Goal: Information Seeking & Learning: Learn about a topic

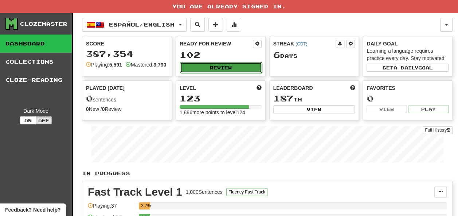
click at [212, 65] on button "Review" at bounding box center [221, 67] width 82 height 11
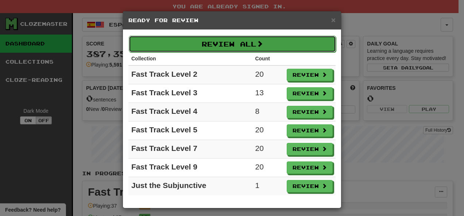
click at [252, 43] on button "Review All" at bounding box center [232, 44] width 207 height 17
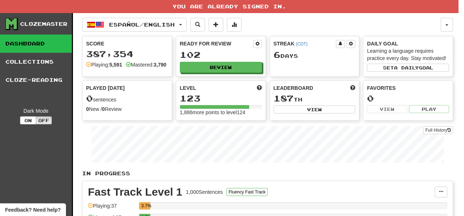
select select "**"
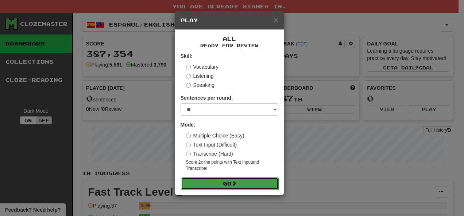
click at [237, 182] on span at bounding box center [233, 183] width 5 height 5
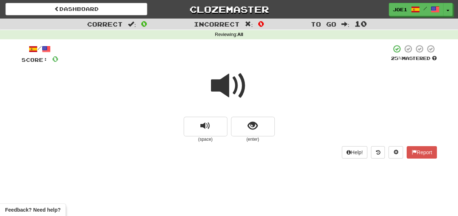
click at [231, 85] on span at bounding box center [229, 86] width 36 height 36
click at [232, 87] on span at bounding box center [229, 86] width 36 height 36
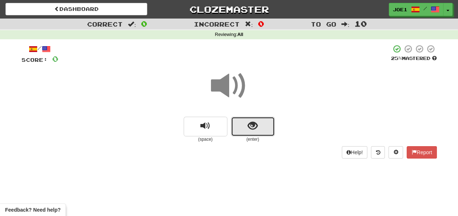
click at [244, 125] on button "show sentence" at bounding box center [253, 127] width 44 height 20
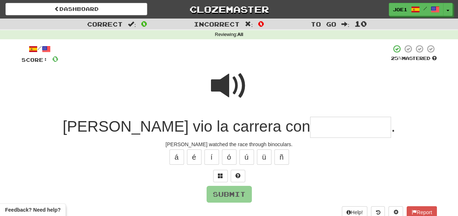
click at [224, 83] on span at bounding box center [229, 86] width 36 height 36
click at [310, 127] on input "text" at bounding box center [350, 128] width 81 height 22
type input "*"
click at [235, 84] on span at bounding box center [229, 86] width 36 height 36
click at [310, 128] on input "text" at bounding box center [350, 128] width 81 height 22
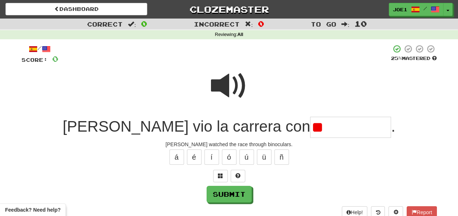
type input "*"
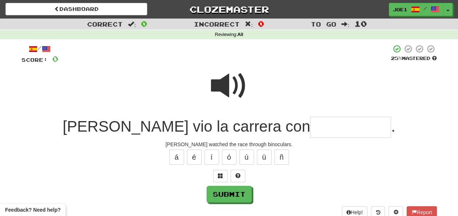
type input "*"
click at [232, 84] on span at bounding box center [229, 86] width 36 height 36
click at [310, 128] on input "text" at bounding box center [350, 128] width 81 height 22
click at [175, 157] on button "á" at bounding box center [176, 157] width 15 height 15
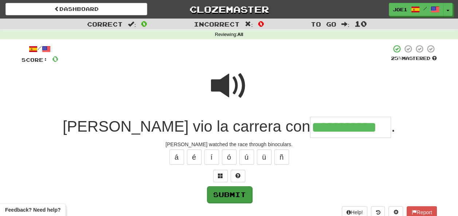
type input "**********"
click at [226, 192] on button "Submit" at bounding box center [229, 195] width 45 height 17
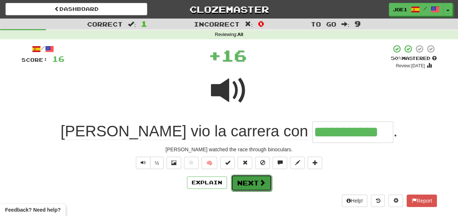
click at [241, 183] on button "Next" at bounding box center [251, 183] width 41 height 17
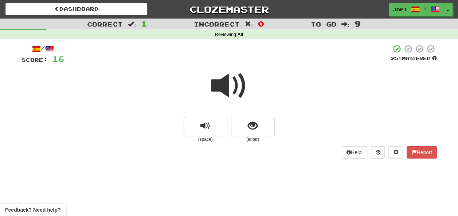
click at [226, 88] on span at bounding box center [229, 86] width 36 height 36
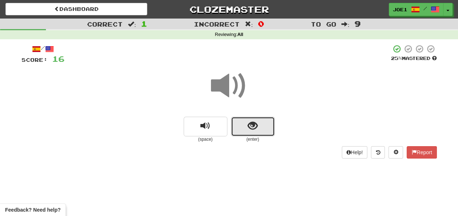
click at [254, 120] on button "show sentence" at bounding box center [253, 127] width 44 height 20
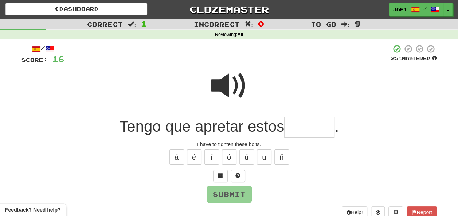
click at [233, 86] on span at bounding box center [229, 86] width 36 height 36
click at [294, 128] on input "text" at bounding box center [309, 128] width 50 height 22
click at [223, 82] on span at bounding box center [229, 86] width 36 height 36
click at [296, 128] on input "text" at bounding box center [309, 128] width 50 height 22
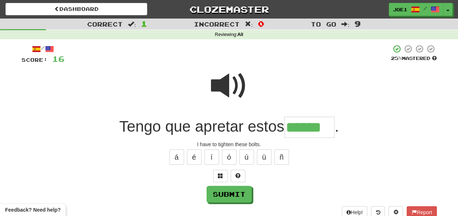
type input "******"
click at [227, 83] on span at bounding box center [229, 86] width 36 height 36
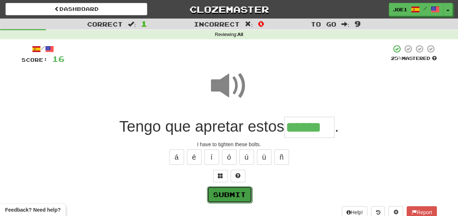
click at [229, 192] on button "Submit" at bounding box center [229, 195] width 45 height 17
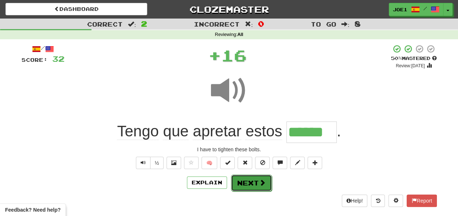
click at [243, 184] on button "Next" at bounding box center [251, 183] width 41 height 17
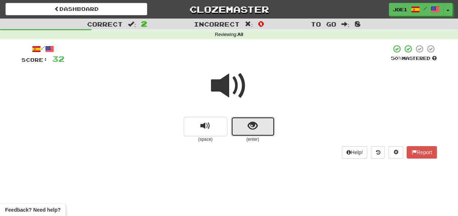
click at [244, 128] on button "show sentence" at bounding box center [253, 127] width 44 height 20
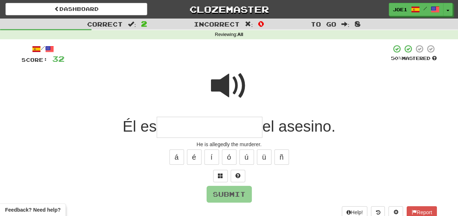
click at [159, 123] on input "text" at bounding box center [210, 128] width 106 height 22
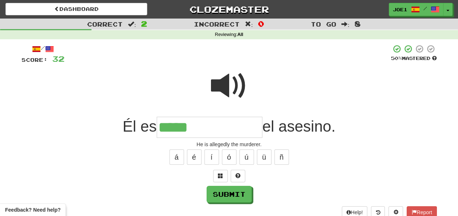
click at [231, 79] on span at bounding box center [229, 86] width 36 height 36
click at [198, 128] on input "*****" at bounding box center [210, 128] width 106 height 22
type input "**********"
click at [241, 77] on span at bounding box center [229, 86] width 36 height 36
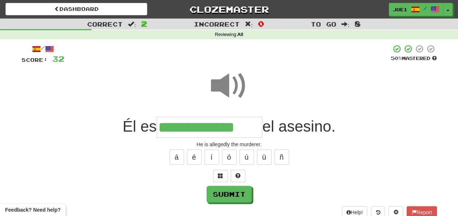
click at [236, 82] on span at bounding box center [229, 86] width 36 height 36
click at [222, 193] on button "Submit" at bounding box center [229, 195] width 45 height 17
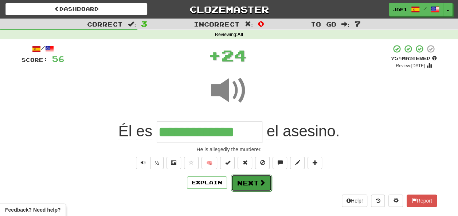
click at [246, 182] on button "Next" at bounding box center [251, 183] width 41 height 17
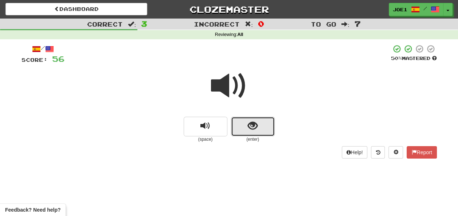
click at [238, 129] on button "show sentence" at bounding box center [253, 127] width 44 height 20
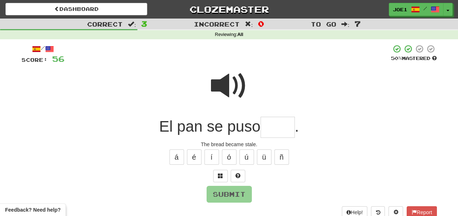
click at [269, 129] on input "text" at bounding box center [278, 128] width 34 height 22
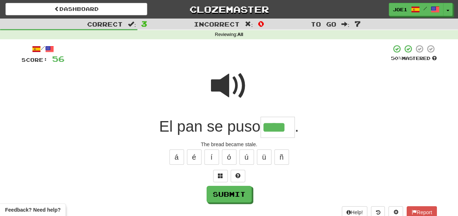
type input "****"
click at [237, 89] on span at bounding box center [229, 86] width 36 height 36
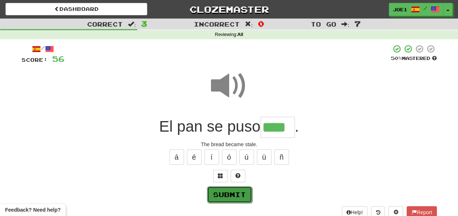
click at [227, 191] on button "Submit" at bounding box center [229, 195] width 45 height 17
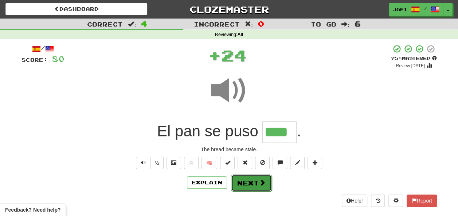
click at [239, 182] on button "Next" at bounding box center [251, 183] width 41 height 17
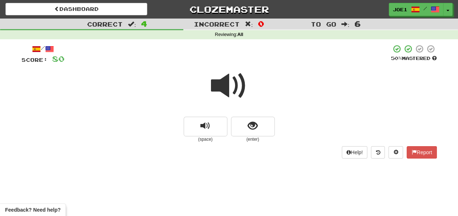
click at [233, 88] on span at bounding box center [229, 86] width 36 height 36
drag, startPoint x: 258, startPoint y: 125, endPoint x: 253, endPoint y: 125, distance: 5.2
click at [253, 125] on button "show sentence" at bounding box center [253, 127] width 44 height 20
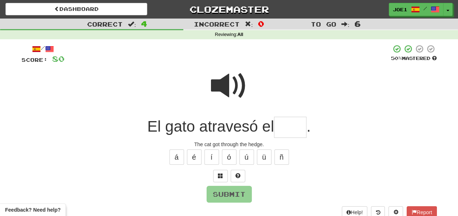
click at [281, 127] on input "text" at bounding box center [290, 128] width 32 height 22
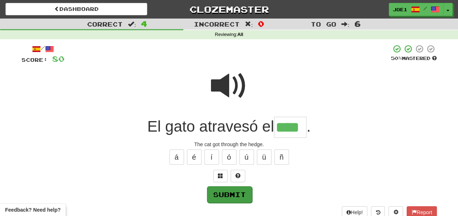
type input "****"
click at [230, 193] on button "Submit" at bounding box center [229, 195] width 45 height 17
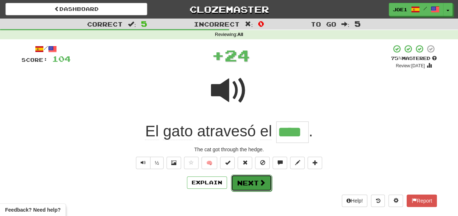
click at [244, 182] on button "Next" at bounding box center [251, 183] width 41 height 17
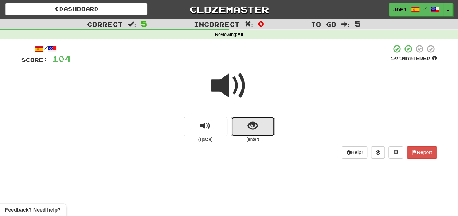
click at [256, 125] on span "show sentence" at bounding box center [253, 126] width 10 height 10
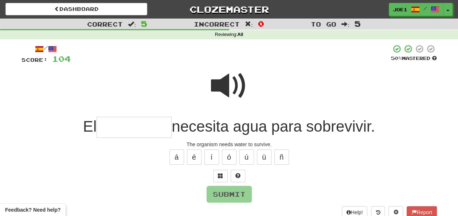
click at [110, 127] on input "text" at bounding box center [134, 128] width 75 height 22
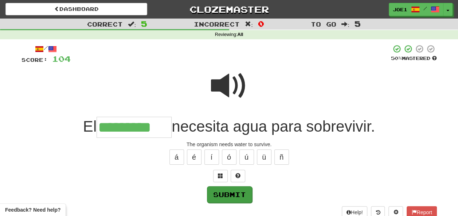
type input "*********"
click at [221, 191] on button "Submit" at bounding box center [229, 195] width 45 height 17
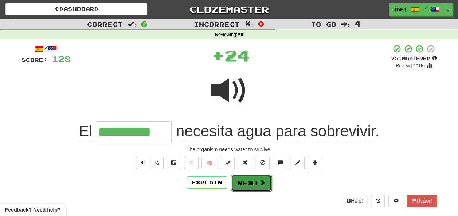
click at [247, 180] on button "Next" at bounding box center [251, 183] width 41 height 17
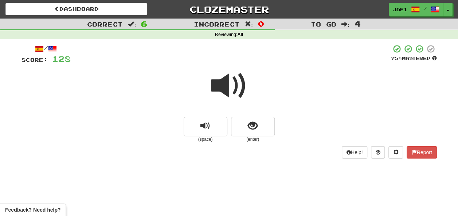
click at [226, 89] on span at bounding box center [229, 86] width 36 height 36
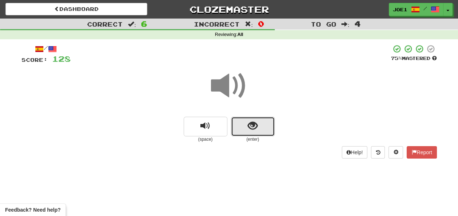
click at [241, 124] on button "show sentence" at bounding box center [253, 127] width 44 height 20
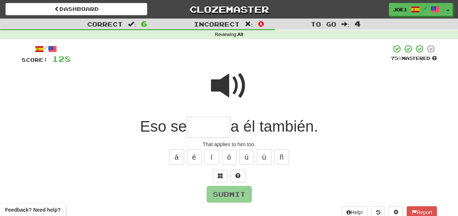
click at [224, 73] on span at bounding box center [229, 86] width 36 height 36
click at [197, 126] on input "text" at bounding box center [209, 128] width 44 height 22
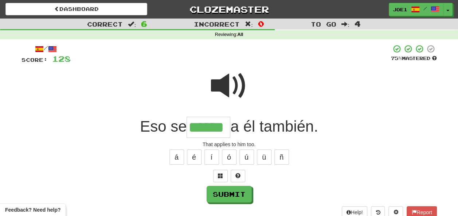
type input "******"
click at [222, 85] on span at bounding box center [229, 86] width 36 height 36
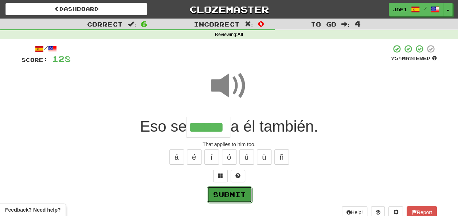
click at [224, 190] on button "Submit" at bounding box center [229, 195] width 45 height 17
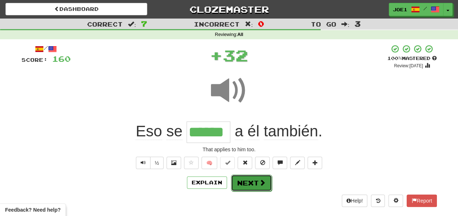
click at [248, 180] on button "Next" at bounding box center [251, 183] width 41 height 17
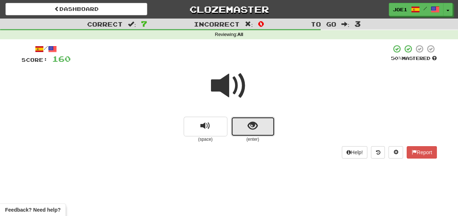
click at [251, 125] on span "show sentence" at bounding box center [253, 126] width 10 height 10
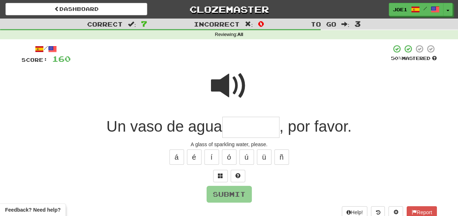
click at [239, 124] on input "text" at bounding box center [250, 128] width 57 height 22
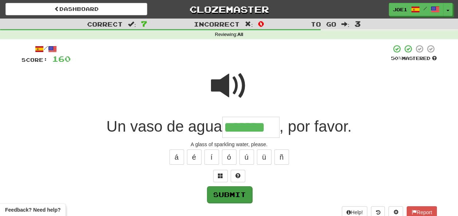
type input "*******"
click at [239, 192] on button "Submit" at bounding box center [229, 195] width 45 height 17
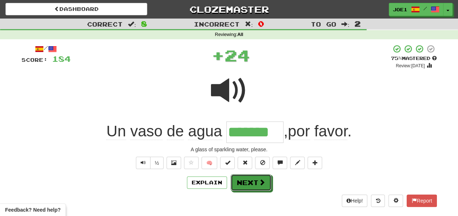
click at [246, 180] on button "Next" at bounding box center [251, 183] width 41 height 17
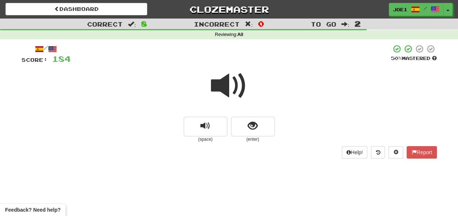
click at [232, 85] on span at bounding box center [229, 86] width 36 height 36
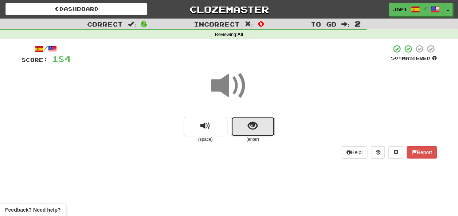
click at [243, 124] on button "show sentence" at bounding box center [253, 127] width 44 height 20
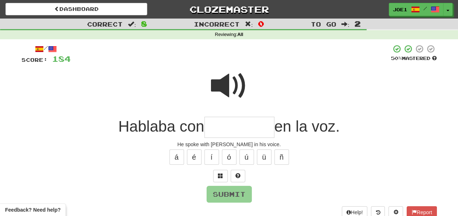
click at [222, 127] on input "text" at bounding box center [239, 128] width 70 height 22
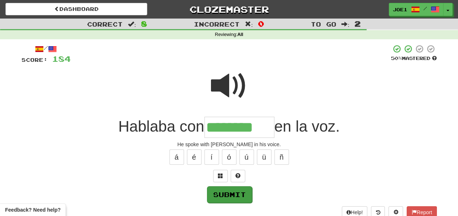
type input "********"
click at [229, 192] on button "Submit" at bounding box center [229, 195] width 45 height 17
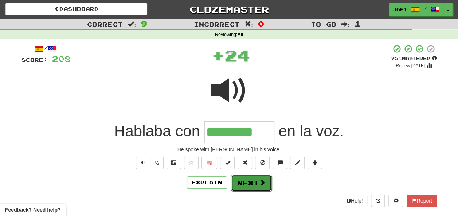
click at [245, 179] on button "Next" at bounding box center [251, 183] width 41 height 17
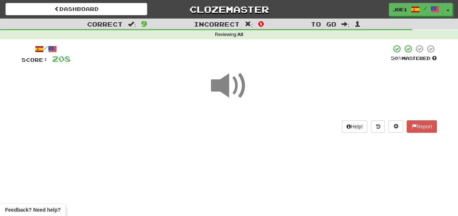
click at [232, 83] on span at bounding box center [229, 86] width 36 height 36
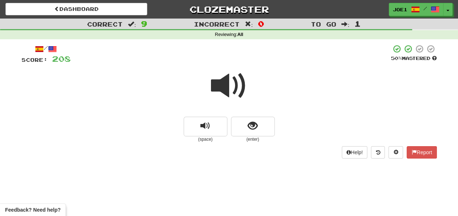
click at [234, 82] on span at bounding box center [229, 86] width 36 height 36
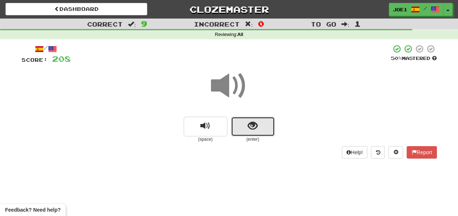
click at [246, 127] on button "show sentence" at bounding box center [253, 127] width 44 height 20
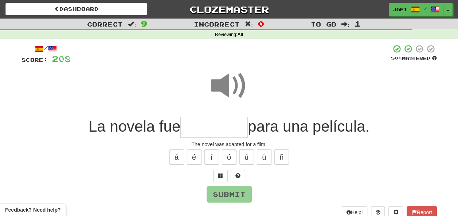
click at [229, 82] on span at bounding box center [229, 86] width 36 height 36
click at [194, 127] on input "text" at bounding box center [213, 128] width 67 height 22
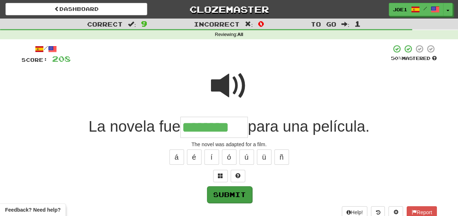
type input "********"
click at [233, 192] on button "Submit" at bounding box center [229, 195] width 45 height 17
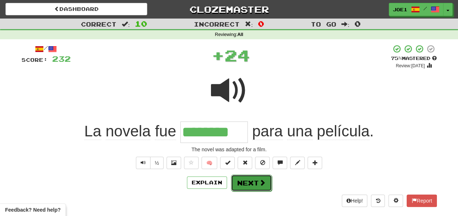
click at [250, 182] on button "Next" at bounding box center [251, 183] width 41 height 17
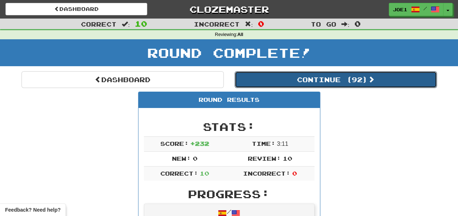
click at [303, 82] on button "Continue ( 92 )" at bounding box center [336, 79] width 202 height 17
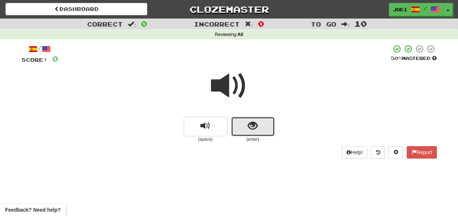
click at [249, 125] on span "show sentence" at bounding box center [253, 126] width 10 height 10
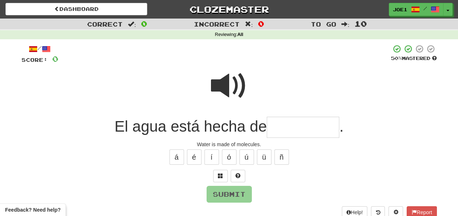
click at [278, 125] on input "text" at bounding box center [303, 128] width 73 height 22
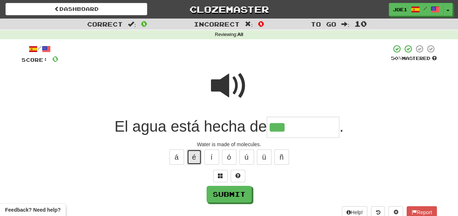
drag, startPoint x: 196, startPoint y: 154, endPoint x: 195, endPoint y: 161, distance: 7.4
click at [195, 158] on button "é" at bounding box center [194, 157] width 15 height 15
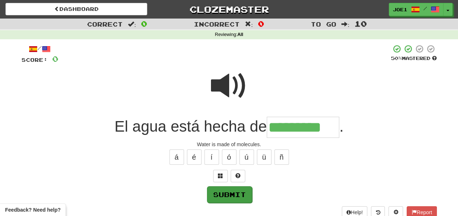
type input "*********"
click at [230, 193] on button "Submit" at bounding box center [229, 195] width 45 height 17
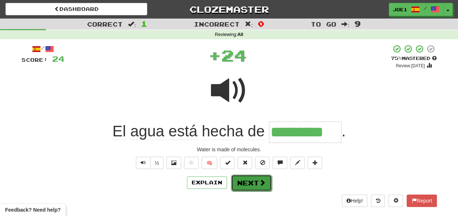
click at [244, 183] on button "Next" at bounding box center [251, 183] width 41 height 17
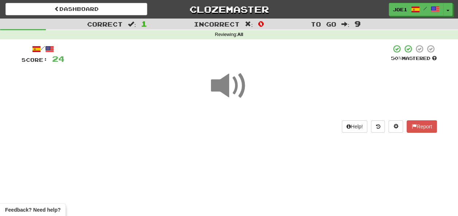
click at [227, 87] on span at bounding box center [229, 86] width 36 height 36
click at [229, 86] on span at bounding box center [229, 86] width 36 height 36
click at [228, 88] on span at bounding box center [229, 86] width 36 height 36
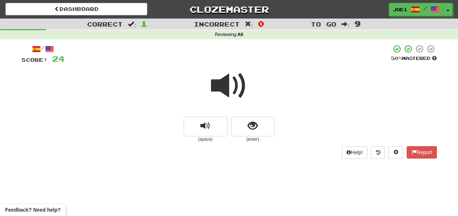
click at [226, 87] on span at bounding box center [229, 86] width 36 height 36
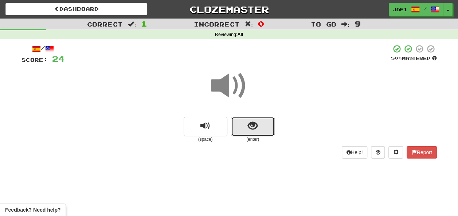
click at [249, 125] on span "show sentence" at bounding box center [253, 126] width 10 height 10
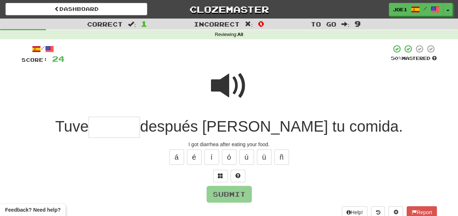
click at [229, 79] on span at bounding box center [229, 86] width 36 height 36
click at [130, 125] on input "text" at bounding box center [114, 128] width 51 height 22
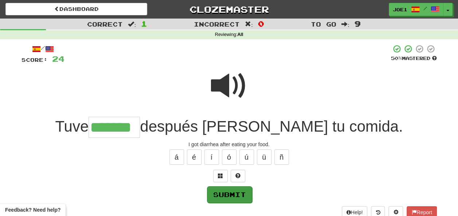
type input "*******"
click at [235, 192] on button "Submit" at bounding box center [229, 195] width 45 height 17
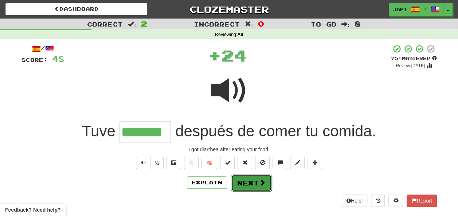
click at [243, 182] on button "Next" at bounding box center [251, 183] width 41 height 17
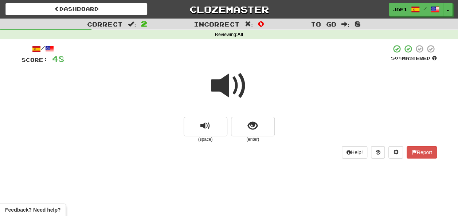
click at [227, 87] on span at bounding box center [229, 86] width 36 height 36
click at [227, 86] on span at bounding box center [229, 86] width 36 height 36
click at [244, 124] on button "show sentence" at bounding box center [253, 127] width 44 height 20
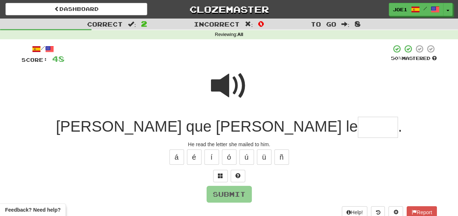
click at [223, 71] on span at bounding box center [229, 86] width 36 height 36
click at [232, 81] on span at bounding box center [229, 86] width 36 height 36
click at [358, 124] on input "text" at bounding box center [378, 128] width 40 height 22
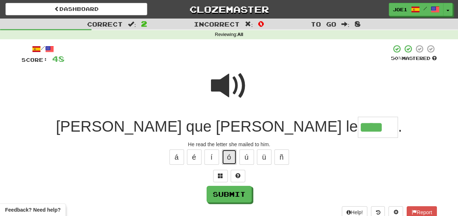
click at [233, 156] on button "ó" at bounding box center [229, 157] width 15 height 15
type input "*****"
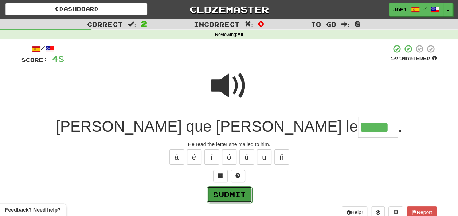
click at [231, 191] on button "Submit" at bounding box center [229, 195] width 45 height 17
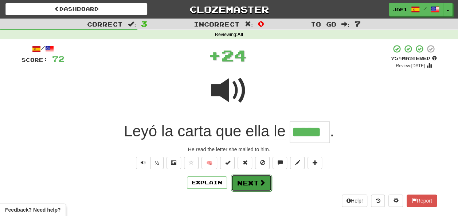
click at [242, 181] on button "Next" at bounding box center [251, 183] width 41 height 17
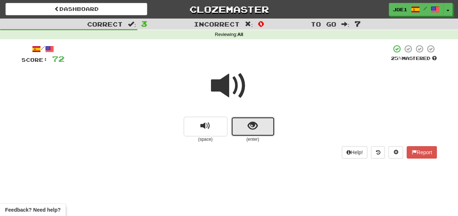
click at [253, 126] on span "show sentence" at bounding box center [253, 126] width 10 height 10
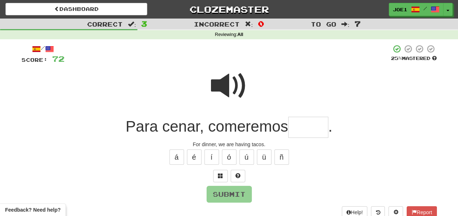
click at [301, 125] on input "text" at bounding box center [308, 128] width 40 height 22
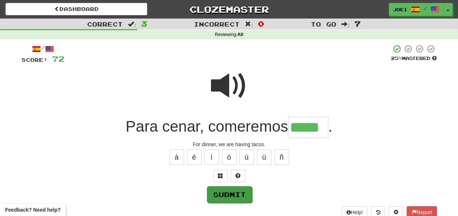
type input "*****"
click at [232, 190] on button "Submit" at bounding box center [229, 195] width 45 height 17
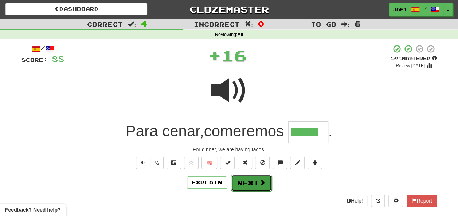
click at [245, 181] on button "Next" at bounding box center [251, 183] width 41 height 17
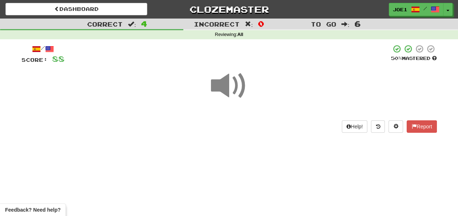
click at [225, 87] on span at bounding box center [229, 86] width 36 height 36
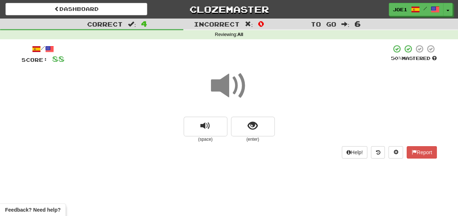
click at [228, 87] on span at bounding box center [229, 86] width 36 height 36
click at [247, 123] on button "show sentence" at bounding box center [253, 127] width 44 height 20
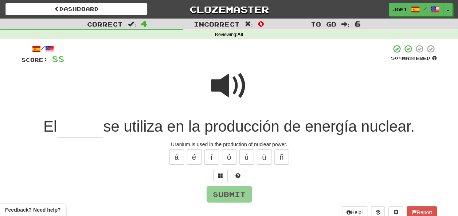
click at [230, 79] on span at bounding box center [229, 86] width 36 height 36
click at [59, 130] on input "text" at bounding box center [80, 128] width 46 height 22
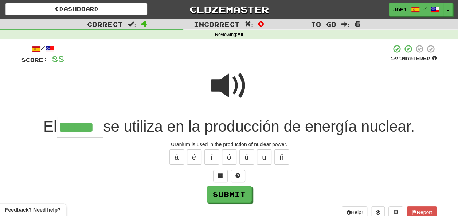
type input "******"
click at [230, 82] on span at bounding box center [229, 86] width 36 height 36
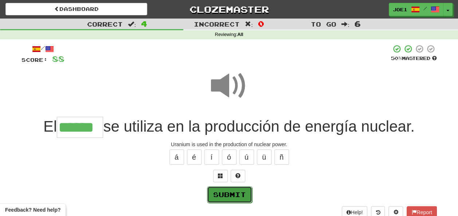
click at [239, 192] on button "Submit" at bounding box center [229, 195] width 45 height 17
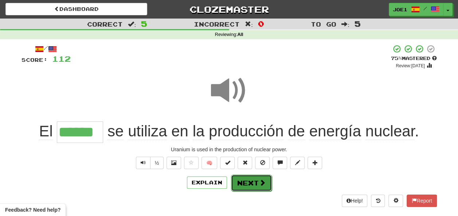
click at [248, 180] on button "Next" at bounding box center [251, 183] width 41 height 17
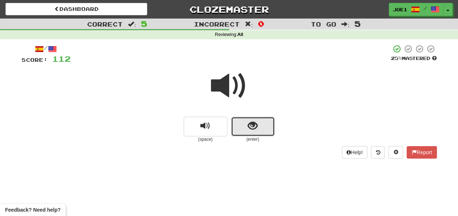
click at [246, 125] on button "show sentence" at bounding box center [253, 127] width 44 height 20
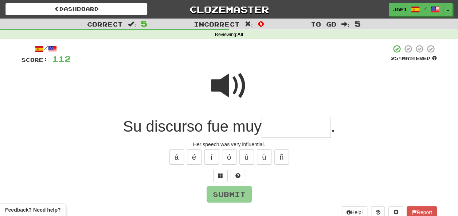
click at [273, 129] on input "text" at bounding box center [296, 128] width 69 height 22
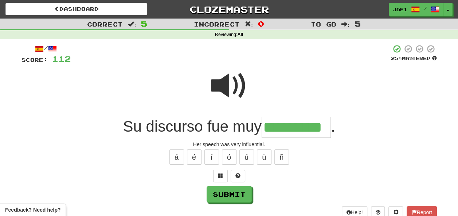
type input "**********"
click at [222, 83] on span at bounding box center [229, 86] width 36 height 36
click at [222, 84] on span at bounding box center [229, 86] width 36 height 36
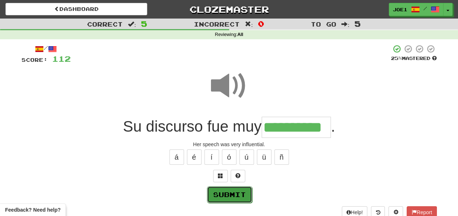
click at [226, 194] on button "Submit" at bounding box center [229, 195] width 45 height 17
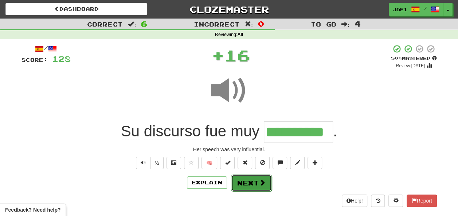
click at [245, 179] on button "Next" at bounding box center [251, 183] width 41 height 17
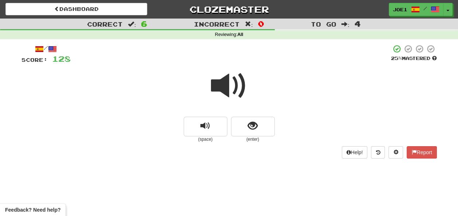
click at [229, 87] on span at bounding box center [229, 86] width 36 height 36
click at [249, 127] on span "show sentence" at bounding box center [253, 126] width 10 height 10
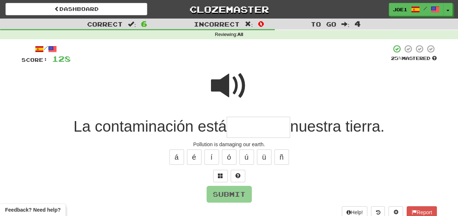
click at [211, 84] on span at bounding box center [229, 86] width 36 height 36
click at [234, 129] on input "text" at bounding box center [258, 128] width 63 height 22
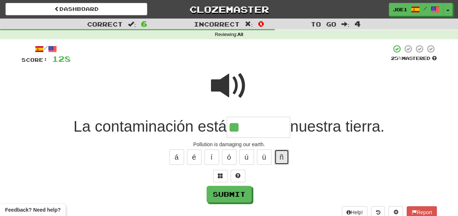
click at [282, 157] on button "ñ" at bounding box center [281, 157] width 15 height 15
type input "*******"
click at [224, 77] on span at bounding box center [229, 86] width 36 height 36
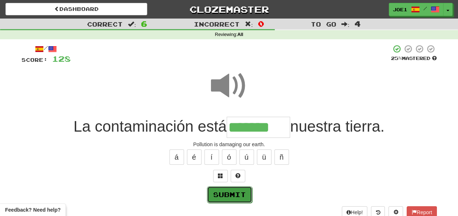
click at [234, 194] on button "Submit" at bounding box center [229, 195] width 45 height 17
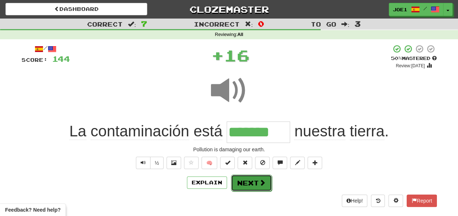
click at [255, 180] on button "Next" at bounding box center [251, 183] width 41 height 17
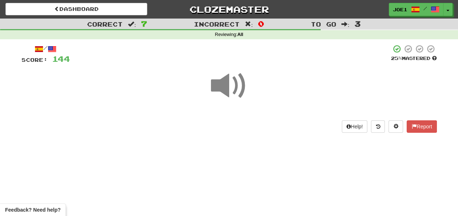
click at [225, 86] on span at bounding box center [229, 86] width 36 height 36
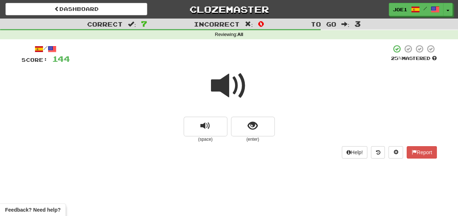
click at [225, 86] on span at bounding box center [229, 86] width 36 height 36
click at [249, 122] on span "show sentence" at bounding box center [253, 126] width 10 height 10
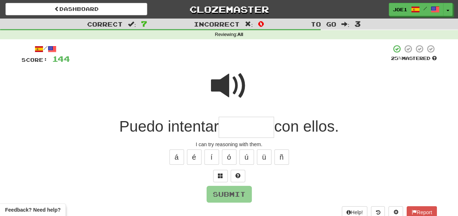
click at [223, 77] on span at bounding box center [229, 86] width 36 height 36
click at [224, 77] on span at bounding box center [229, 86] width 36 height 36
click at [223, 128] on input "text" at bounding box center [246, 128] width 55 height 22
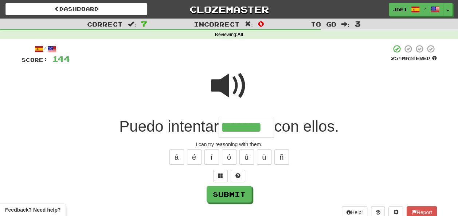
type input "*******"
click at [233, 80] on span at bounding box center [229, 86] width 36 height 36
click at [226, 82] on span at bounding box center [229, 86] width 36 height 36
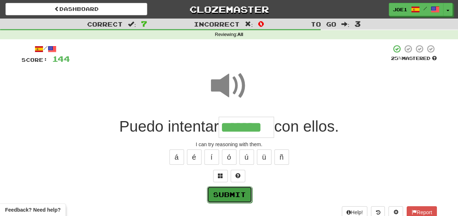
click at [227, 194] on button "Submit" at bounding box center [229, 195] width 45 height 17
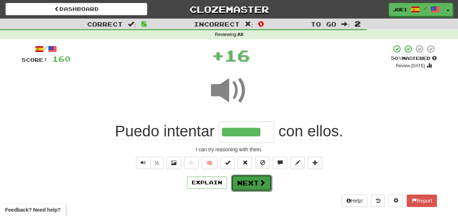
click at [241, 180] on button "Next" at bounding box center [251, 183] width 41 height 17
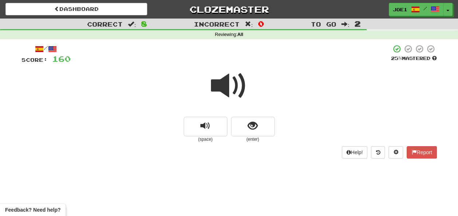
click at [227, 84] on span at bounding box center [229, 86] width 36 height 36
click at [247, 126] on button "show sentence" at bounding box center [253, 127] width 44 height 20
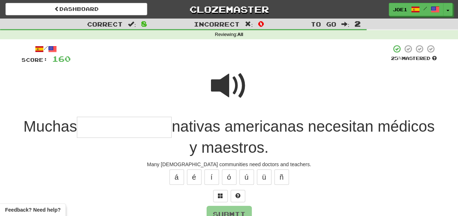
click at [230, 83] on span at bounding box center [229, 86] width 36 height 36
click at [227, 83] on span at bounding box center [229, 86] width 36 height 36
click at [122, 128] on input "text" at bounding box center [124, 128] width 95 height 22
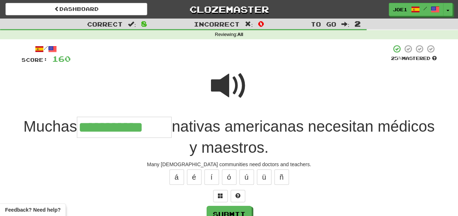
type input "**********"
click at [226, 78] on span at bounding box center [229, 86] width 36 height 36
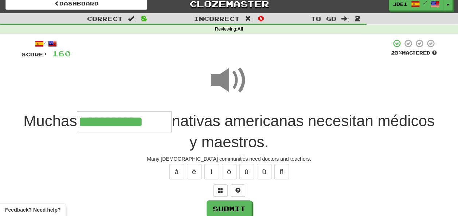
scroll to position [36, 0]
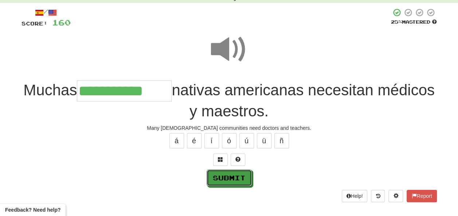
click at [233, 175] on button "Submit" at bounding box center [229, 178] width 45 height 17
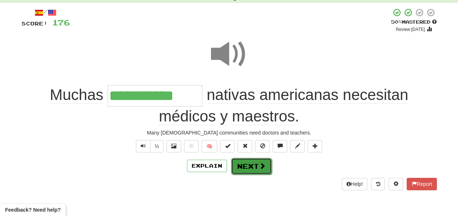
click at [246, 163] on button "Next" at bounding box center [251, 166] width 41 height 17
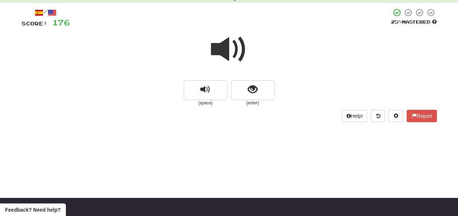
click at [230, 49] on span at bounding box center [229, 49] width 36 height 36
click at [227, 50] on span at bounding box center [229, 49] width 36 height 36
click at [226, 46] on span at bounding box center [229, 49] width 36 height 36
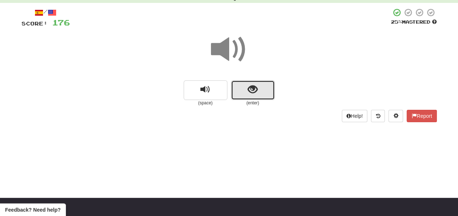
click at [249, 90] on span "show sentence" at bounding box center [253, 90] width 10 height 10
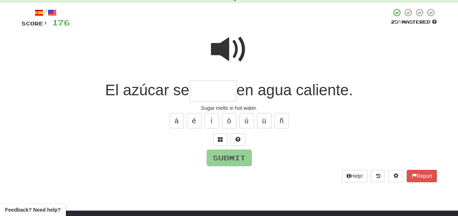
click at [223, 39] on span at bounding box center [229, 49] width 36 height 36
click at [196, 91] on input "text" at bounding box center [213, 92] width 47 height 22
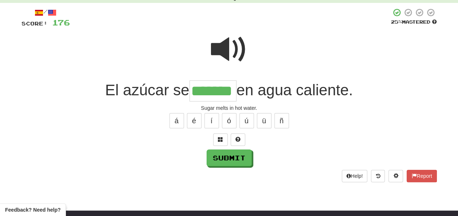
type input "*******"
click at [232, 48] on span at bounding box center [229, 49] width 36 height 36
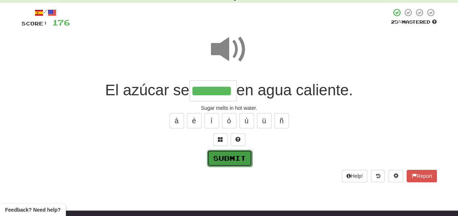
click at [229, 153] on button "Submit" at bounding box center [229, 158] width 45 height 17
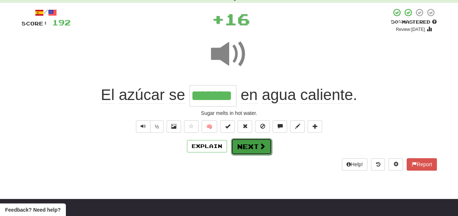
click at [242, 144] on button "Next" at bounding box center [251, 146] width 41 height 17
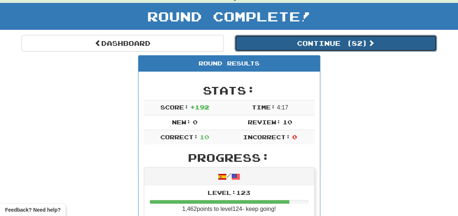
click at [277, 45] on button "Continue ( 82 )" at bounding box center [336, 43] width 202 height 17
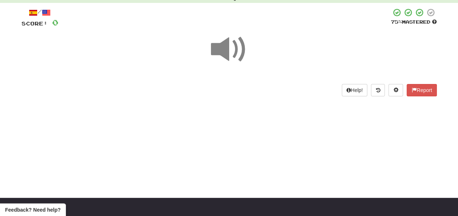
click at [230, 50] on span at bounding box center [229, 49] width 36 height 36
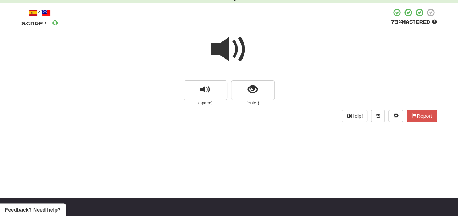
click at [230, 51] on span at bounding box center [229, 49] width 36 height 36
click at [227, 50] on span at bounding box center [229, 49] width 36 height 36
click at [249, 91] on span "show sentence" at bounding box center [253, 90] width 10 height 10
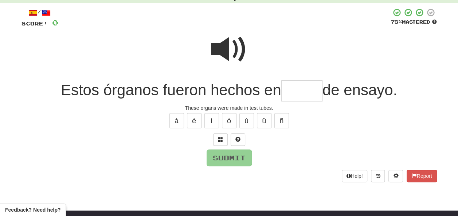
click at [221, 37] on span at bounding box center [229, 49] width 36 height 36
click at [229, 42] on span at bounding box center [229, 49] width 36 height 36
click at [289, 90] on input "text" at bounding box center [301, 92] width 41 height 22
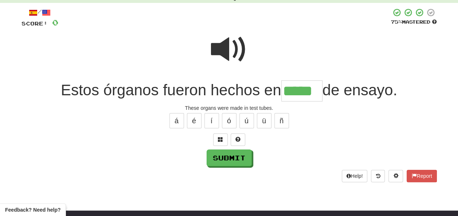
type input "*****"
click at [230, 51] on span at bounding box center [229, 49] width 36 height 36
click at [229, 50] on span at bounding box center [229, 49] width 36 height 36
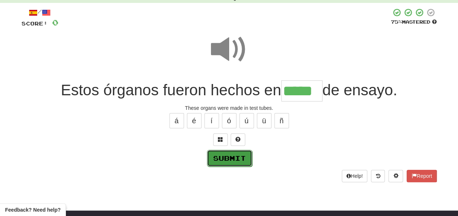
click at [232, 154] on button "Submit" at bounding box center [229, 158] width 45 height 17
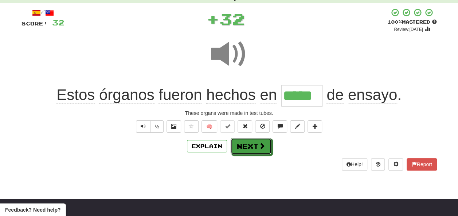
click at [243, 146] on button "Next" at bounding box center [251, 146] width 41 height 17
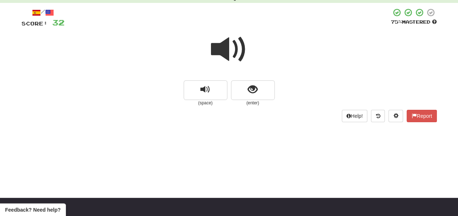
click at [225, 46] on span at bounding box center [229, 49] width 36 height 36
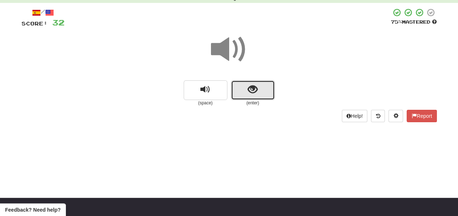
click at [247, 90] on button "show sentence" at bounding box center [253, 91] width 44 height 20
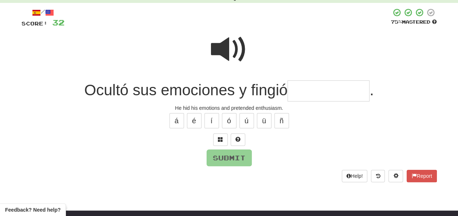
click at [223, 42] on span at bounding box center [229, 49] width 36 height 36
click at [224, 46] on span at bounding box center [229, 49] width 36 height 36
click at [294, 96] on input "text" at bounding box center [329, 92] width 82 height 22
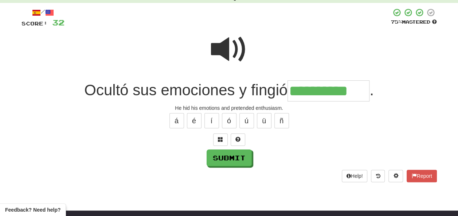
type input "**********"
click at [222, 48] on span at bounding box center [229, 49] width 36 height 36
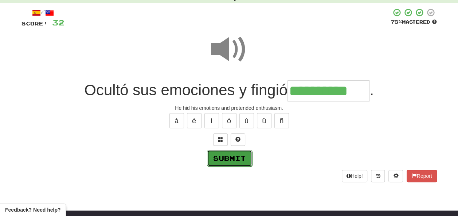
click at [233, 153] on button "Submit" at bounding box center [229, 158] width 45 height 17
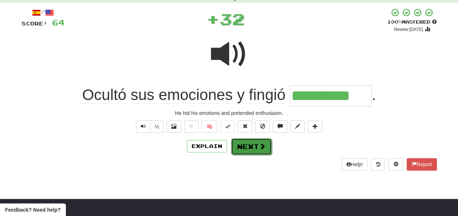
click at [245, 145] on button "Next" at bounding box center [251, 146] width 41 height 17
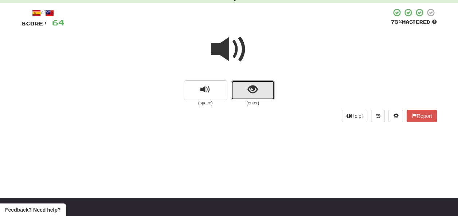
click at [248, 89] on span "show sentence" at bounding box center [253, 90] width 10 height 10
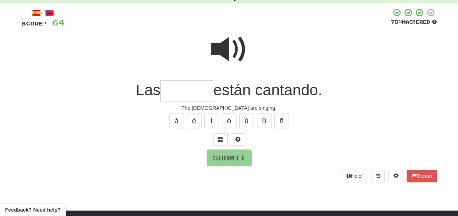
click at [185, 90] on input "text" at bounding box center [186, 92] width 53 height 22
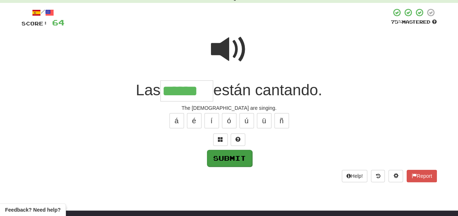
type input "******"
click at [229, 155] on button "Submit" at bounding box center [229, 158] width 45 height 17
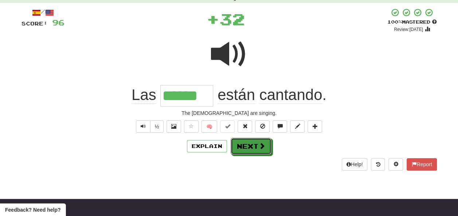
click at [242, 147] on button "Next" at bounding box center [251, 146] width 41 height 17
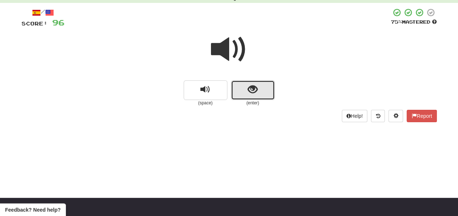
click at [245, 87] on button "show sentence" at bounding box center [253, 91] width 44 height 20
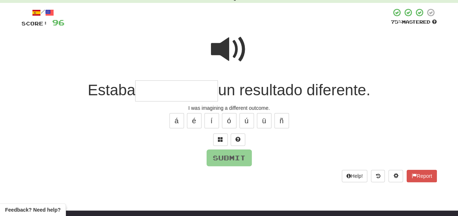
click at [149, 90] on input "text" at bounding box center [176, 92] width 83 height 22
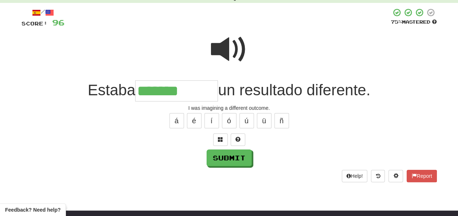
click at [230, 44] on span at bounding box center [229, 49] width 36 height 36
click at [193, 89] on input "*******" at bounding box center [176, 92] width 83 height 22
type input "**********"
click at [224, 48] on span at bounding box center [229, 49] width 36 height 36
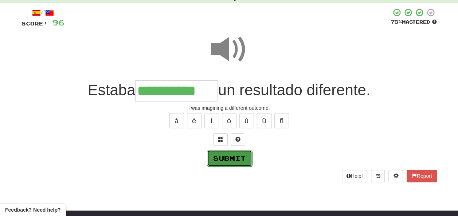
click at [219, 154] on button "Submit" at bounding box center [229, 158] width 45 height 17
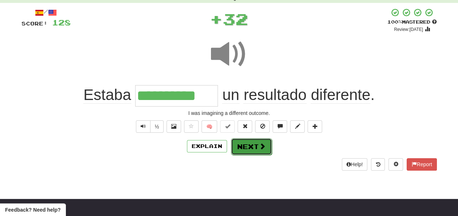
click at [242, 144] on button "Next" at bounding box center [251, 146] width 41 height 17
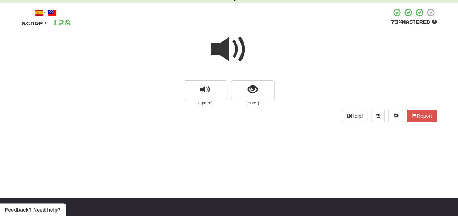
click at [227, 49] on span at bounding box center [229, 49] width 36 height 36
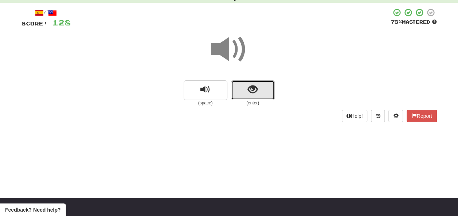
click at [250, 93] on span "show sentence" at bounding box center [253, 90] width 10 height 10
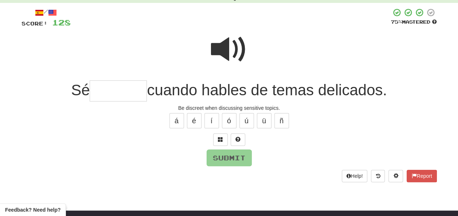
click at [225, 45] on span at bounding box center [229, 49] width 36 height 36
click at [100, 90] on input "text" at bounding box center [118, 92] width 57 height 22
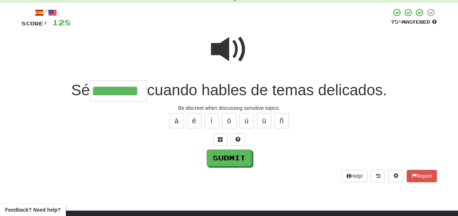
type input "********"
click at [228, 44] on span at bounding box center [229, 49] width 36 height 36
click at [229, 44] on span at bounding box center [229, 49] width 36 height 36
click at [227, 45] on span at bounding box center [229, 49] width 36 height 36
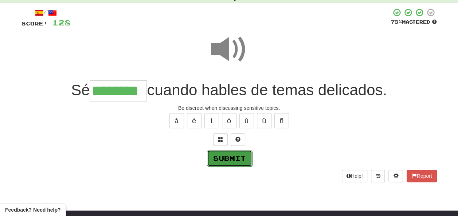
click at [226, 154] on button "Submit" at bounding box center [229, 158] width 45 height 17
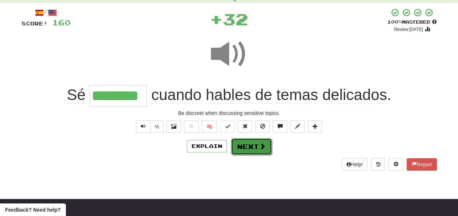
click at [242, 144] on button "Next" at bounding box center [251, 146] width 41 height 17
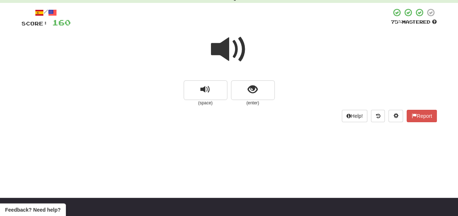
click at [230, 50] on span at bounding box center [229, 49] width 36 height 36
click at [225, 44] on span at bounding box center [229, 49] width 36 height 36
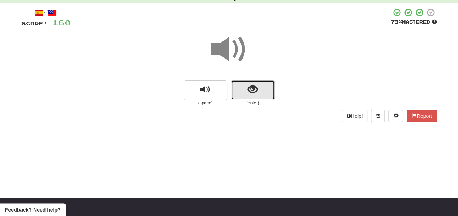
click at [245, 90] on button "show sentence" at bounding box center [253, 91] width 44 height 20
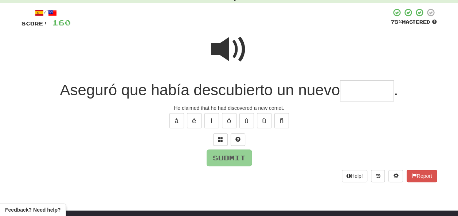
click at [223, 43] on span at bounding box center [229, 49] width 36 height 36
click at [352, 89] on input "text" at bounding box center [367, 92] width 54 height 22
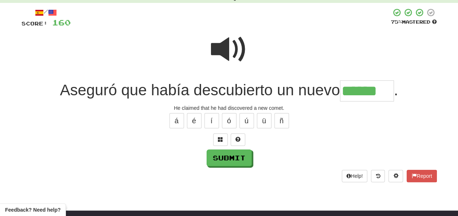
type input "******"
click at [234, 48] on span at bounding box center [229, 49] width 36 height 36
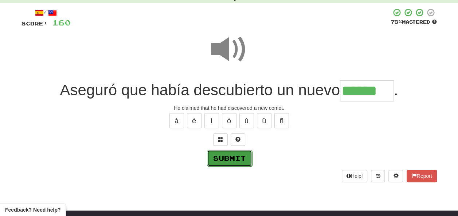
click at [233, 155] on button "Submit" at bounding box center [229, 158] width 45 height 17
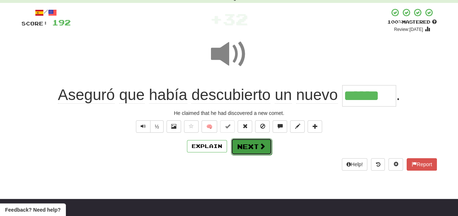
click at [249, 142] on button "Next" at bounding box center [251, 146] width 41 height 17
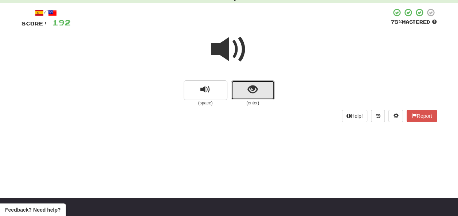
click at [245, 94] on button "show sentence" at bounding box center [253, 91] width 44 height 20
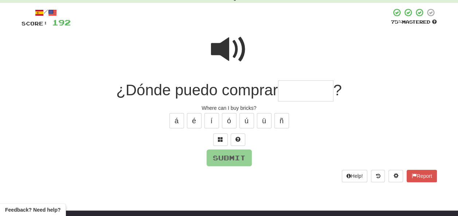
click at [289, 92] on input "text" at bounding box center [305, 92] width 55 height 22
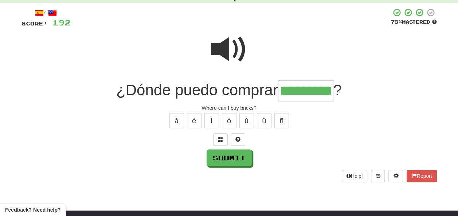
type input "*********"
click at [243, 50] on span at bounding box center [229, 49] width 36 height 36
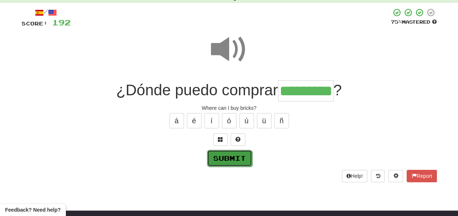
click at [229, 153] on button "Submit" at bounding box center [229, 158] width 45 height 17
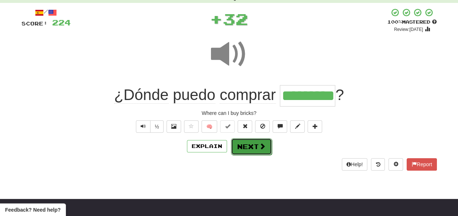
click at [241, 146] on button "Next" at bounding box center [251, 146] width 41 height 17
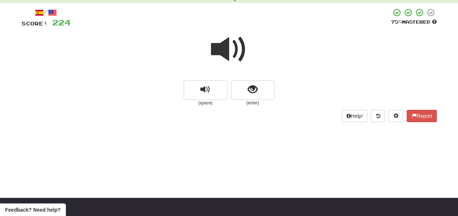
click at [230, 52] on span at bounding box center [229, 49] width 36 height 36
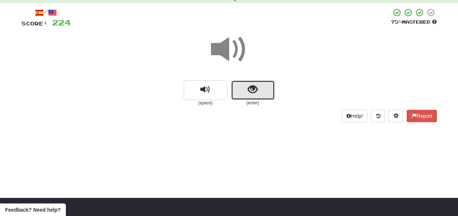
click at [251, 91] on span "show sentence" at bounding box center [253, 90] width 10 height 10
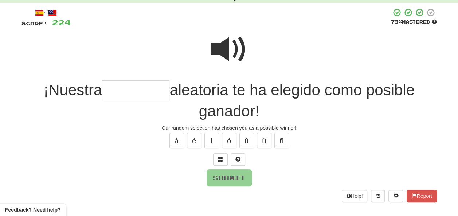
click at [226, 41] on span at bounding box center [229, 49] width 36 height 36
click at [113, 91] on input "text" at bounding box center [135, 92] width 67 height 22
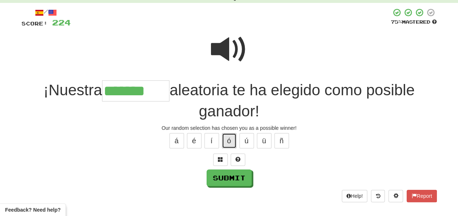
click at [225, 136] on button "ó" at bounding box center [229, 140] width 15 height 15
type input "*********"
click at [230, 47] on span at bounding box center [229, 49] width 36 height 36
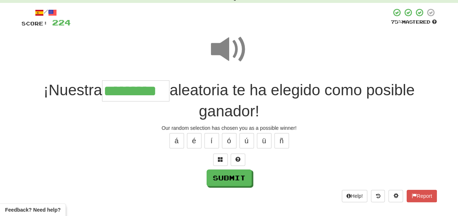
click at [233, 44] on span at bounding box center [229, 49] width 36 height 36
click at [220, 175] on button "Submit" at bounding box center [229, 178] width 45 height 17
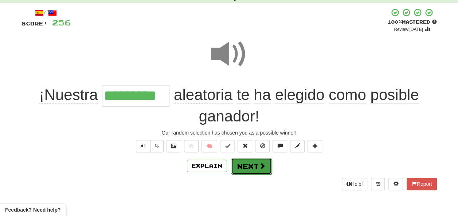
click at [246, 167] on button "Next" at bounding box center [251, 166] width 41 height 17
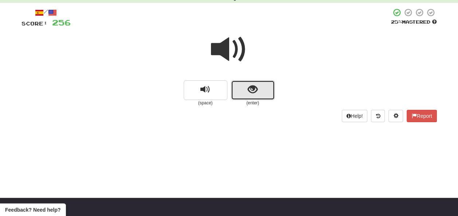
click at [244, 89] on button "show sentence" at bounding box center [253, 91] width 44 height 20
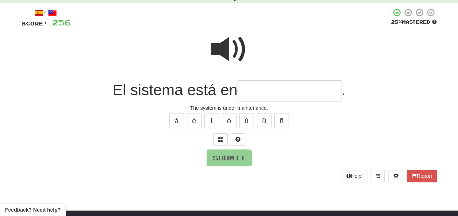
drag, startPoint x: 249, startPoint y: 90, endPoint x: 255, endPoint y: 92, distance: 6.1
click at [255, 92] on input "text" at bounding box center [290, 92] width 104 height 22
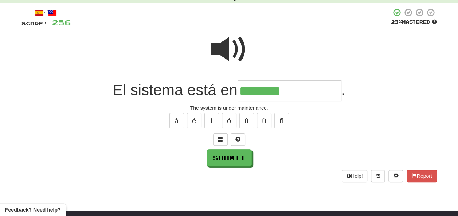
click at [230, 44] on span at bounding box center [229, 49] width 36 height 36
click at [301, 88] on input "*******" at bounding box center [290, 92] width 104 height 22
type input "**********"
click at [230, 44] on span at bounding box center [229, 49] width 36 height 36
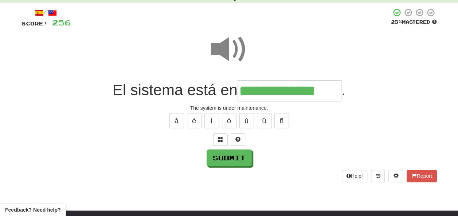
click at [234, 55] on span at bounding box center [229, 49] width 36 height 36
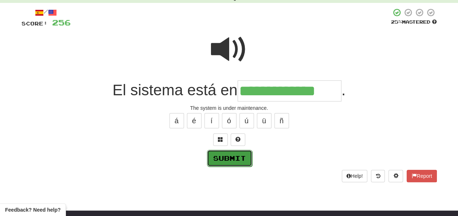
click at [228, 157] on button "Submit" at bounding box center [229, 158] width 45 height 17
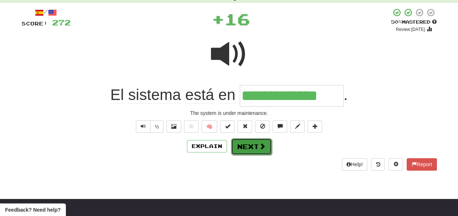
click at [246, 147] on button "Next" at bounding box center [251, 146] width 41 height 17
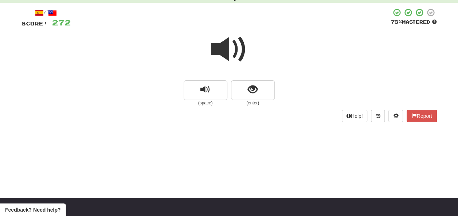
click at [225, 50] on span at bounding box center [229, 49] width 36 height 36
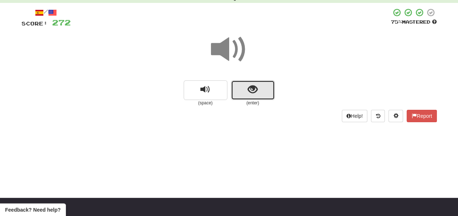
click at [249, 89] on button "show sentence" at bounding box center [253, 91] width 44 height 20
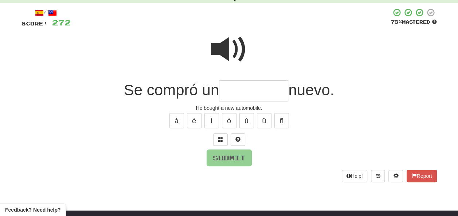
click at [248, 88] on input "text" at bounding box center [253, 92] width 69 height 22
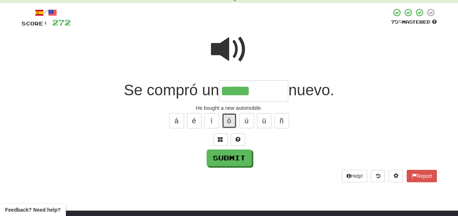
click at [225, 119] on button "ó" at bounding box center [229, 120] width 15 height 15
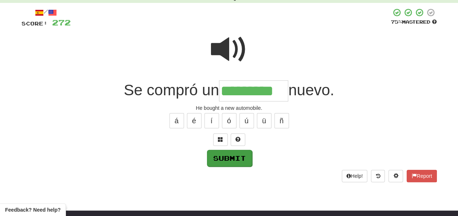
type input "*********"
click at [218, 157] on button "Submit" at bounding box center [229, 158] width 45 height 17
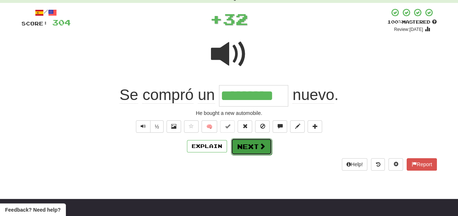
click at [246, 144] on button "Next" at bounding box center [251, 146] width 41 height 17
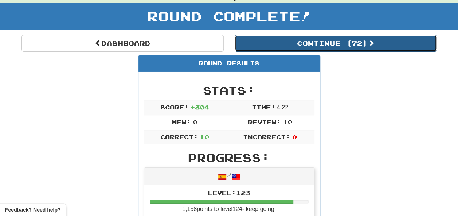
click at [293, 43] on button "Continue ( 72 )" at bounding box center [336, 43] width 202 height 17
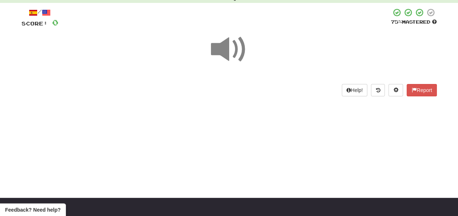
click at [226, 52] on span at bounding box center [229, 49] width 36 height 36
click at [225, 51] on span at bounding box center [229, 49] width 36 height 36
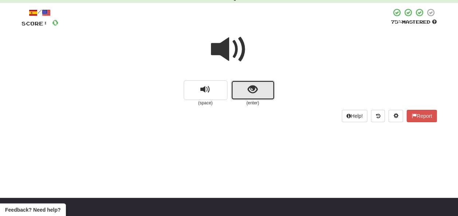
click at [243, 89] on button "show sentence" at bounding box center [253, 91] width 44 height 20
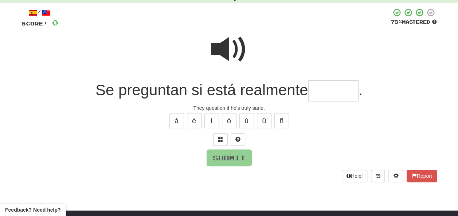
click at [328, 85] on input "text" at bounding box center [333, 92] width 50 height 22
type input "*"
click at [238, 44] on span at bounding box center [229, 49] width 36 height 36
click at [316, 89] on input "text" at bounding box center [333, 92] width 50 height 22
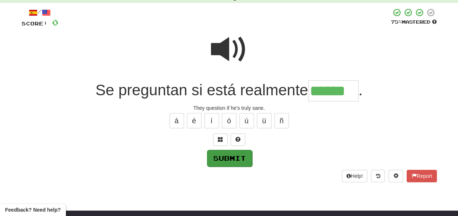
type input "******"
click at [227, 156] on button "Submit" at bounding box center [229, 158] width 45 height 17
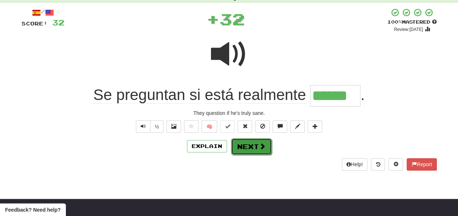
click at [247, 147] on button "Next" at bounding box center [251, 146] width 41 height 17
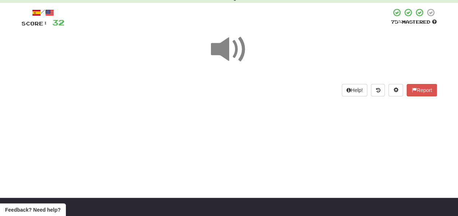
click at [230, 52] on span at bounding box center [229, 49] width 36 height 36
click at [231, 52] on span at bounding box center [229, 49] width 36 height 36
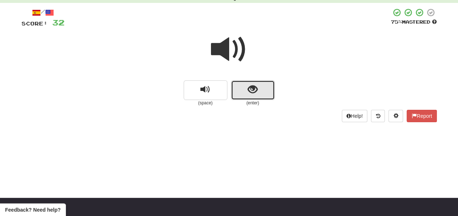
click at [250, 95] on span "show sentence" at bounding box center [253, 90] width 10 height 10
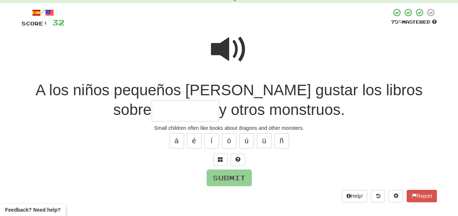
click at [160, 112] on input "text" at bounding box center [185, 111] width 67 height 22
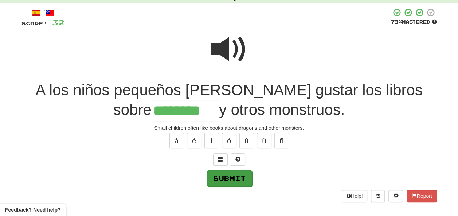
type input "********"
click at [230, 173] on button "Submit" at bounding box center [229, 178] width 45 height 17
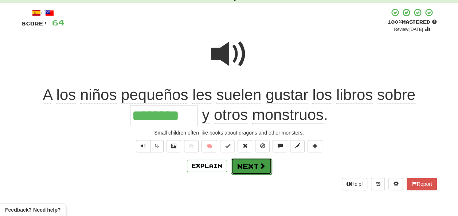
click at [249, 162] on button "Next" at bounding box center [251, 166] width 41 height 17
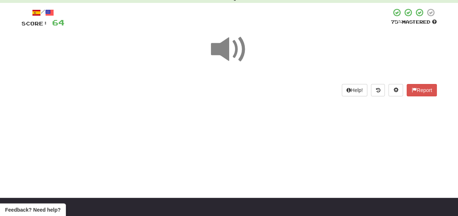
click at [224, 50] on span at bounding box center [229, 49] width 36 height 36
click at [224, 49] on span at bounding box center [229, 49] width 36 height 36
click at [225, 47] on span at bounding box center [229, 49] width 36 height 36
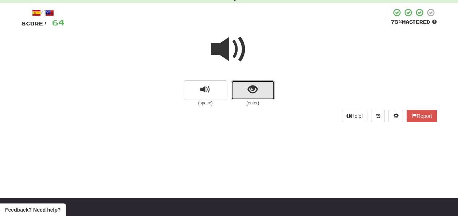
click at [249, 90] on span "show sentence" at bounding box center [253, 90] width 10 height 10
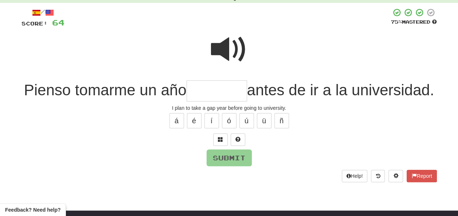
click at [212, 46] on span at bounding box center [229, 49] width 36 height 36
click at [237, 91] on input "text" at bounding box center [217, 92] width 61 height 22
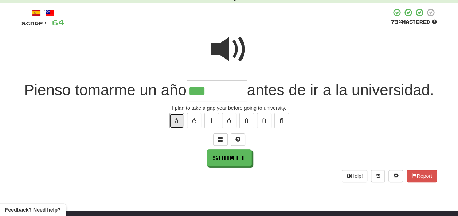
click at [173, 129] on button "á" at bounding box center [176, 120] width 15 height 15
type input "********"
click at [229, 47] on span at bounding box center [229, 49] width 36 height 36
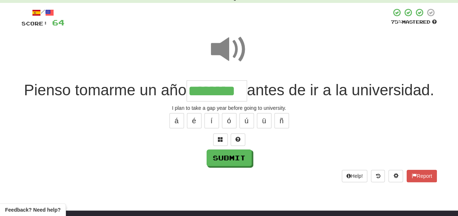
click at [229, 47] on span at bounding box center [229, 49] width 36 height 36
click at [227, 46] on span at bounding box center [229, 49] width 36 height 36
click at [222, 167] on button "Submit" at bounding box center [229, 158] width 45 height 17
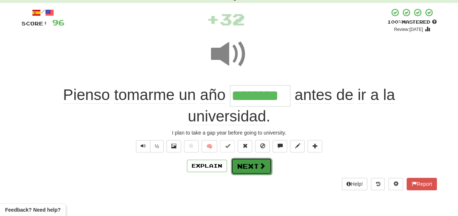
click at [244, 163] on button "Next" at bounding box center [251, 166] width 41 height 17
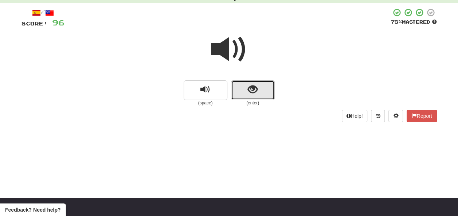
click at [247, 87] on button "show sentence" at bounding box center [253, 91] width 44 height 20
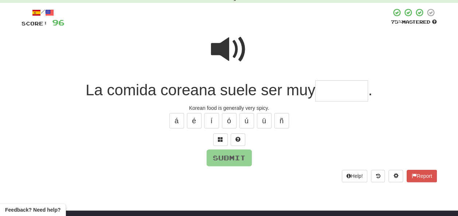
click at [325, 85] on input "text" at bounding box center [341, 92] width 53 height 22
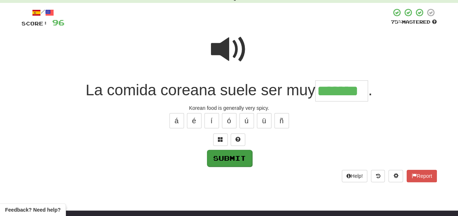
type input "*******"
click at [228, 153] on button "Submit" at bounding box center [229, 158] width 45 height 17
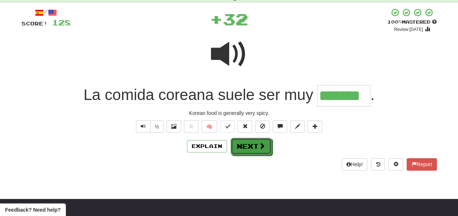
click at [243, 143] on button "Next" at bounding box center [251, 146] width 41 height 17
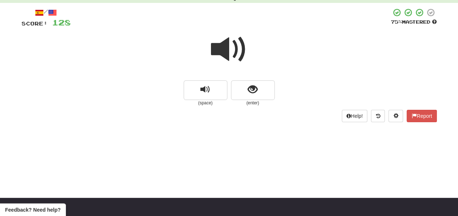
click at [230, 49] on span at bounding box center [229, 49] width 36 height 36
click at [231, 52] on span at bounding box center [229, 49] width 36 height 36
click at [227, 49] on span at bounding box center [229, 49] width 36 height 36
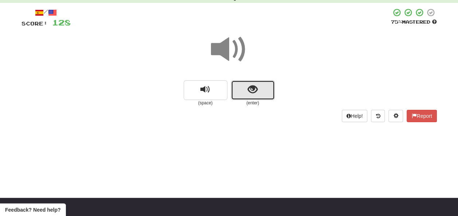
click at [248, 90] on span "show sentence" at bounding box center [253, 90] width 10 height 10
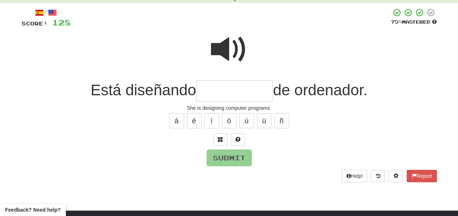
click at [233, 43] on span at bounding box center [229, 49] width 36 height 36
click at [206, 89] on input "text" at bounding box center [234, 92] width 77 height 22
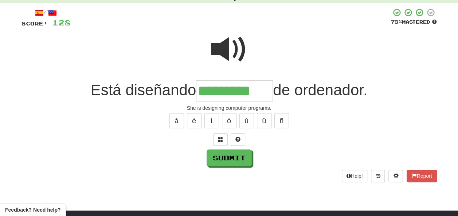
type input "*********"
click at [227, 45] on span at bounding box center [229, 49] width 36 height 36
click at [231, 44] on span at bounding box center [229, 49] width 36 height 36
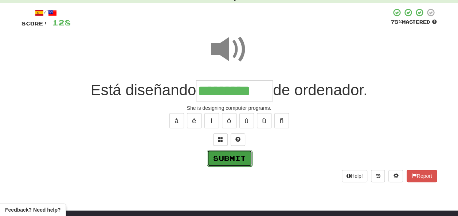
click at [225, 153] on button "Submit" at bounding box center [229, 158] width 45 height 17
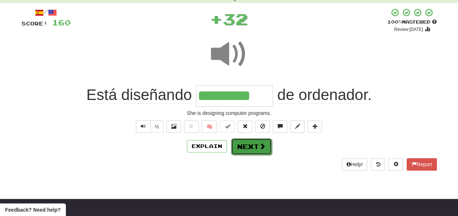
click at [249, 144] on button "Next" at bounding box center [251, 146] width 41 height 17
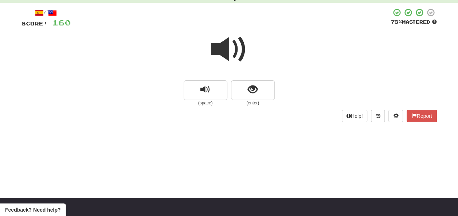
click at [226, 50] on span at bounding box center [229, 49] width 36 height 36
click at [247, 90] on button "show sentence" at bounding box center [253, 91] width 44 height 20
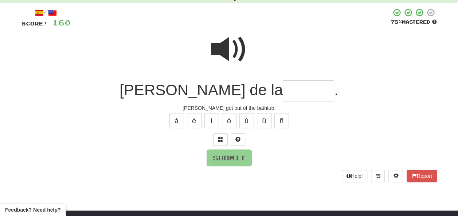
click at [283, 90] on input "text" at bounding box center [308, 92] width 51 height 22
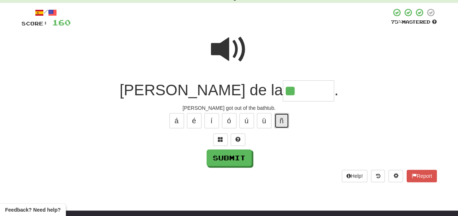
click at [282, 119] on button "ñ" at bounding box center [281, 120] width 15 height 15
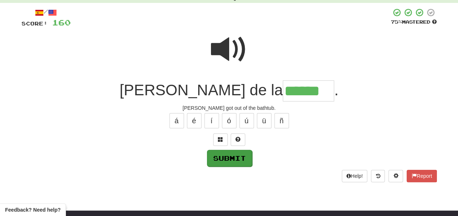
type input "******"
click at [238, 156] on button "Submit" at bounding box center [229, 158] width 45 height 17
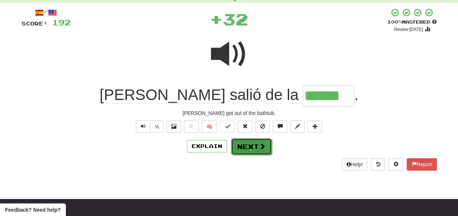
click at [244, 146] on button "Next" at bounding box center [251, 146] width 41 height 17
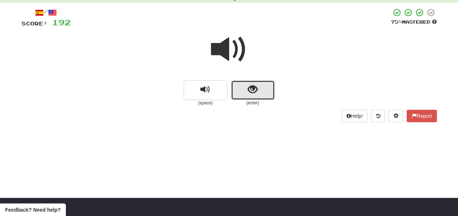
click at [256, 92] on span "show sentence" at bounding box center [253, 90] width 10 height 10
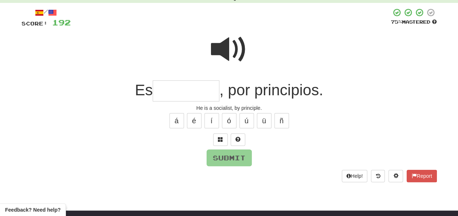
click at [177, 93] on input "text" at bounding box center [186, 92] width 67 height 22
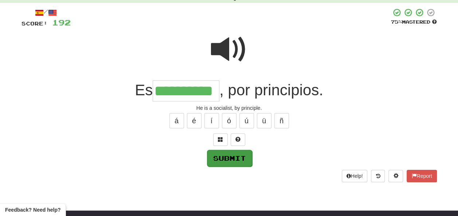
type input "**********"
click at [229, 156] on button "Submit" at bounding box center [229, 158] width 45 height 17
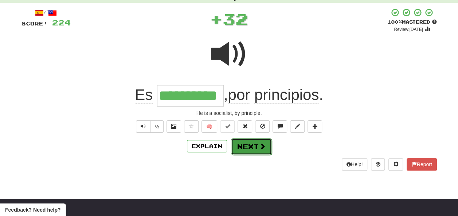
click at [243, 145] on button "Next" at bounding box center [251, 146] width 41 height 17
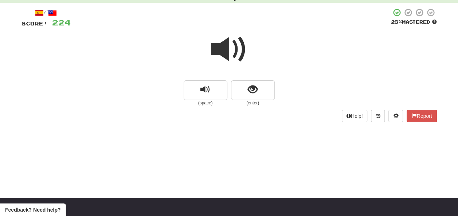
click at [226, 51] on span at bounding box center [229, 49] width 36 height 36
click at [227, 51] on span at bounding box center [229, 49] width 36 height 36
click at [228, 51] on span at bounding box center [229, 49] width 36 height 36
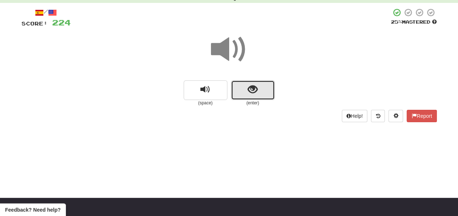
click at [249, 87] on span "show sentence" at bounding box center [253, 90] width 10 height 10
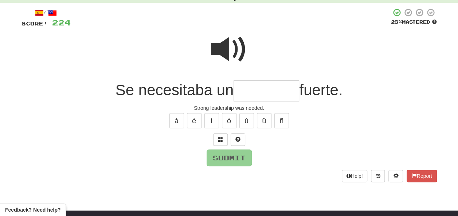
click at [226, 45] on span at bounding box center [229, 49] width 36 height 36
click at [241, 89] on input "text" at bounding box center [267, 92] width 66 height 22
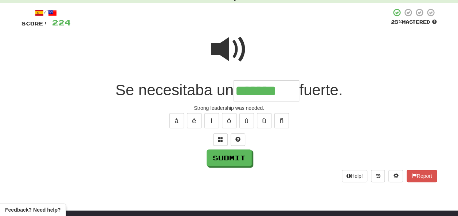
click at [232, 44] on span at bounding box center [229, 49] width 36 height 36
click at [284, 90] on input "*******" at bounding box center [267, 92] width 66 height 22
click at [226, 42] on span at bounding box center [229, 49] width 36 height 36
click at [286, 92] on input "*******" at bounding box center [267, 92] width 66 height 22
click at [228, 121] on button "ó" at bounding box center [229, 120] width 15 height 15
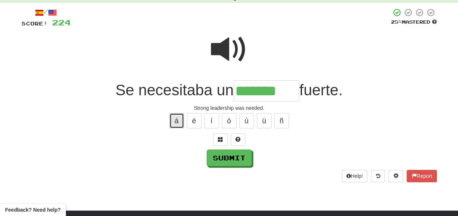
click at [174, 121] on button "á" at bounding box center [176, 120] width 15 height 15
click at [192, 121] on button "é" at bounding box center [194, 120] width 15 height 15
click at [209, 119] on button "í" at bounding box center [211, 120] width 15 height 15
click at [248, 118] on button "ú" at bounding box center [246, 120] width 15 height 15
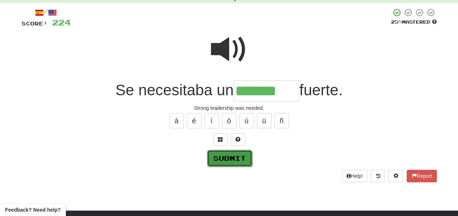
click at [237, 152] on button "Submit" at bounding box center [229, 158] width 45 height 17
click at [235, 151] on button "Submit" at bounding box center [229, 158] width 45 height 17
type input "*********"
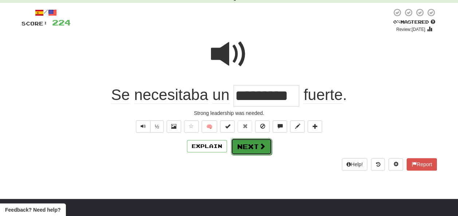
click at [249, 145] on button "Next" at bounding box center [251, 146] width 41 height 17
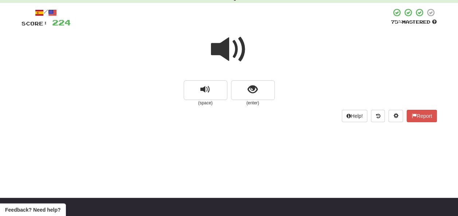
click at [226, 49] on span at bounding box center [229, 49] width 36 height 36
click at [230, 51] on span at bounding box center [229, 49] width 36 height 36
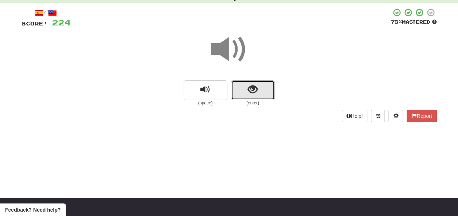
click at [243, 91] on button "show sentence" at bounding box center [253, 91] width 44 height 20
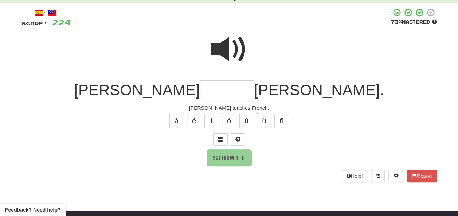
click at [201, 91] on input "text" at bounding box center [227, 92] width 54 height 22
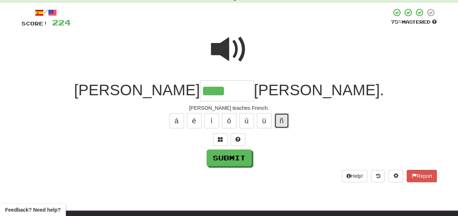
click at [280, 121] on button "ñ" at bounding box center [281, 120] width 15 height 15
type input "******"
click at [227, 47] on span at bounding box center [229, 49] width 36 height 36
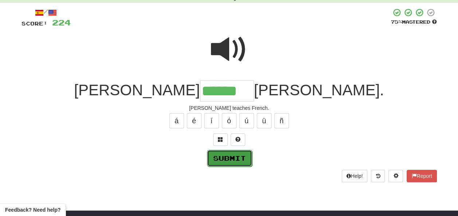
click at [217, 154] on button "Submit" at bounding box center [229, 158] width 45 height 17
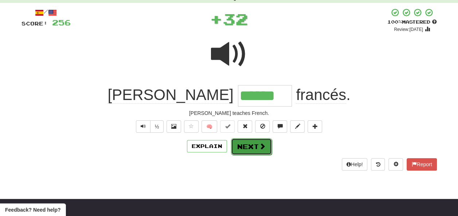
click at [246, 145] on button "Next" at bounding box center [251, 146] width 41 height 17
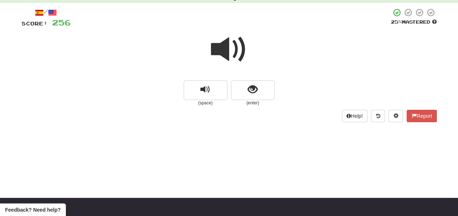
click at [233, 45] on span at bounding box center [229, 49] width 36 height 36
click at [229, 49] on span at bounding box center [229, 49] width 36 height 36
click at [240, 89] on button "show sentence" at bounding box center [253, 91] width 44 height 20
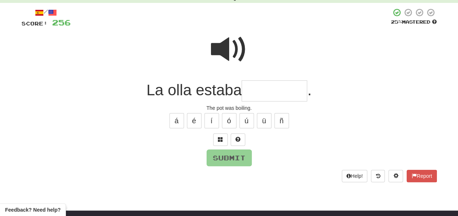
click at [257, 89] on input "text" at bounding box center [275, 92] width 66 height 22
click at [223, 60] on span at bounding box center [229, 49] width 36 height 36
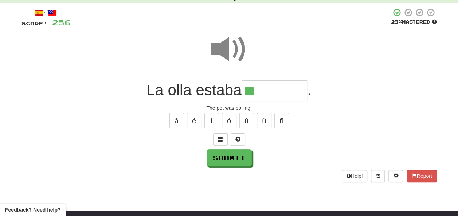
click at [260, 90] on input "**" at bounding box center [275, 92] width 66 height 22
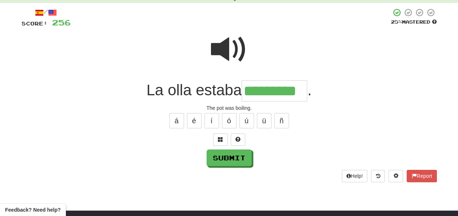
type input "*********"
click at [220, 48] on span at bounding box center [229, 49] width 36 height 36
click at [221, 47] on span at bounding box center [229, 49] width 36 height 36
click at [221, 49] on span at bounding box center [229, 49] width 36 height 36
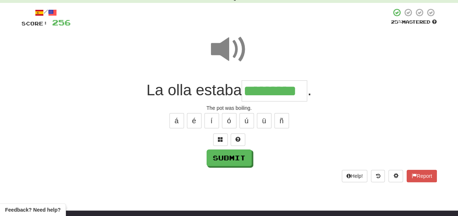
click at [221, 50] on span at bounding box center [229, 49] width 36 height 36
click at [225, 157] on button "Submit" at bounding box center [229, 158] width 45 height 17
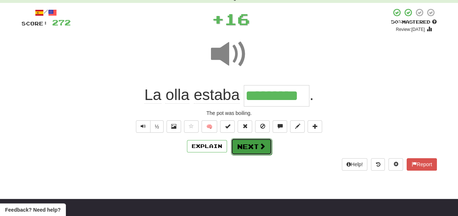
click at [249, 145] on button "Next" at bounding box center [251, 146] width 41 height 17
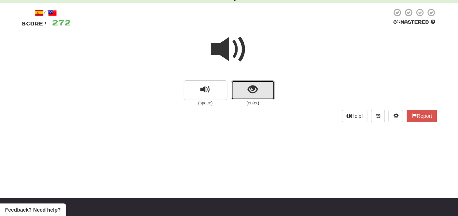
click at [251, 90] on span "show sentence" at bounding box center [253, 90] width 10 height 10
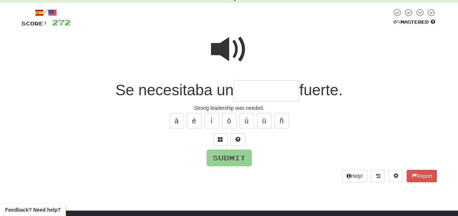
click at [254, 90] on input "text" at bounding box center [267, 92] width 66 height 22
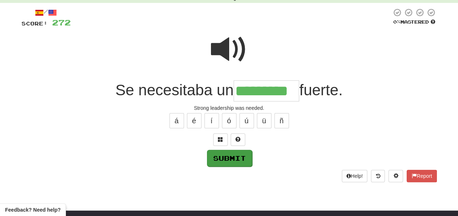
type input "*********"
click at [235, 155] on button "Submit" at bounding box center [229, 158] width 45 height 17
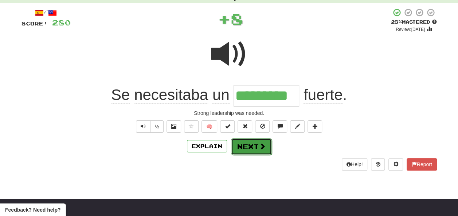
click at [247, 144] on button "Next" at bounding box center [251, 146] width 41 height 17
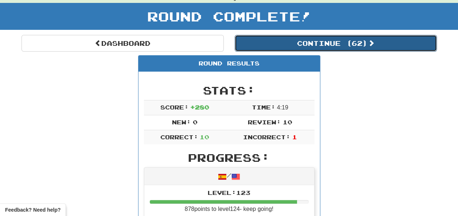
click at [263, 42] on button "Continue ( 62 )" at bounding box center [336, 43] width 202 height 17
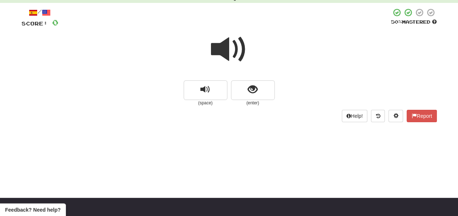
click at [231, 48] on span at bounding box center [229, 49] width 36 height 36
click at [231, 47] on span at bounding box center [229, 49] width 36 height 36
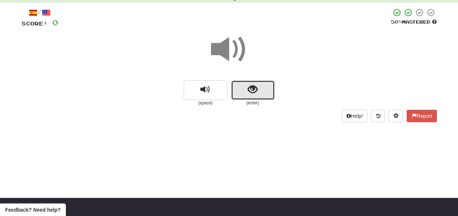
click at [253, 91] on span "show sentence" at bounding box center [253, 90] width 10 height 10
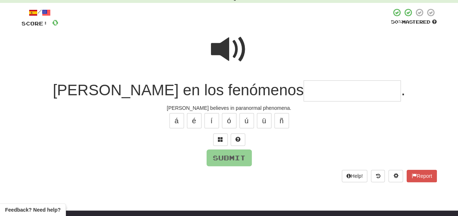
click at [304, 90] on input "text" at bounding box center [352, 92] width 97 height 22
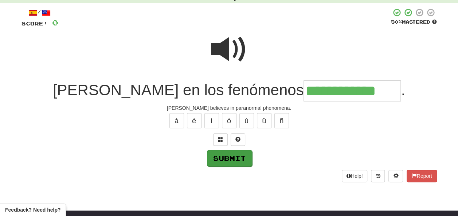
type input "**********"
click at [235, 159] on button "Submit" at bounding box center [229, 158] width 45 height 17
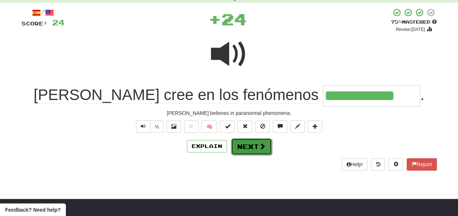
click at [248, 145] on button "Next" at bounding box center [251, 146] width 41 height 17
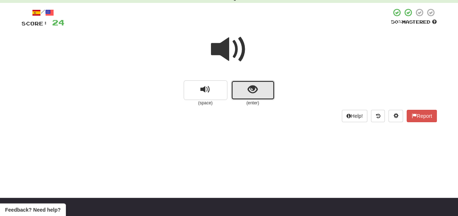
click at [255, 86] on span "show sentence" at bounding box center [253, 90] width 10 height 10
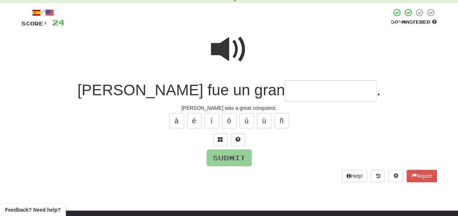
click at [285, 91] on input "text" at bounding box center [330, 92] width 91 height 22
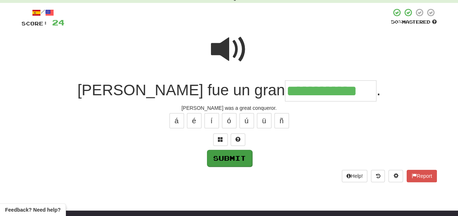
type input "**********"
click at [228, 157] on button "Submit" at bounding box center [229, 158] width 45 height 17
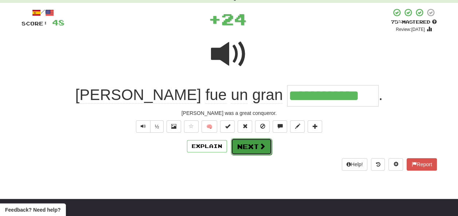
click at [244, 146] on button "Next" at bounding box center [251, 146] width 41 height 17
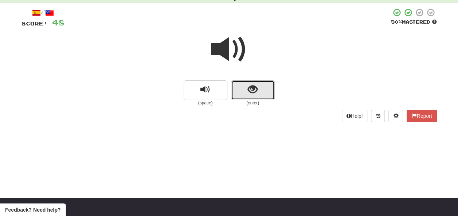
click at [247, 91] on button "show sentence" at bounding box center [253, 91] width 44 height 20
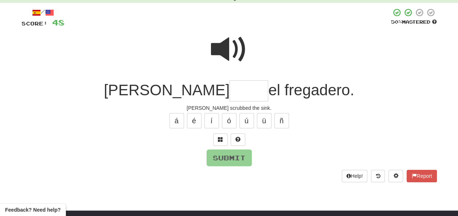
click at [230, 91] on input "text" at bounding box center [249, 92] width 39 height 22
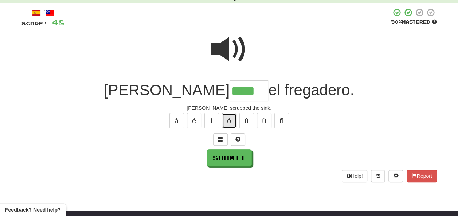
click at [230, 118] on button "ó" at bounding box center [229, 120] width 15 height 15
type input "*****"
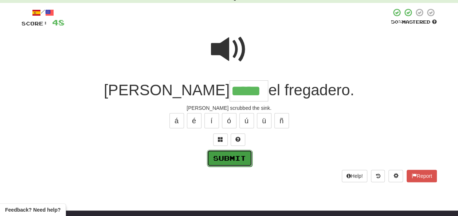
click at [236, 154] on button "Submit" at bounding box center [229, 158] width 45 height 17
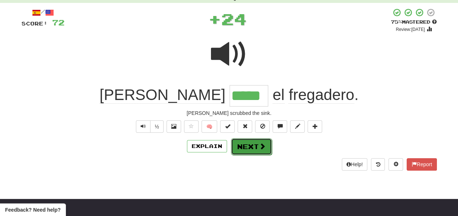
click at [247, 145] on button "Next" at bounding box center [251, 146] width 41 height 17
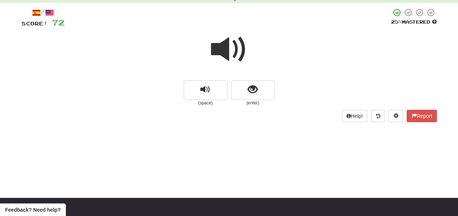
click at [225, 45] on span at bounding box center [229, 49] width 36 height 36
click at [228, 46] on span at bounding box center [229, 49] width 36 height 36
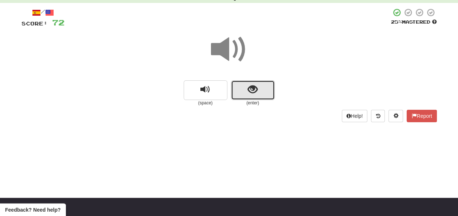
click at [249, 88] on span "show sentence" at bounding box center [253, 90] width 10 height 10
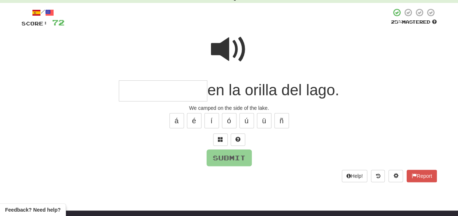
click at [226, 44] on span at bounding box center [229, 49] width 36 height 36
click at [128, 90] on input "text" at bounding box center [163, 92] width 89 height 22
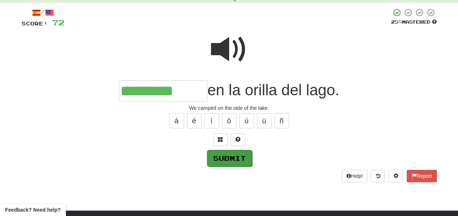
type input "*********"
click at [233, 155] on button "Submit" at bounding box center [229, 158] width 45 height 17
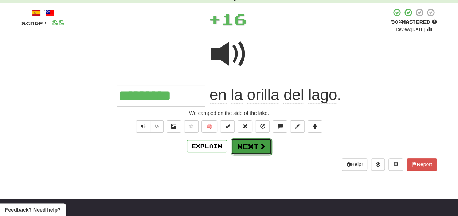
click at [249, 147] on button "Next" at bounding box center [251, 146] width 41 height 17
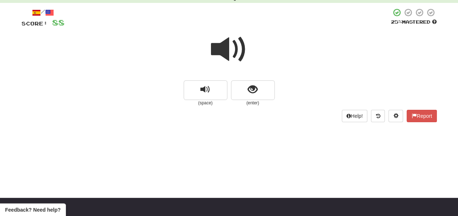
click at [228, 55] on span at bounding box center [229, 49] width 36 height 36
click at [229, 55] on span at bounding box center [229, 49] width 36 height 36
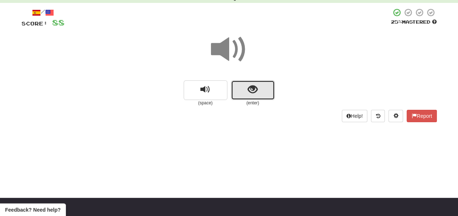
click at [248, 90] on span "show sentence" at bounding box center [253, 90] width 10 height 10
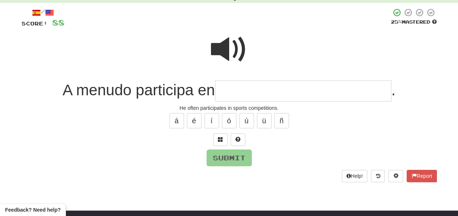
click at [231, 91] on input "text" at bounding box center [303, 92] width 176 height 22
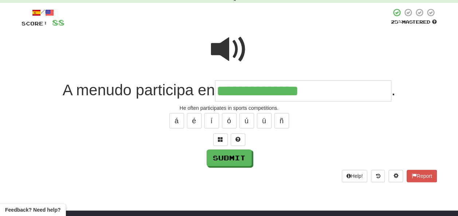
click at [226, 47] on span at bounding box center [229, 49] width 36 height 36
click at [321, 91] on input "**********" at bounding box center [303, 92] width 176 height 22
click at [212, 44] on span at bounding box center [229, 49] width 36 height 36
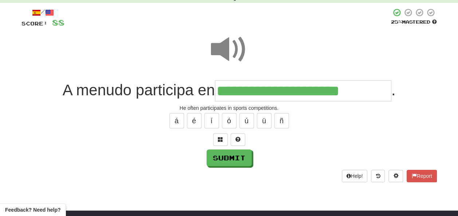
click at [370, 90] on input "**********" at bounding box center [303, 92] width 176 height 22
type input "**********"
click at [216, 42] on span at bounding box center [229, 49] width 36 height 36
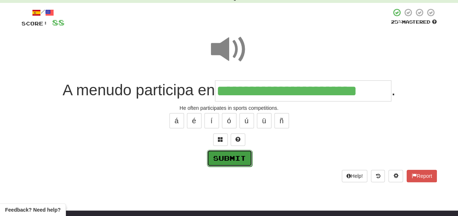
click at [225, 157] on button "Submit" at bounding box center [229, 158] width 45 height 17
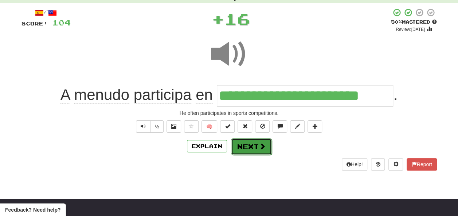
click at [247, 145] on button "Next" at bounding box center [251, 146] width 41 height 17
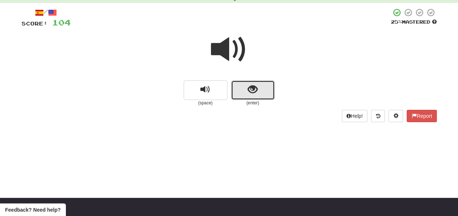
click at [247, 88] on button "show sentence" at bounding box center [253, 91] width 44 height 20
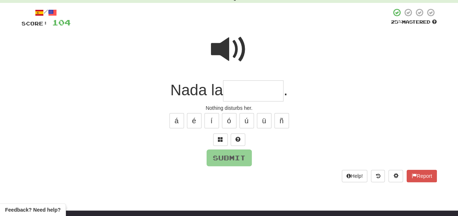
click at [250, 90] on input "text" at bounding box center [253, 92] width 61 height 22
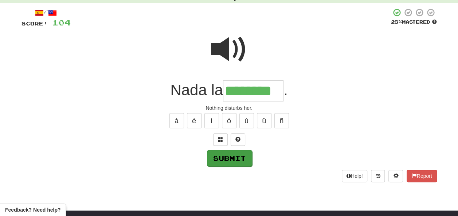
type input "********"
click at [231, 154] on button "Submit" at bounding box center [229, 158] width 45 height 17
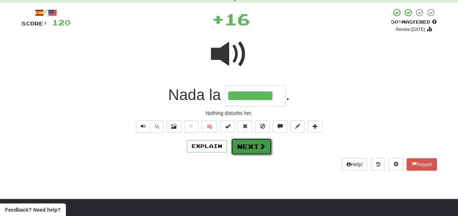
click at [249, 145] on button "Next" at bounding box center [251, 146] width 41 height 17
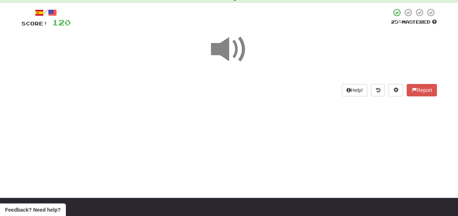
click at [229, 52] on span at bounding box center [229, 49] width 36 height 36
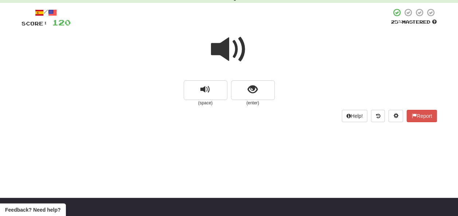
click at [226, 50] on span at bounding box center [229, 49] width 36 height 36
click at [248, 89] on span "show sentence" at bounding box center [253, 90] width 10 height 10
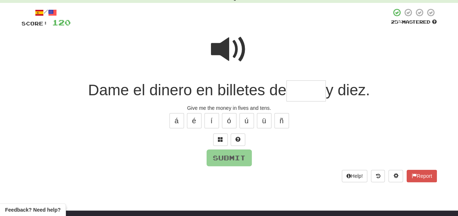
click at [228, 43] on span at bounding box center [229, 49] width 36 height 36
click at [291, 92] on input "text" at bounding box center [305, 92] width 39 height 22
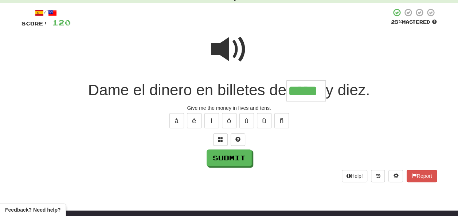
type input "*****"
click at [231, 45] on span at bounding box center [229, 49] width 36 height 36
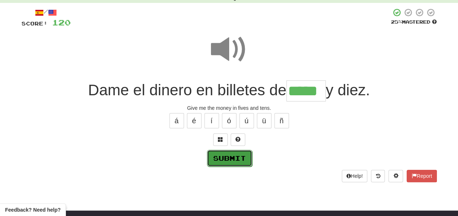
click at [233, 157] on button "Submit" at bounding box center [229, 158] width 45 height 17
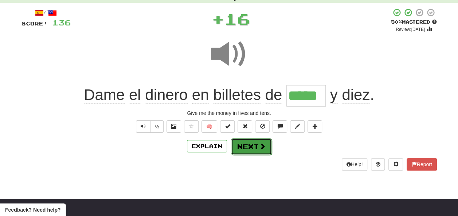
click at [244, 144] on button "Next" at bounding box center [251, 146] width 41 height 17
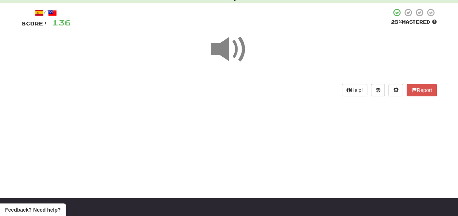
click at [233, 49] on span at bounding box center [229, 49] width 36 height 36
click at [233, 48] on span at bounding box center [229, 49] width 36 height 36
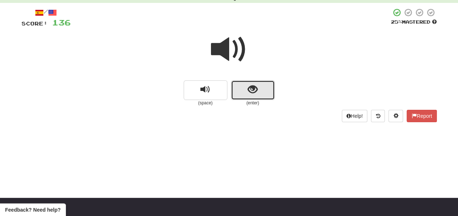
click at [255, 96] on button "show sentence" at bounding box center [253, 91] width 44 height 20
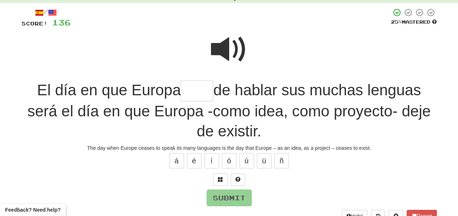
click at [234, 47] on span at bounding box center [229, 49] width 36 height 36
click at [190, 91] on input "text" at bounding box center [197, 92] width 32 height 22
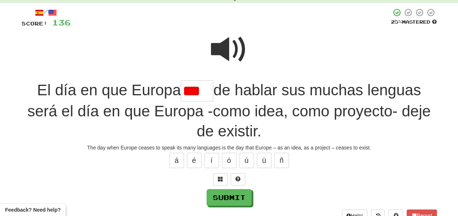
scroll to position [0, 0]
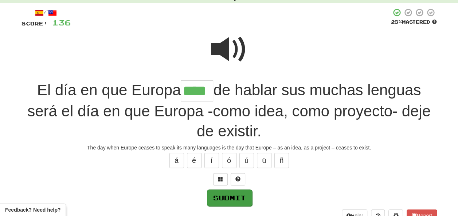
type input "****"
click at [227, 192] on button "Submit" at bounding box center [229, 198] width 45 height 17
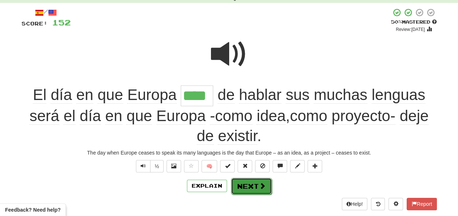
click at [245, 179] on button "Next" at bounding box center [251, 186] width 41 height 17
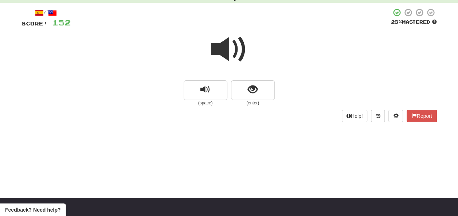
click at [233, 50] on span at bounding box center [229, 49] width 36 height 36
click at [227, 50] on span at bounding box center [229, 49] width 36 height 36
click at [227, 48] on span at bounding box center [229, 49] width 36 height 36
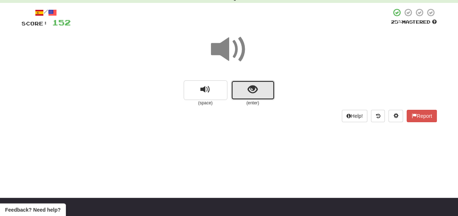
click at [248, 87] on span "show sentence" at bounding box center [253, 90] width 10 height 10
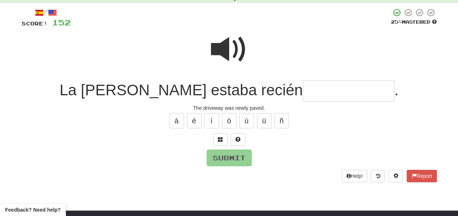
click at [229, 44] on span at bounding box center [229, 49] width 36 height 36
click at [230, 46] on span at bounding box center [229, 49] width 36 height 36
click at [303, 86] on input "text" at bounding box center [348, 92] width 91 height 22
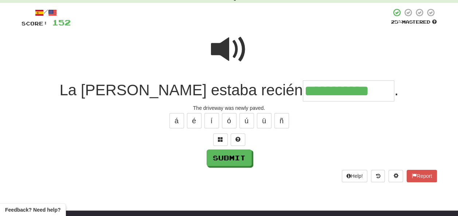
type input "**********"
click at [240, 52] on span at bounding box center [229, 49] width 36 height 36
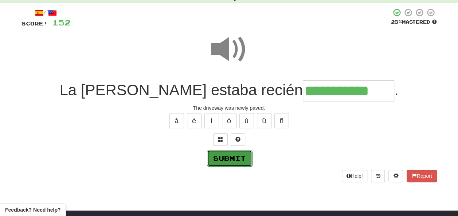
click at [227, 155] on button "Submit" at bounding box center [229, 158] width 45 height 17
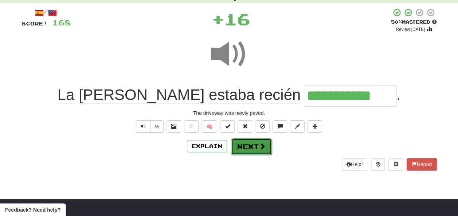
click at [244, 145] on button "Next" at bounding box center [251, 146] width 41 height 17
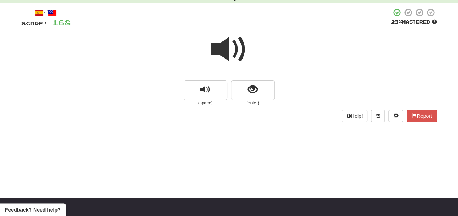
click at [223, 47] on span at bounding box center [229, 49] width 36 height 36
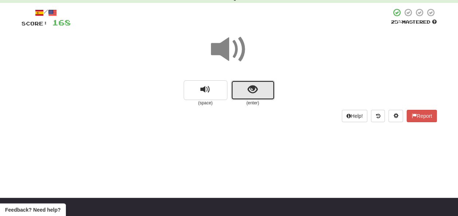
click at [248, 87] on span "show sentence" at bounding box center [253, 90] width 10 height 10
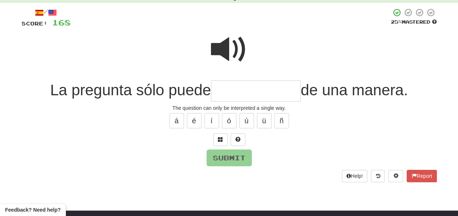
click at [228, 89] on input "text" at bounding box center [256, 92] width 90 height 22
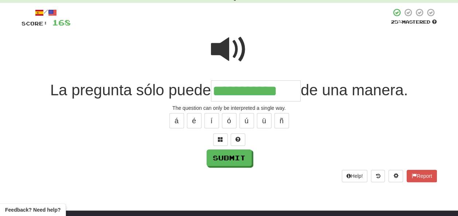
click at [229, 45] on span at bounding box center [229, 49] width 36 height 36
click at [284, 91] on input "**********" at bounding box center [256, 92] width 90 height 22
type input "**********"
click at [238, 155] on button "Submit" at bounding box center [229, 158] width 45 height 17
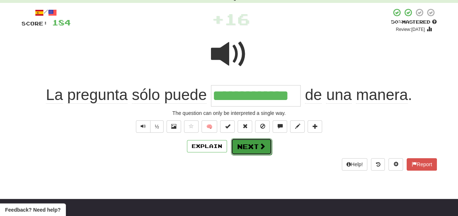
click at [247, 145] on button "Next" at bounding box center [251, 146] width 41 height 17
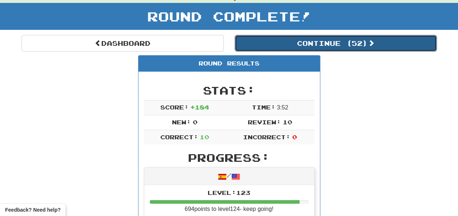
click at [308, 43] on button "Continue ( 52 )" at bounding box center [336, 43] width 202 height 17
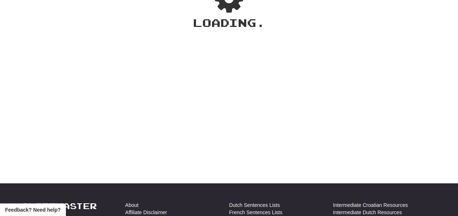
scroll to position [36, 0]
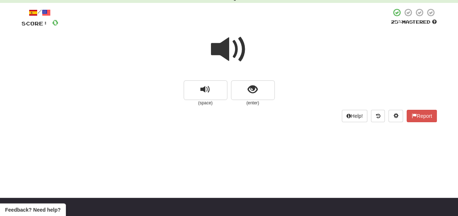
click at [227, 47] on span at bounding box center [229, 49] width 36 height 36
click at [231, 48] on span at bounding box center [229, 49] width 36 height 36
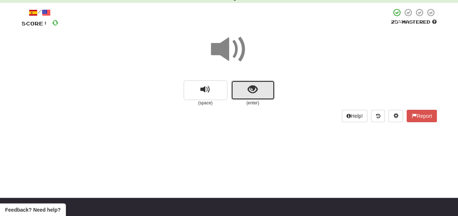
click at [249, 90] on span "show sentence" at bounding box center [253, 90] width 10 height 10
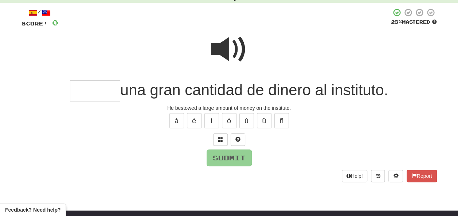
click at [225, 39] on span at bounding box center [229, 49] width 36 height 36
click at [230, 44] on span at bounding box center [229, 49] width 36 height 36
click at [84, 89] on input "text" at bounding box center [95, 92] width 50 height 22
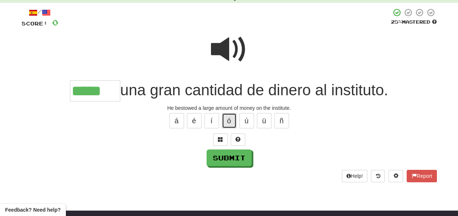
click at [231, 119] on button "ó" at bounding box center [229, 120] width 15 height 15
click at [227, 53] on span at bounding box center [229, 49] width 36 height 36
click at [216, 53] on span at bounding box center [229, 49] width 36 height 36
click at [221, 43] on span at bounding box center [229, 49] width 36 height 36
click at [226, 43] on span at bounding box center [229, 49] width 36 height 36
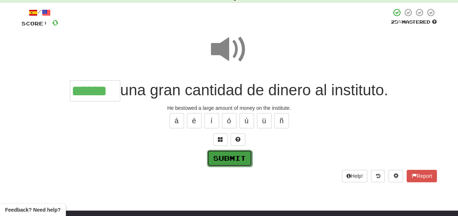
click at [233, 156] on button "Submit" at bounding box center [229, 158] width 45 height 17
type input "******"
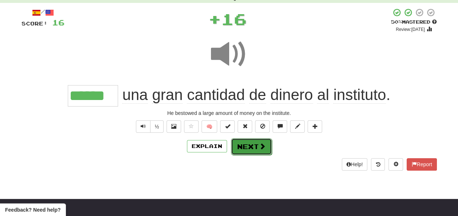
click at [248, 141] on button "Next" at bounding box center [251, 146] width 41 height 17
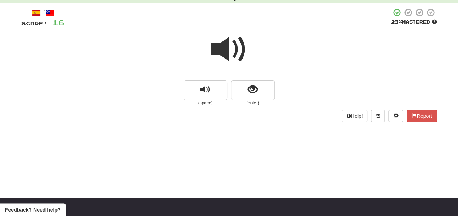
click at [233, 46] on span at bounding box center [229, 49] width 36 height 36
click at [232, 47] on span at bounding box center [229, 49] width 36 height 36
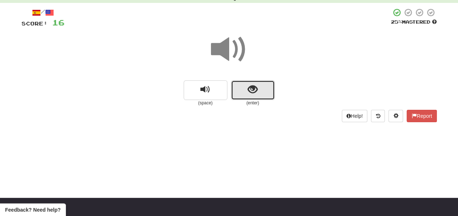
click at [248, 87] on span "show sentence" at bounding box center [253, 90] width 10 height 10
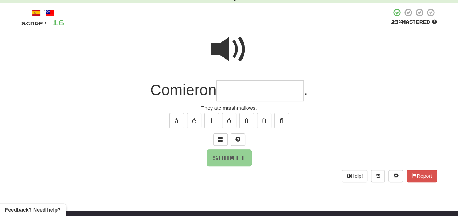
click at [220, 46] on span at bounding box center [229, 49] width 36 height 36
click at [223, 36] on span at bounding box center [229, 49] width 36 height 36
click at [223, 90] on input "text" at bounding box center [259, 92] width 87 height 22
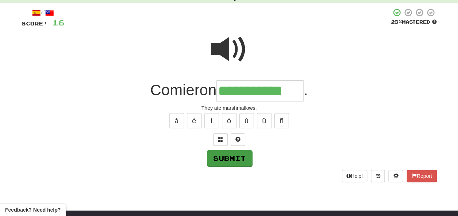
type input "**********"
click at [225, 155] on button "Submit" at bounding box center [229, 158] width 45 height 17
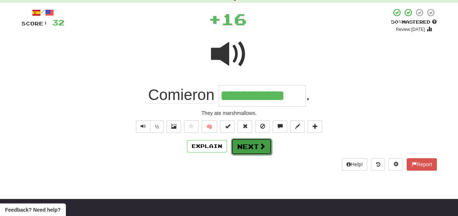
click at [248, 142] on button "Next" at bounding box center [251, 146] width 41 height 17
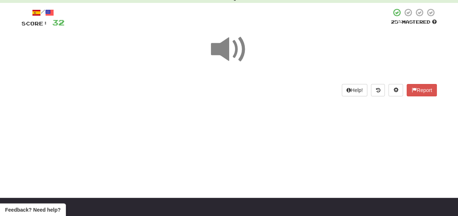
click at [233, 50] on span at bounding box center [229, 49] width 36 height 36
click at [233, 53] on span at bounding box center [229, 49] width 36 height 36
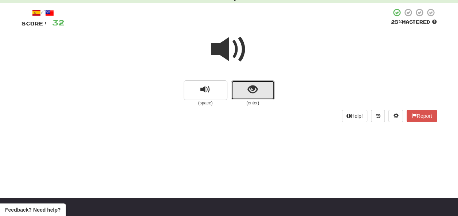
click at [250, 90] on span "show sentence" at bounding box center [253, 90] width 10 height 10
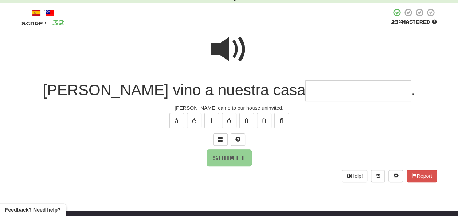
click at [218, 43] on span at bounding box center [229, 49] width 36 height 36
click at [305, 90] on input "text" at bounding box center [358, 92] width 106 height 22
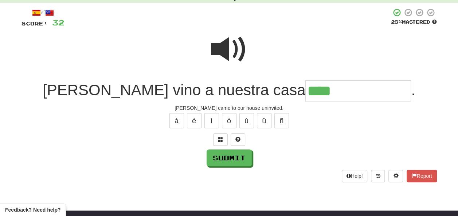
click at [236, 47] on span at bounding box center [229, 49] width 36 height 36
click at [305, 89] on input "***" at bounding box center [358, 92] width 106 height 22
type input "**********"
click at [238, 50] on span at bounding box center [229, 49] width 36 height 36
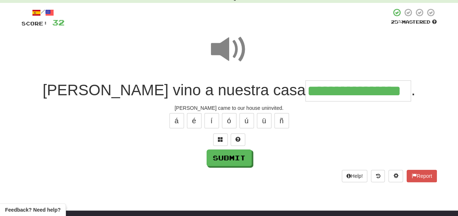
click at [240, 47] on span at bounding box center [229, 49] width 36 height 36
click at [229, 155] on button "Submit" at bounding box center [229, 158] width 45 height 17
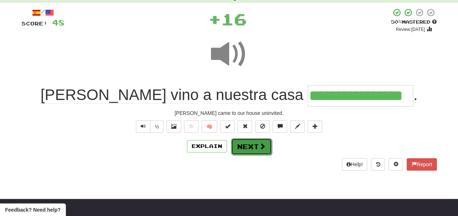
click at [241, 142] on button "Next" at bounding box center [251, 146] width 41 height 17
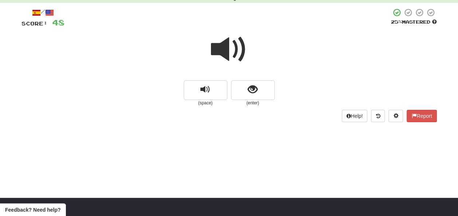
click at [227, 52] on span at bounding box center [229, 49] width 36 height 36
click at [225, 46] on span at bounding box center [229, 49] width 36 height 36
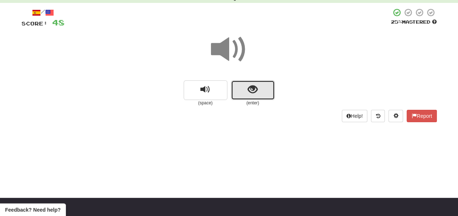
click at [250, 87] on span "show sentence" at bounding box center [253, 90] width 10 height 10
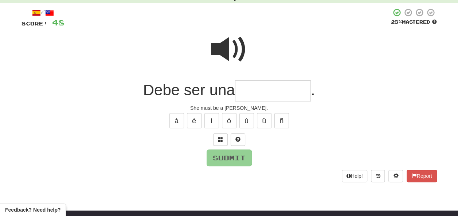
click at [253, 88] on input "text" at bounding box center [273, 92] width 76 height 22
type input "*"
click at [230, 155] on button "Submit" at bounding box center [229, 158] width 45 height 17
type input "**********"
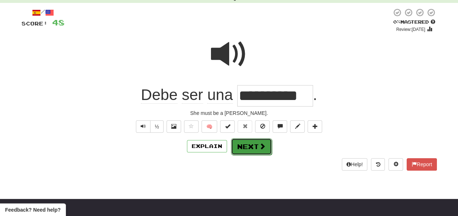
click at [255, 143] on button "Next" at bounding box center [251, 146] width 41 height 17
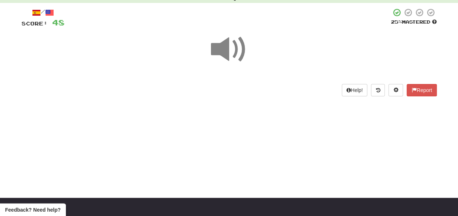
click at [229, 50] on span at bounding box center [229, 49] width 36 height 36
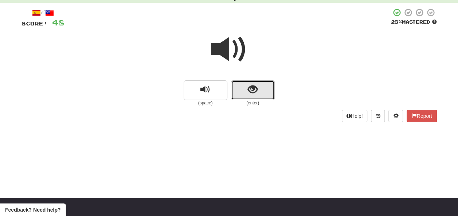
click at [246, 89] on button "show sentence" at bounding box center [253, 91] width 44 height 20
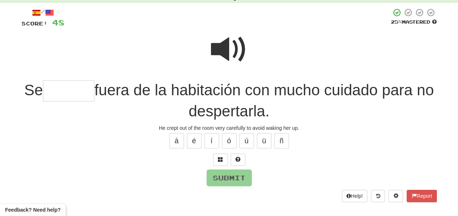
click at [230, 36] on span at bounding box center [229, 49] width 36 height 36
click at [62, 91] on input "text" at bounding box center [68, 92] width 51 height 22
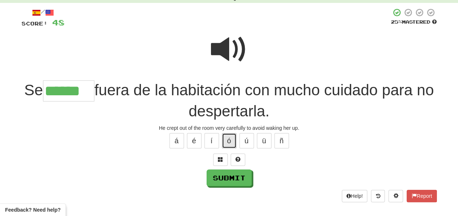
click at [228, 144] on button "ó" at bounding box center [229, 140] width 15 height 15
type input "*******"
click at [228, 52] on span at bounding box center [229, 49] width 36 height 36
click at [227, 51] on span at bounding box center [229, 49] width 36 height 36
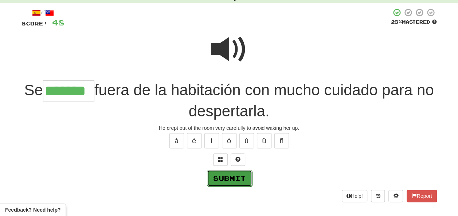
click at [223, 176] on button "Submit" at bounding box center [229, 178] width 45 height 17
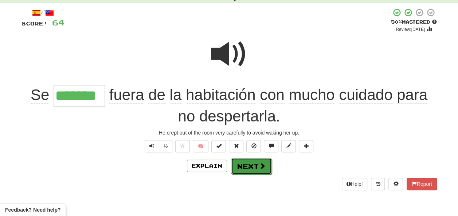
click at [248, 164] on button "Next" at bounding box center [251, 166] width 41 height 17
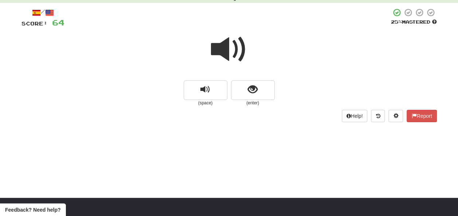
click at [229, 56] on span at bounding box center [229, 49] width 36 height 36
click at [226, 48] on span at bounding box center [229, 49] width 36 height 36
click at [247, 89] on button "show sentence" at bounding box center [253, 91] width 44 height 20
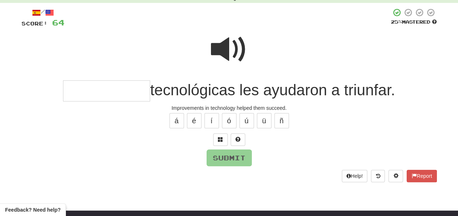
click at [234, 46] on span at bounding box center [229, 49] width 36 height 36
click at [80, 90] on input "text" at bounding box center [106, 92] width 87 height 22
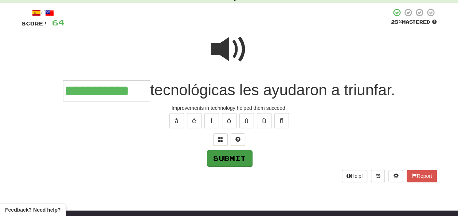
type input "**********"
click at [232, 157] on button "Submit" at bounding box center [229, 158] width 45 height 17
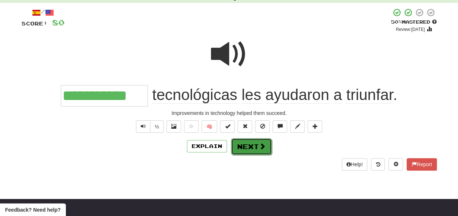
click at [248, 145] on button "Next" at bounding box center [251, 146] width 41 height 17
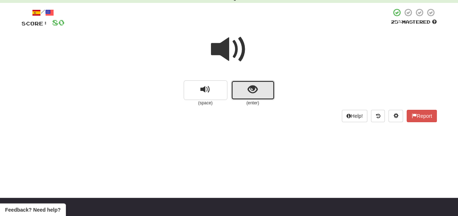
click at [253, 92] on span "show sentence" at bounding box center [253, 90] width 10 height 10
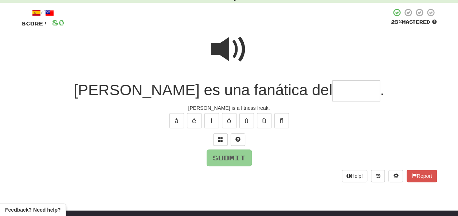
click at [332, 90] on input "text" at bounding box center [356, 92] width 48 height 22
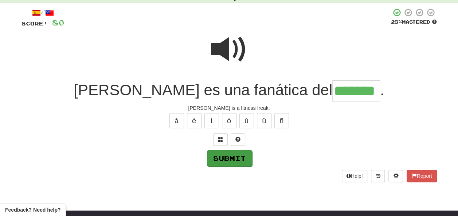
type input "*******"
click at [232, 156] on button "Submit" at bounding box center [229, 158] width 45 height 17
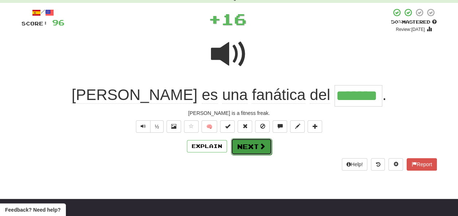
click at [242, 144] on button "Next" at bounding box center [251, 146] width 41 height 17
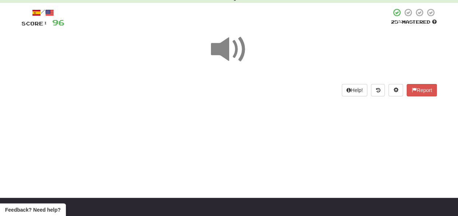
click at [226, 50] on span at bounding box center [229, 49] width 36 height 36
click at [229, 51] on span at bounding box center [229, 49] width 36 height 36
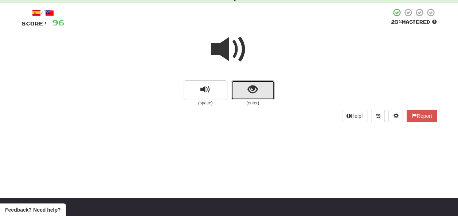
click at [255, 87] on span "show sentence" at bounding box center [253, 90] width 10 height 10
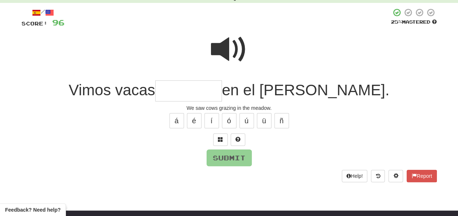
click at [228, 42] on span at bounding box center [229, 49] width 36 height 36
click at [227, 44] on span at bounding box center [229, 49] width 36 height 36
drag, startPoint x: 203, startPoint y: 90, endPoint x: 207, endPoint y: 94, distance: 5.2
click at [207, 94] on input "text" at bounding box center [188, 92] width 67 height 22
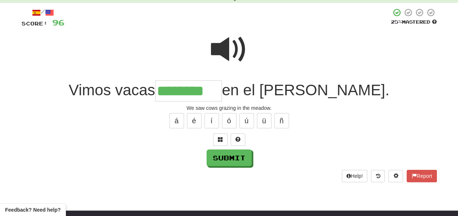
type input "********"
click at [227, 48] on span at bounding box center [229, 49] width 36 height 36
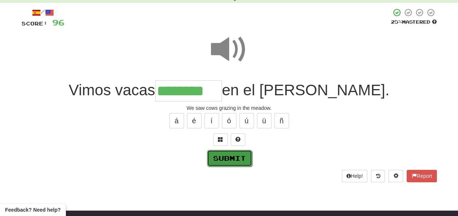
click at [223, 154] on button "Submit" at bounding box center [229, 158] width 45 height 17
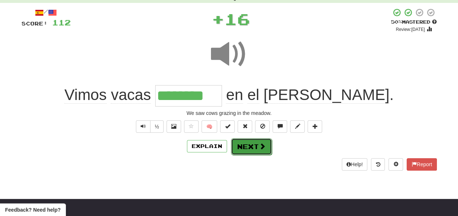
click at [245, 146] on button "Next" at bounding box center [251, 146] width 41 height 17
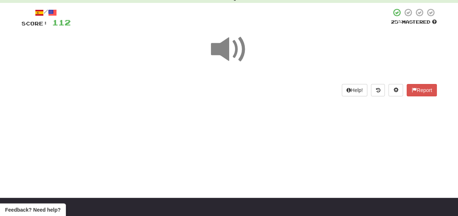
click at [227, 50] on span at bounding box center [229, 49] width 36 height 36
click at [230, 52] on span at bounding box center [229, 49] width 36 height 36
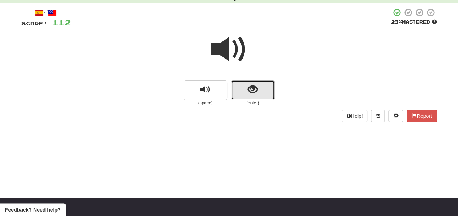
click at [244, 92] on button "show sentence" at bounding box center [253, 91] width 44 height 20
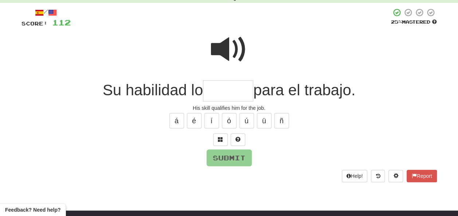
click at [230, 41] on span at bounding box center [229, 49] width 36 height 36
click at [212, 91] on input "text" at bounding box center [228, 92] width 50 height 22
type input "*"
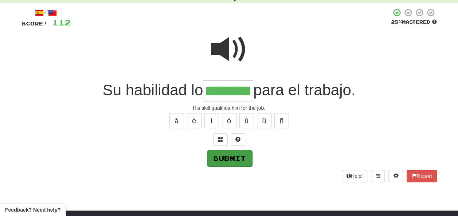
type input "********"
click at [225, 154] on button "Submit" at bounding box center [229, 158] width 45 height 17
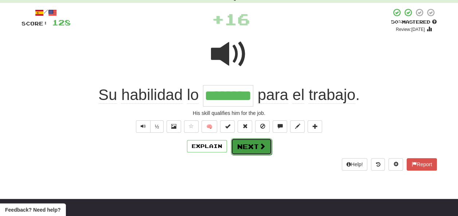
click at [242, 143] on button "Next" at bounding box center [251, 146] width 41 height 17
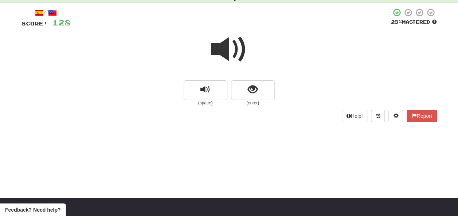
click at [230, 51] on span at bounding box center [229, 49] width 36 height 36
click at [229, 49] on span at bounding box center [229, 49] width 36 height 36
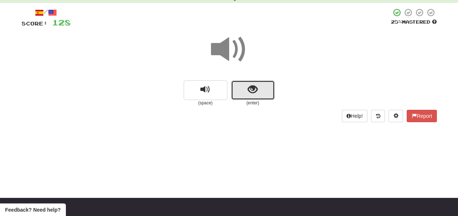
click at [252, 89] on span "show sentence" at bounding box center [253, 90] width 10 height 10
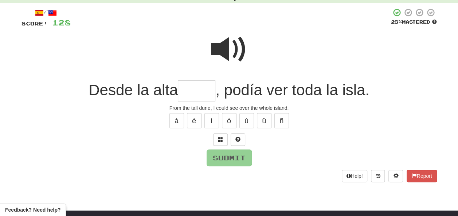
click at [227, 39] on span at bounding box center [229, 49] width 36 height 36
click at [189, 89] on input "text" at bounding box center [197, 92] width 38 height 22
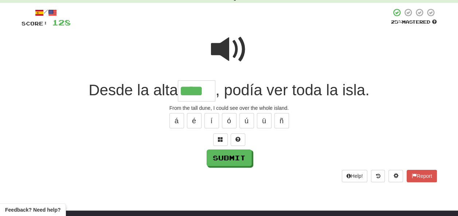
type input "****"
click at [225, 42] on span at bounding box center [229, 49] width 36 height 36
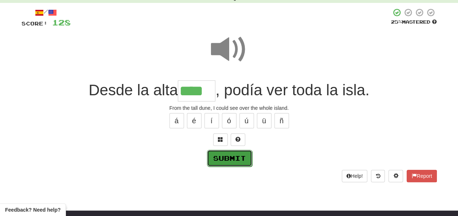
click at [228, 160] on button "Submit" at bounding box center [229, 158] width 45 height 17
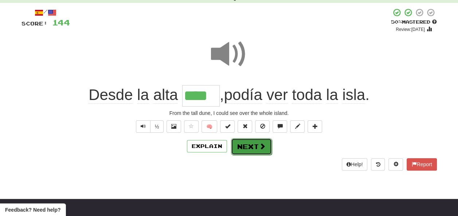
click at [246, 143] on button "Next" at bounding box center [251, 146] width 41 height 17
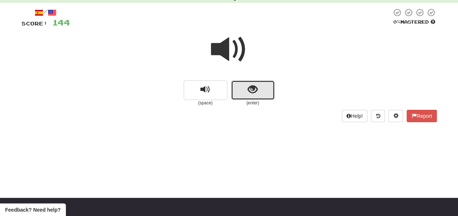
click at [238, 91] on button "show sentence" at bounding box center [253, 91] width 44 height 20
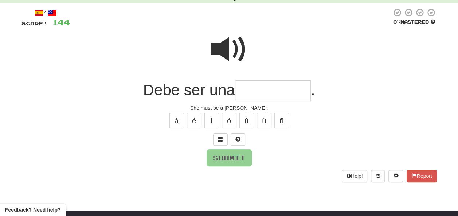
click at [243, 91] on input "text" at bounding box center [273, 92] width 76 height 22
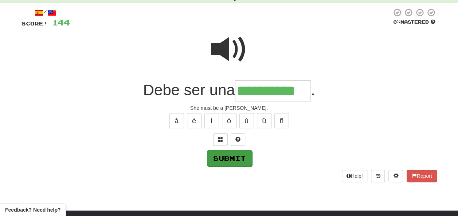
type input "**********"
click at [241, 154] on button "Submit" at bounding box center [229, 158] width 45 height 17
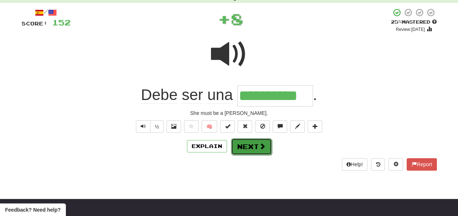
click at [249, 146] on button "Next" at bounding box center [251, 146] width 41 height 17
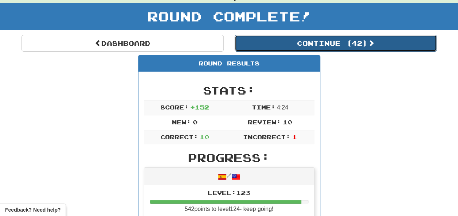
click at [310, 42] on button "Continue ( 42 )" at bounding box center [336, 43] width 202 height 17
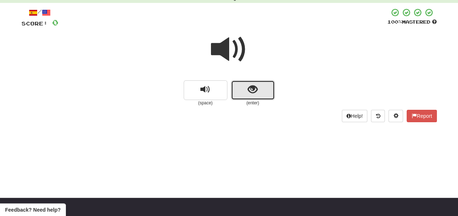
click at [250, 92] on span "show sentence" at bounding box center [253, 90] width 10 height 10
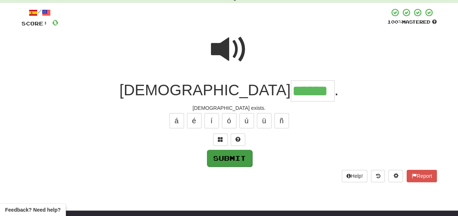
type input "******"
click at [237, 155] on button "Submit" at bounding box center [229, 158] width 45 height 17
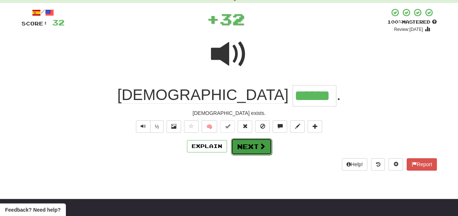
click at [251, 143] on button "Next" at bounding box center [251, 146] width 41 height 17
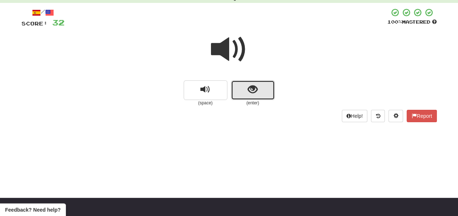
click at [249, 90] on span "show sentence" at bounding box center [253, 90] width 10 height 10
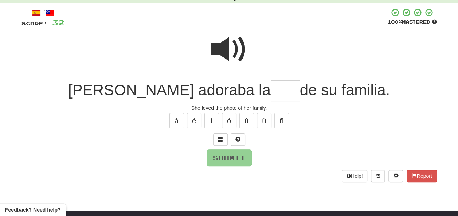
click at [271, 89] on input "text" at bounding box center [285, 92] width 29 height 22
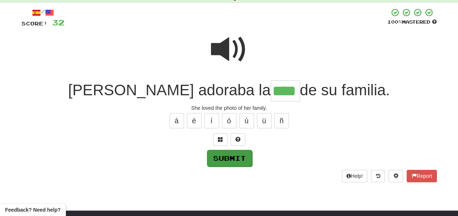
type input "****"
click at [238, 153] on button "Submit" at bounding box center [229, 158] width 45 height 17
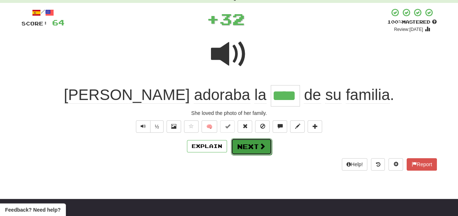
click at [246, 144] on button "Next" at bounding box center [251, 146] width 41 height 17
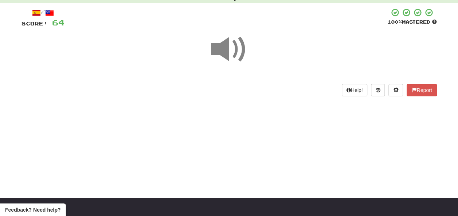
click at [231, 52] on span at bounding box center [229, 49] width 36 height 36
click at [231, 49] on span at bounding box center [229, 49] width 36 height 36
click at [232, 49] on span at bounding box center [229, 49] width 36 height 36
click at [233, 50] on span at bounding box center [229, 49] width 36 height 36
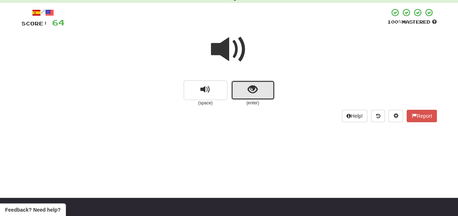
click at [255, 90] on span "show sentence" at bounding box center [253, 90] width 10 height 10
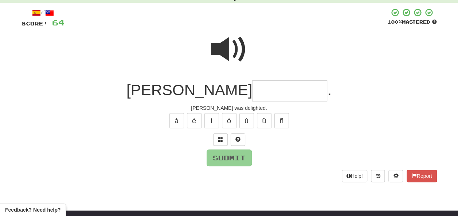
click at [233, 54] on span at bounding box center [229, 49] width 36 height 36
click at [254, 93] on input "text" at bounding box center [289, 92] width 75 height 22
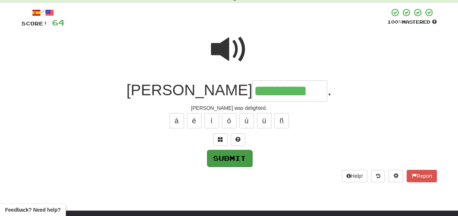
type input "*********"
click at [235, 155] on button "Submit" at bounding box center [229, 158] width 45 height 17
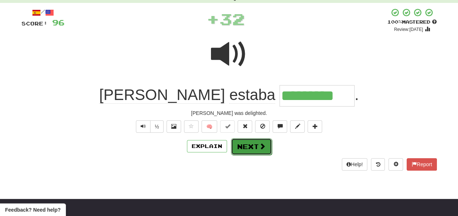
click at [257, 144] on button "Next" at bounding box center [251, 146] width 41 height 17
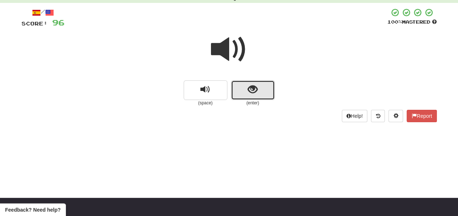
click at [250, 89] on span "show sentence" at bounding box center [253, 90] width 10 height 10
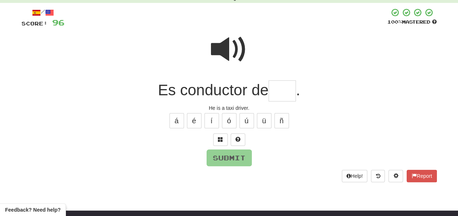
click at [277, 91] on input "text" at bounding box center [282, 92] width 27 height 22
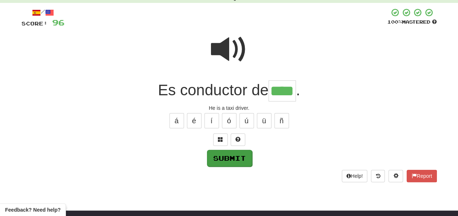
type input "****"
click at [230, 159] on button "Submit" at bounding box center [229, 158] width 45 height 17
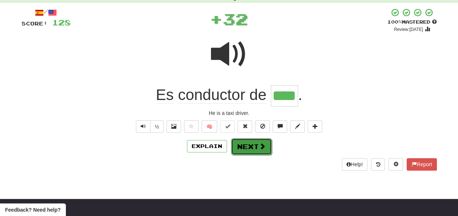
click at [245, 145] on button "Next" at bounding box center [251, 146] width 41 height 17
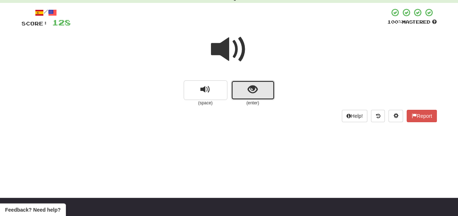
click at [248, 92] on span "show sentence" at bounding box center [253, 90] width 10 height 10
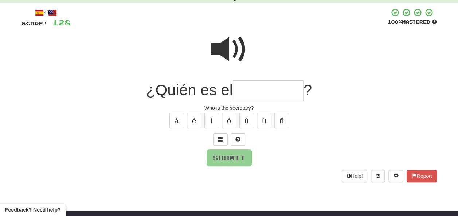
click at [246, 91] on input "text" at bounding box center [268, 92] width 71 height 22
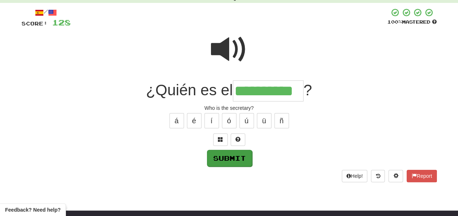
type input "**********"
click at [235, 156] on button "Submit" at bounding box center [229, 158] width 45 height 17
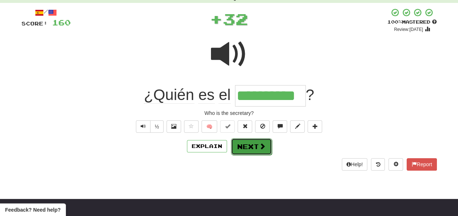
click at [242, 144] on button "Next" at bounding box center [251, 146] width 41 height 17
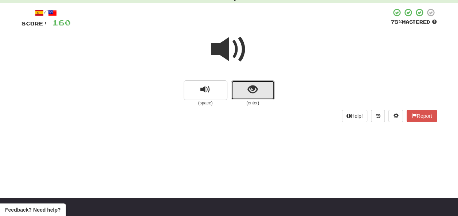
click at [249, 92] on span "show sentence" at bounding box center [253, 90] width 10 height 10
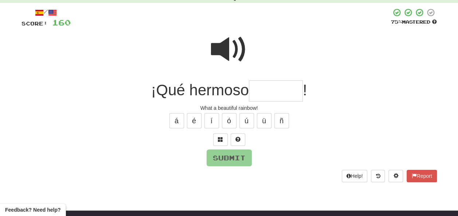
click at [260, 92] on input "text" at bounding box center [276, 92] width 54 height 22
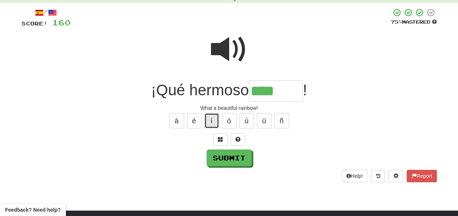
click at [215, 120] on button "í" at bounding box center [211, 120] width 15 height 15
type input "********"
drag, startPoint x: 237, startPoint y: 46, endPoint x: 225, endPoint y: 52, distance: 13.9
click at [235, 48] on span at bounding box center [229, 49] width 36 height 36
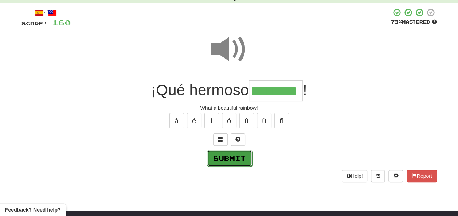
click at [238, 158] on button "Submit" at bounding box center [229, 158] width 45 height 17
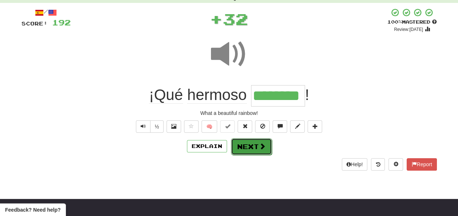
click at [244, 146] on button "Next" at bounding box center [251, 146] width 41 height 17
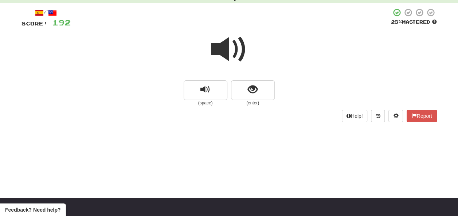
click at [229, 50] on span at bounding box center [229, 49] width 36 height 36
click at [251, 89] on span "show sentence" at bounding box center [253, 90] width 10 height 10
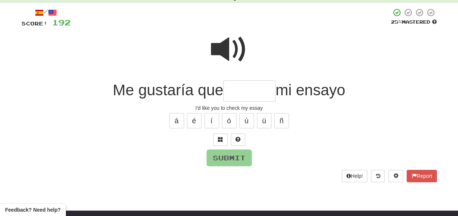
click at [224, 36] on span at bounding box center [229, 49] width 36 height 36
click at [230, 93] on input "text" at bounding box center [249, 92] width 52 height 22
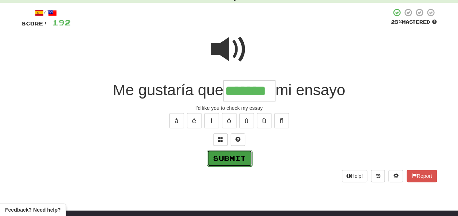
click at [237, 152] on button "Submit" at bounding box center [229, 158] width 45 height 17
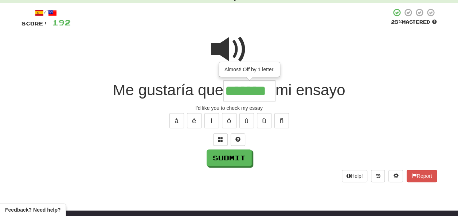
click at [250, 95] on input "*******" at bounding box center [249, 92] width 52 height 22
click at [256, 91] on input "*******" at bounding box center [249, 92] width 52 height 22
click at [255, 90] on input "******" at bounding box center [249, 92] width 52 height 22
click at [259, 93] on input "*****" at bounding box center [249, 92] width 52 height 22
click at [234, 158] on button "Submit" at bounding box center [229, 158] width 45 height 17
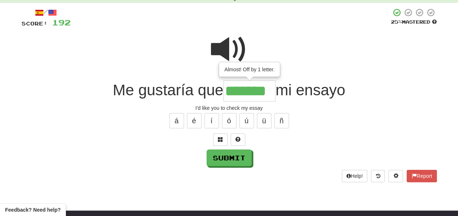
type input "*******"
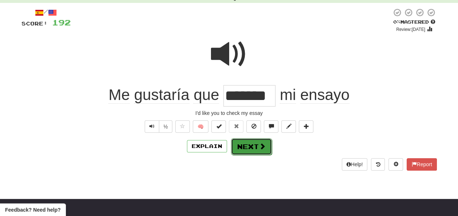
click at [252, 147] on button "Next" at bounding box center [251, 146] width 41 height 17
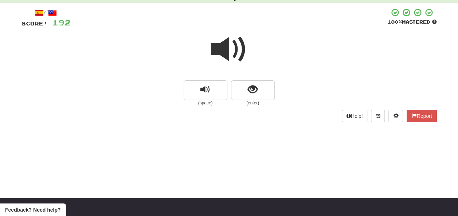
click at [229, 50] on span at bounding box center [229, 49] width 36 height 36
click at [246, 93] on button "show sentence" at bounding box center [253, 91] width 44 height 20
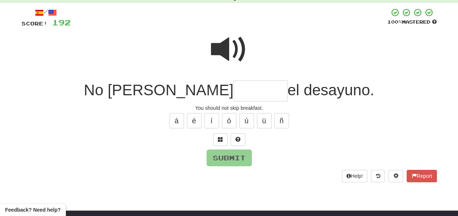
click at [227, 40] on span at bounding box center [229, 49] width 36 height 36
click at [234, 91] on input "text" at bounding box center [261, 92] width 54 height 22
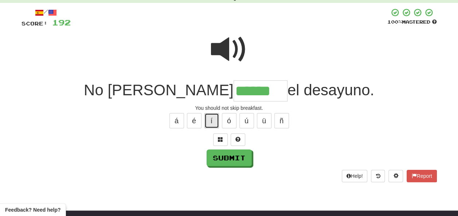
click at [215, 117] on button "í" at bounding box center [211, 120] width 15 height 15
click at [225, 49] on span at bounding box center [229, 49] width 36 height 36
click at [234, 90] on input "******" at bounding box center [261, 92] width 54 height 22
click at [222, 49] on span at bounding box center [229, 49] width 36 height 36
click at [237, 90] on input "******" at bounding box center [261, 92] width 54 height 22
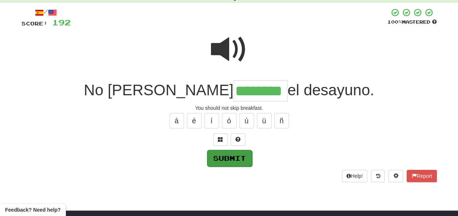
type input "********"
click at [230, 160] on button "Submit" at bounding box center [229, 158] width 45 height 17
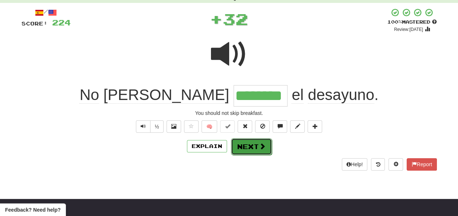
click at [247, 144] on button "Next" at bounding box center [251, 146] width 41 height 17
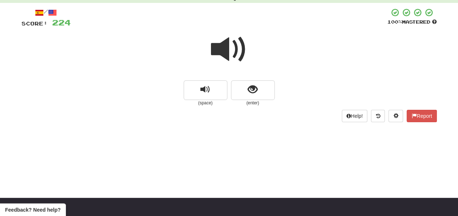
click at [233, 48] on span at bounding box center [229, 49] width 36 height 36
click at [231, 46] on span at bounding box center [229, 49] width 36 height 36
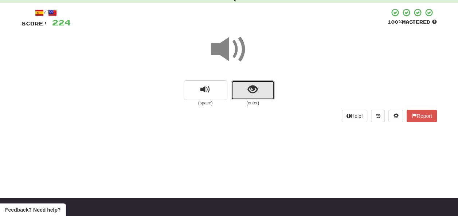
click at [253, 86] on span "show sentence" at bounding box center [253, 90] width 10 height 10
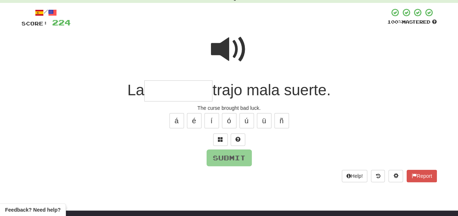
click at [163, 88] on input "text" at bounding box center [178, 92] width 68 height 22
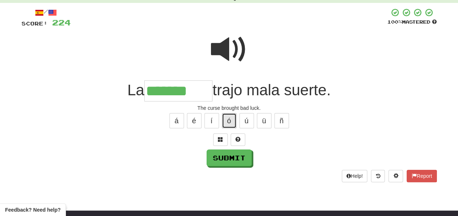
click at [228, 118] on button "ó" at bounding box center [229, 120] width 15 height 15
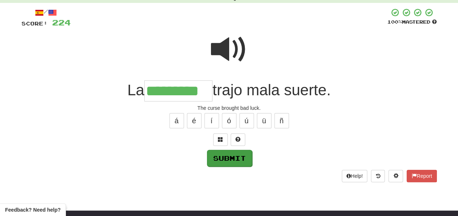
type input "*********"
click at [232, 164] on button "Submit" at bounding box center [229, 158] width 45 height 17
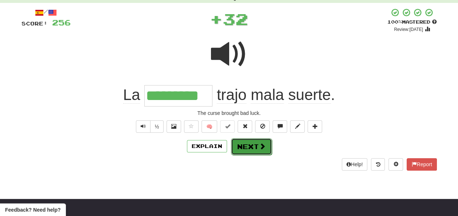
click at [248, 143] on button "Next" at bounding box center [251, 146] width 41 height 17
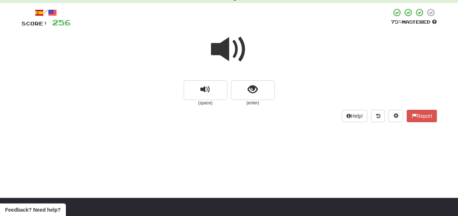
click at [226, 50] on span at bounding box center [229, 49] width 36 height 36
click at [231, 52] on span at bounding box center [229, 49] width 36 height 36
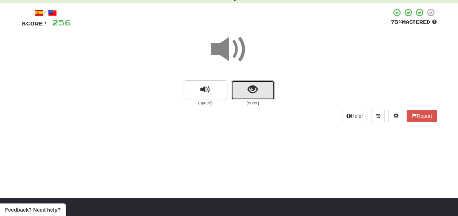
click at [251, 88] on span "show sentence" at bounding box center [253, 90] width 10 height 10
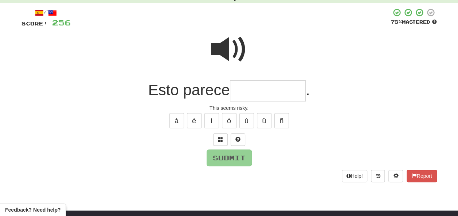
click at [226, 49] on span at bounding box center [229, 49] width 36 height 36
click at [241, 90] on input "text" at bounding box center [268, 92] width 76 height 22
type input "*"
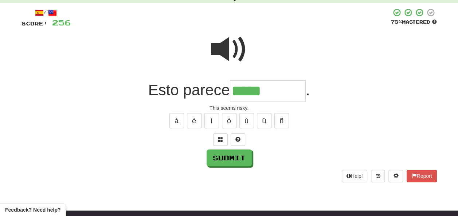
click at [231, 48] on span at bounding box center [229, 49] width 36 height 36
click at [267, 90] on input "*****" at bounding box center [268, 92] width 76 height 22
type input "**********"
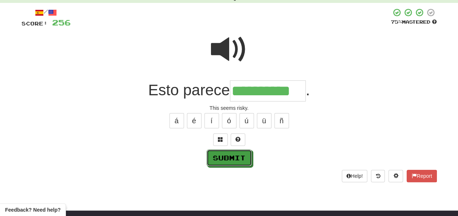
click at [225, 155] on button "Submit" at bounding box center [229, 158] width 45 height 17
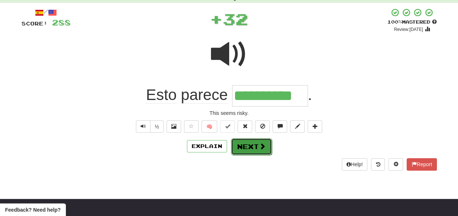
click at [245, 144] on button "Next" at bounding box center [251, 146] width 41 height 17
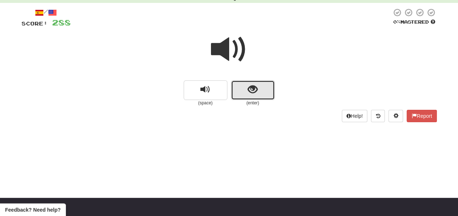
click at [248, 93] on span "show sentence" at bounding box center [253, 90] width 10 height 10
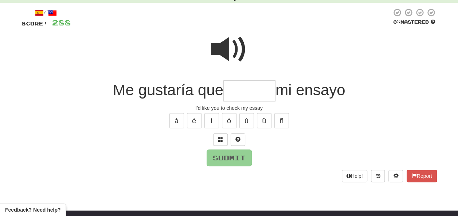
click at [252, 93] on input "text" at bounding box center [249, 92] width 52 height 22
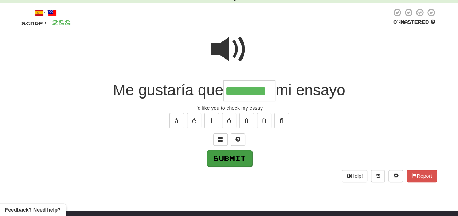
type input "*******"
click at [227, 158] on button "Submit" at bounding box center [229, 158] width 45 height 17
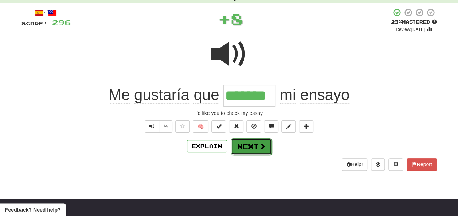
click at [250, 147] on button "Next" at bounding box center [251, 146] width 41 height 17
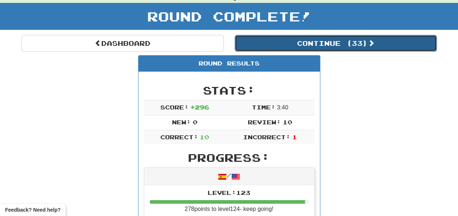
click at [290, 40] on button "Continue ( 33 )" at bounding box center [336, 43] width 202 height 17
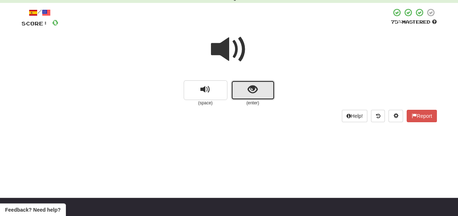
click at [243, 92] on button "show sentence" at bounding box center [253, 91] width 44 height 20
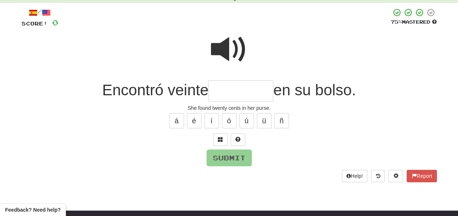
click at [237, 89] on input "text" at bounding box center [240, 92] width 65 height 22
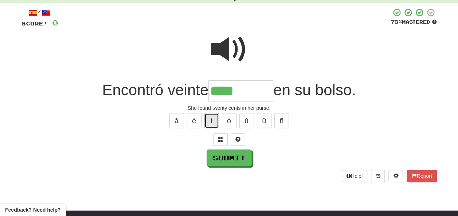
click at [210, 119] on button "í" at bounding box center [211, 120] width 15 height 15
click at [229, 51] on span at bounding box center [229, 49] width 36 height 36
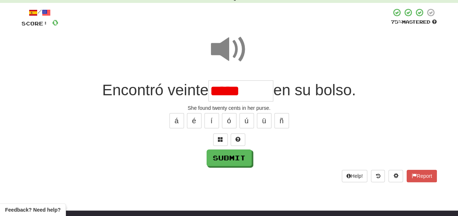
click at [243, 91] on input "*****" at bounding box center [240, 92] width 65 height 22
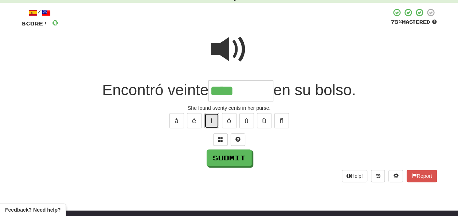
click at [215, 120] on button "í" at bounding box center [211, 120] width 15 height 15
click at [229, 47] on span at bounding box center [229, 49] width 36 height 36
click at [239, 90] on input "****" at bounding box center [240, 92] width 65 height 22
click at [230, 43] on span at bounding box center [229, 49] width 36 height 36
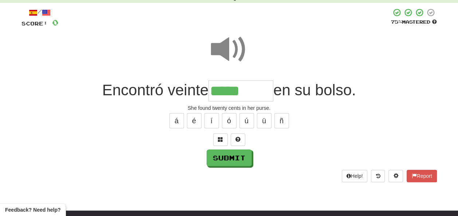
click at [251, 89] on input "*****" at bounding box center [240, 92] width 65 height 22
click at [211, 120] on button "í" at bounding box center [211, 120] width 15 height 15
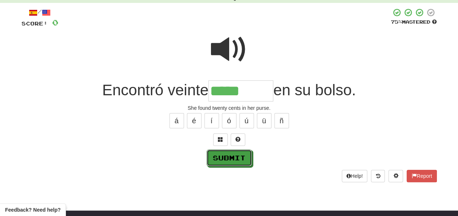
click at [225, 157] on button "Submit" at bounding box center [229, 158] width 45 height 17
type input "********"
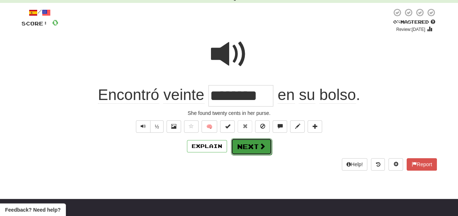
click at [252, 143] on button "Next" at bounding box center [251, 146] width 41 height 17
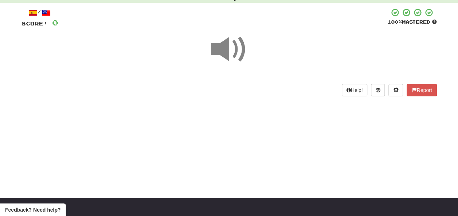
click at [233, 51] on span at bounding box center [229, 49] width 36 height 36
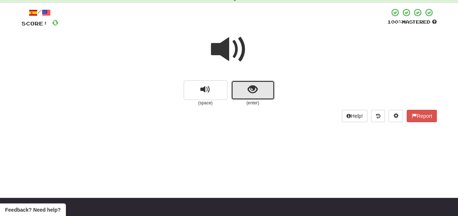
click at [242, 92] on button "show sentence" at bounding box center [253, 91] width 44 height 20
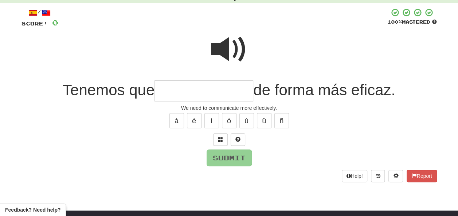
click at [179, 87] on input "text" at bounding box center [204, 92] width 99 height 22
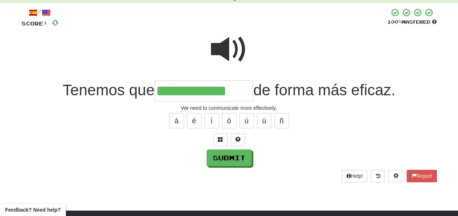
type input "**********"
click at [235, 42] on span at bounding box center [229, 49] width 36 height 36
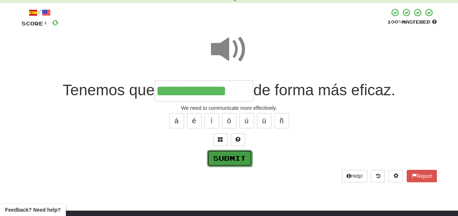
click at [223, 158] on button "Submit" at bounding box center [229, 158] width 45 height 17
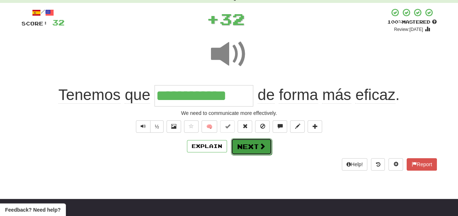
click at [249, 143] on button "Next" at bounding box center [251, 146] width 41 height 17
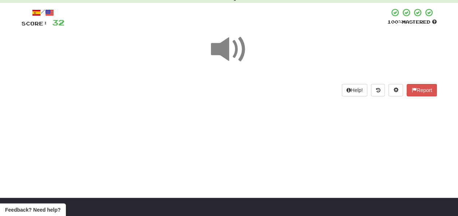
click at [230, 47] on span at bounding box center [229, 49] width 36 height 36
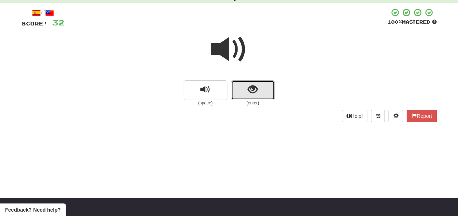
click at [242, 93] on button "show sentence" at bounding box center [253, 91] width 44 height 20
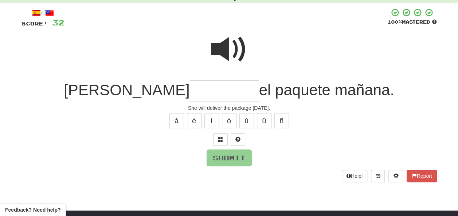
click at [190, 90] on input "text" at bounding box center [224, 92] width 69 height 22
click at [234, 46] on span at bounding box center [229, 49] width 36 height 36
click at [190, 91] on input "text" at bounding box center [224, 92] width 69 height 22
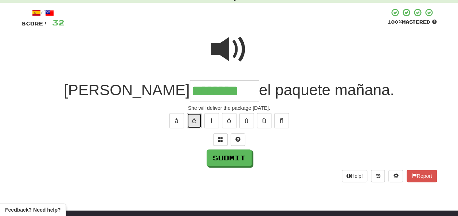
click at [195, 122] on button "é" at bounding box center [194, 120] width 15 height 15
click at [180, 120] on button "á" at bounding box center [176, 120] width 15 height 15
type input "*********"
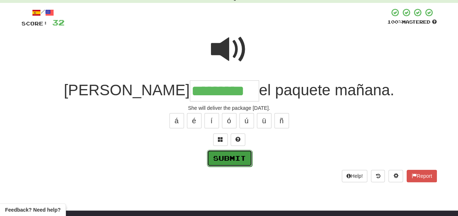
click at [229, 156] on button "Submit" at bounding box center [229, 158] width 45 height 17
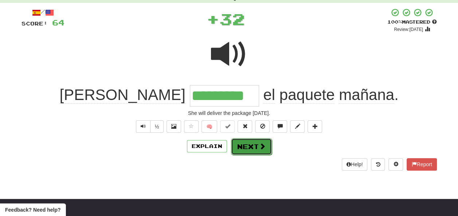
click at [249, 145] on button "Next" at bounding box center [251, 146] width 41 height 17
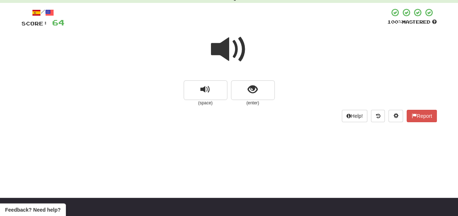
click at [228, 54] on span at bounding box center [229, 49] width 36 height 36
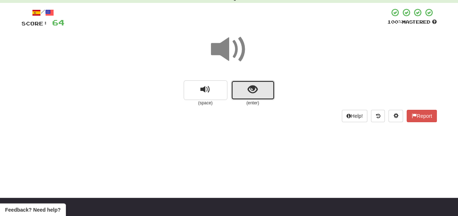
click at [240, 89] on button "show sentence" at bounding box center [253, 91] width 44 height 20
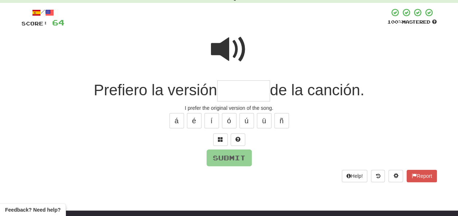
click at [227, 42] on span at bounding box center [229, 49] width 36 height 36
click at [222, 93] on input "text" at bounding box center [243, 92] width 53 height 22
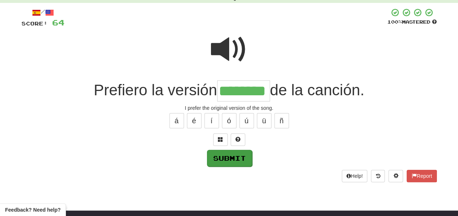
type input "********"
click at [223, 157] on button "Submit" at bounding box center [229, 158] width 45 height 17
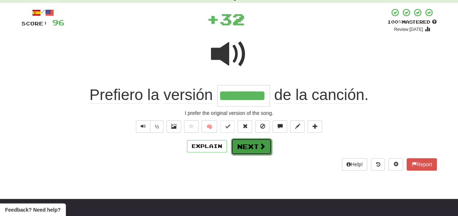
click at [239, 145] on button "Next" at bounding box center [251, 146] width 41 height 17
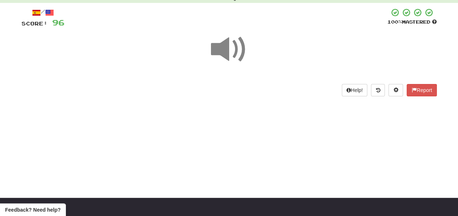
click at [229, 50] on span at bounding box center [229, 49] width 36 height 36
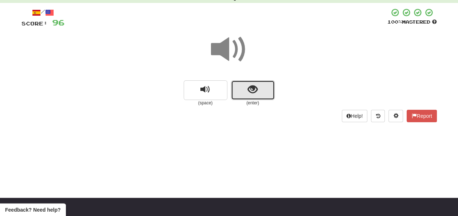
click at [248, 90] on span "show sentence" at bounding box center [253, 90] width 10 height 10
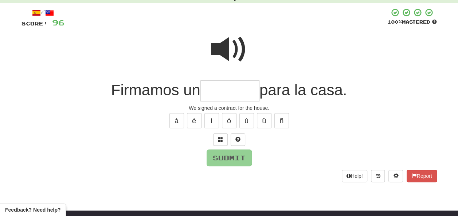
click at [218, 89] on input "text" at bounding box center [229, 92] width 59 height 22
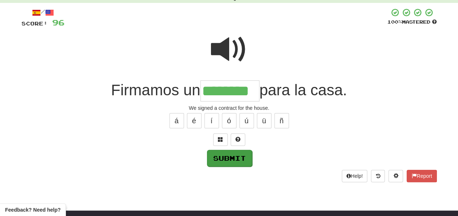
type input "********"
click at [219, 151] on button "Submit" at bounding box center [229, 158] width 45 height 17
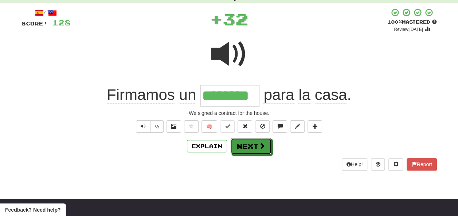
click at [242, 144] on button "Next" at bounding box center [251, 146] width 41 height 17
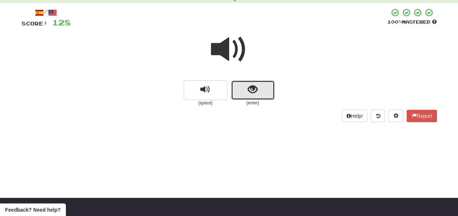
click at [253, 90] on span "show sentence" at bounding box center [253, 90] width 10 height 10
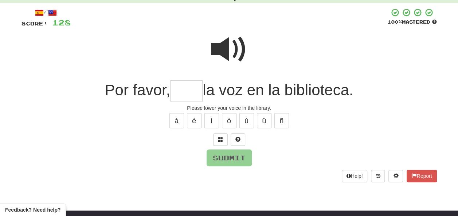
click at [187, 92] on input "text" at bounding box center [186, 92] width 32 height 22
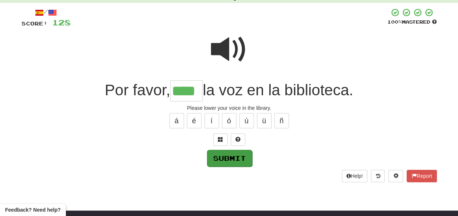
type input "****"
click at [225, 155] on button "Submit" at bounding box center [229, 158] width 45 height 17
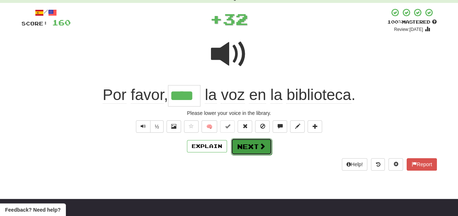
click at [253, 140] on button "Next" at bounding box center [251, 146] width 41 height 17
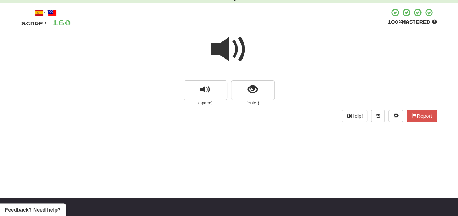
click at [229, 45] on span at bounding box center [229, 49] width 36 height 36
click at [225, 48] on span at bounding box center [229, 49] width 36 height 36
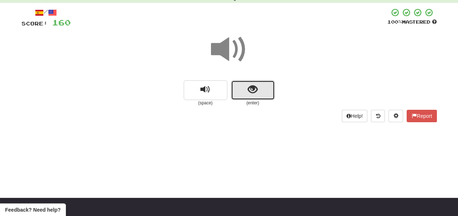
click at [243, 90] on button "show sentence" at bounding box center [253, 91] width 44 height 20
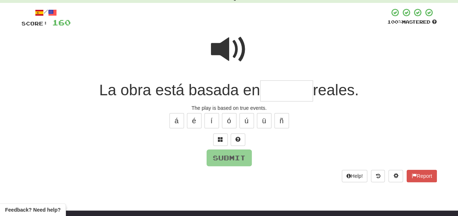
click at [228, 45] on span at bounding box center [229, 49] width 36 height 36
click at [266, 91] on input "text" at bounding box center [286, 92] width 53 height 22
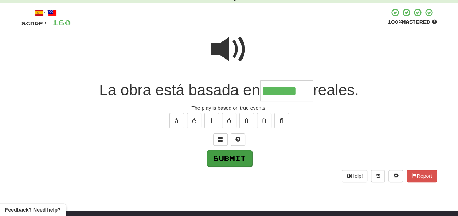
type input "******"
click at [241, 154] on button "Submit" at bounding box center [229, 158] width 45 height 17
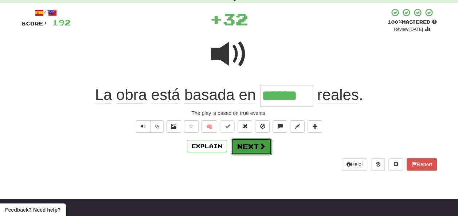
click at [250, 143] on button "Next" at bounding box center [251, 146] width 41 height 17
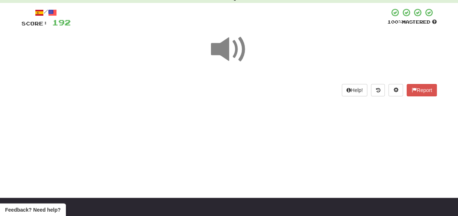
click at [225, 52] on span at bounding box center [229, 49] width 36 height 36
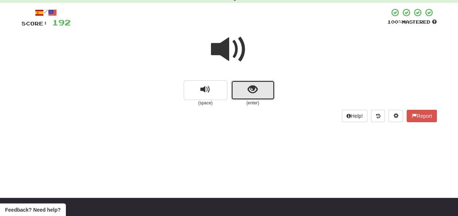
click at [240, 89] on button "show sentence" at bounding box center [253, 91] width 44 height 20
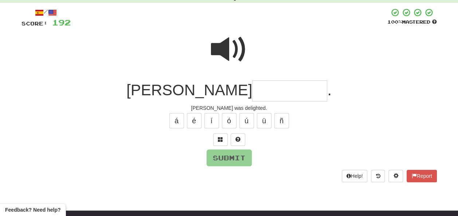
click at [266, 87] on input "text" at bounding box center [289, 92] width 75 height 22
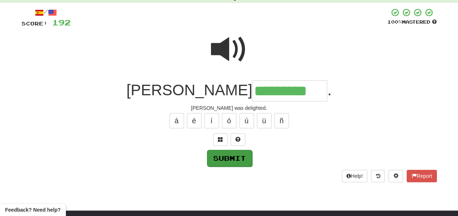
type input "*********"
click at [238, 150] on button "Submit" at bounding box center [229, 158] width 45 height 17
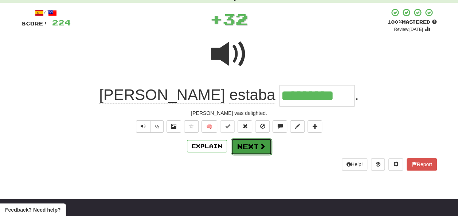
click at [246, 142] on button "Next" at bounding box center [251, 146] width 41 height 17
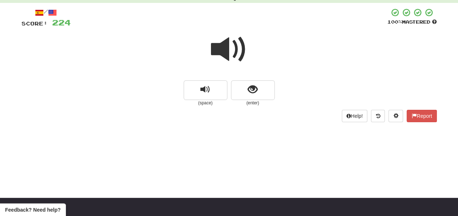
click at [223, 51] on span at bounding box center [229, 49] width 36 height 36
click at [226, 51] on span at bounding box center [229, 49] width 36 height 36
click at [249, 88] on span "show sentence" at bounding box center [253, 90] width 10 height 10
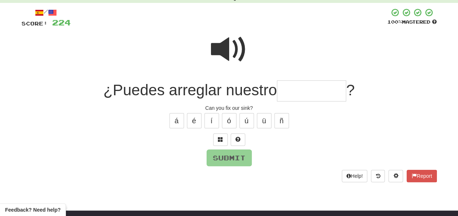
click at [295, 90] on input "text" at bounding box center [311, 92] width 69 height 22
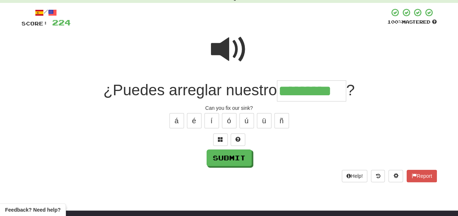
type input "*********"
click at [224, 44] on span at bounding box center [229, 49] width 36 height 36
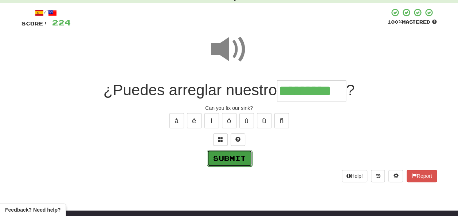
click at [227, 152] on button "Submit" at bounding box center [229, 158] width 45 height 17
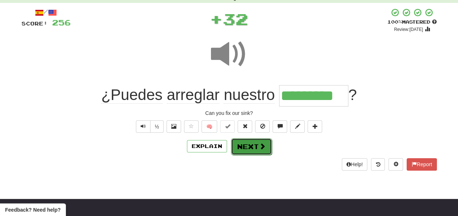
click at [242, 142] on button "Next" at bounding box center [251, 146] width 41 height 17
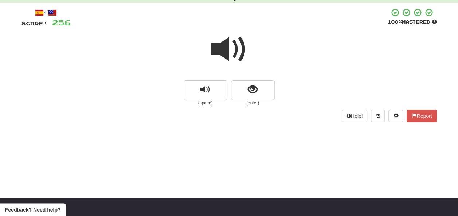
click at [226, 52] on span at bounding box center [229, 49] width 36 height 36
click at [253, 87] on span "show sentence" at bounding box center [253, 90] width 10 height 10
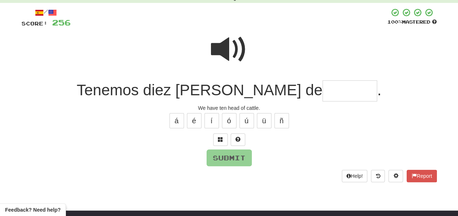
click at [227, 40] on span at bounding box center [229, 49] width 36 height 36
click at [323, 91] on input "text" at bounding box center [350, 92] width 55 height 22
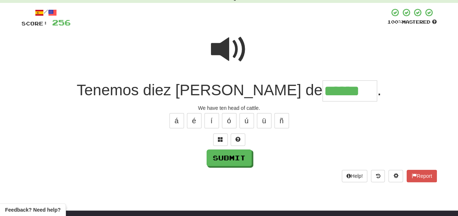
type input "******"
click at [220, 45] on span at bounding box center [229, 49] width 36 height 36
click at [235, 157] on button "Submit" at bounding box center [229, 158] width 45 height 17
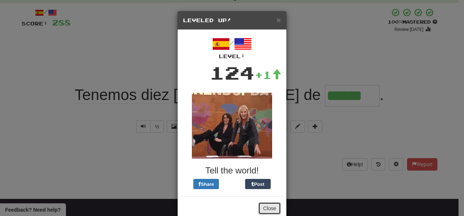
click at [262, 207] on button "Close" at bounding box center [269, 209] width 23 height 12
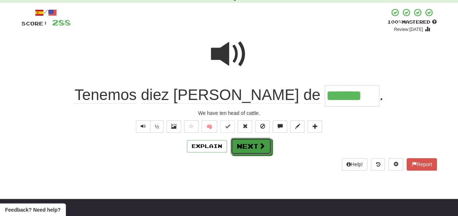
click at [257, 147] on button "Next" at bounding box center [251, 146] width 41 height 17
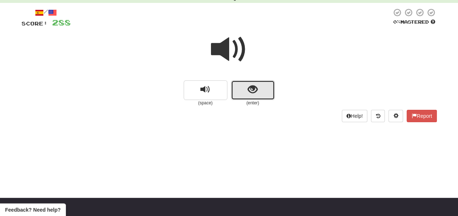
click at [245, 91] on button "show sentence" at bounding box center [253, 91] width 44 height 20
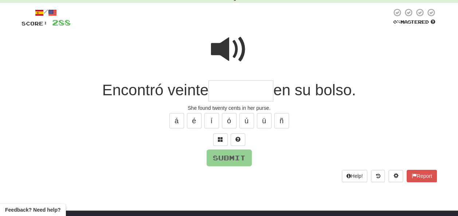
click at [231, 91] on input "text" at bounding box center [240, 92] width 65 height 22
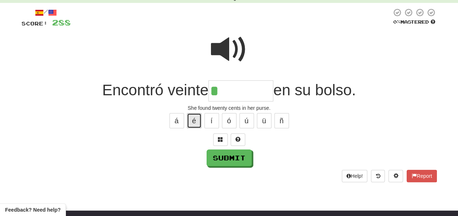
click at [195, 119] on button "é" at bounding box center [194, 120] width 15 height 15
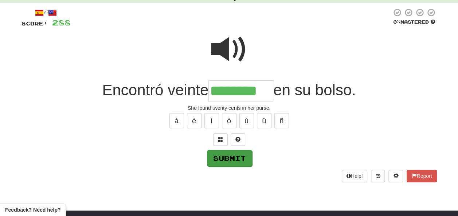
type input "********"
click at [214, 155] on button "Submit" at bounding box center [229, 158] width 45 height 17
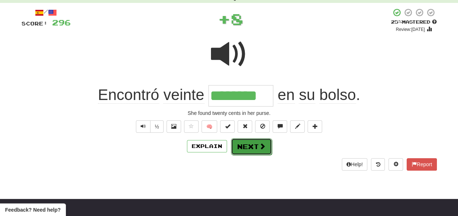
click at [246, 144] on button "Next" at bounding box center [251, 146] width 41 height 17
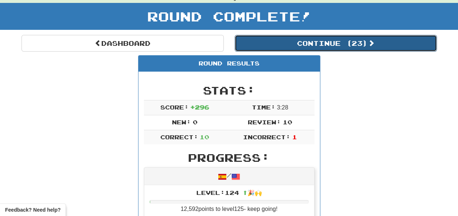
click at [295, 42] on button "Continue ( 23 )" at bounding box center [336, 43] width 202 height 17
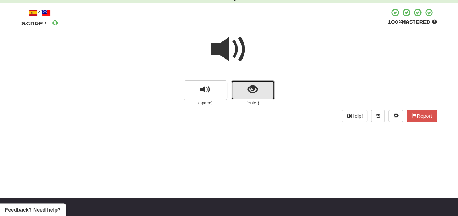
click at [245, 90] on button "show sentence" at bounding box center [253, 91] width 44 height 20
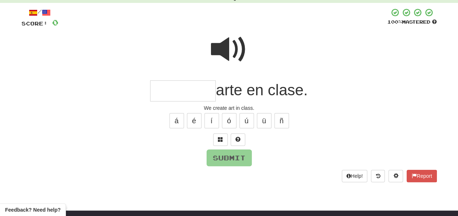
click at [154, 90] on input "text" at bounding box center [183, 92] width 66 height 22
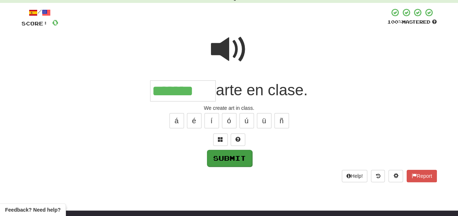
type input "*******"
click at [228, 159] on button "Submit" at bounding box center [229, 158] width 45 height 17
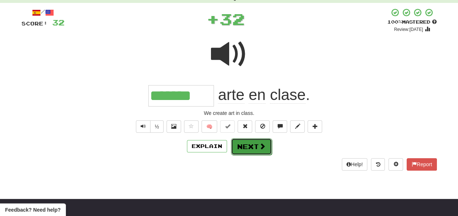
click at [247, 143] on button "Next" at bounding box center [251, 146] width 41 height 17
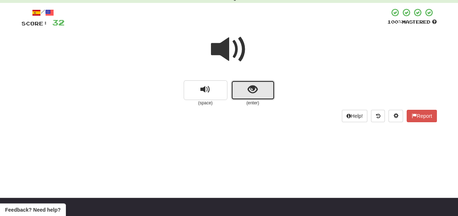
click at [268, 91] on button "show sentence" at bounding box center [253, 91] width 44 height 20
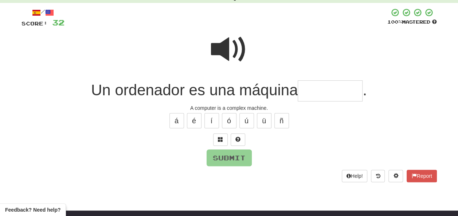
click at [309, 89] on input "text" at bounding box center [330, 92] width 65 height 22
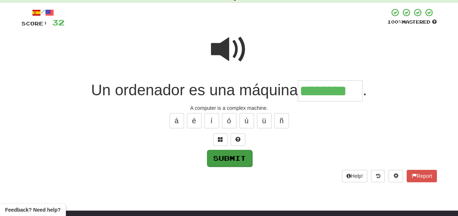
type input "********"
click at [243, 150] on button "Submit" at bounding box center [229, 158] width 45 height 17
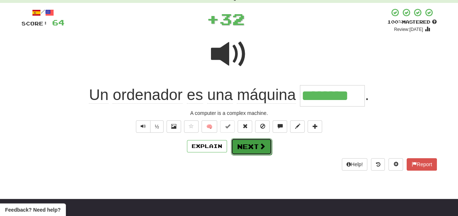
click at [245, 145] on button "Next" at bounding box center [251, 146] width 41 height 17
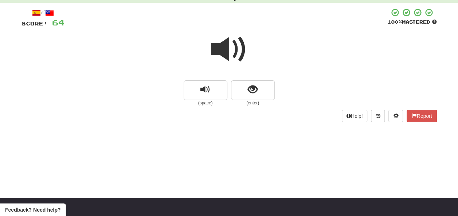
click at [235, 53] on span at bounding box center [229, 49] width 36 height 36
click at [234, 52] on span at bounding box center [229, 49] width 36 height 36
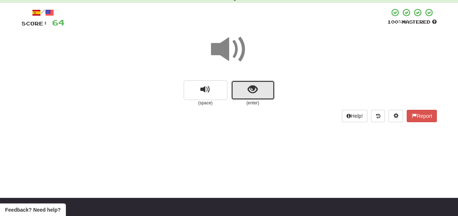
click at [244, 90] on button "show sentence" at bounding box center [253, 91] width 44 height 20
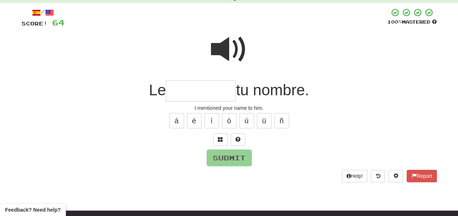
click at [229, 51] on span at bounding box center [229, 49] width 36 height 36
click at [178, 93] on input "text" at bounding box center [201, 92] width 70 height 22
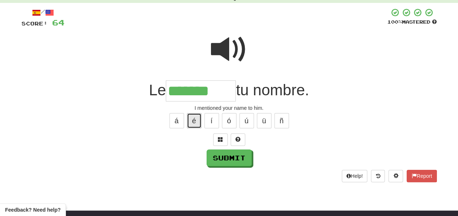
click at [196, 120] on button "é" at bounding box center [194, 120] width 15 height 15
type input "********"
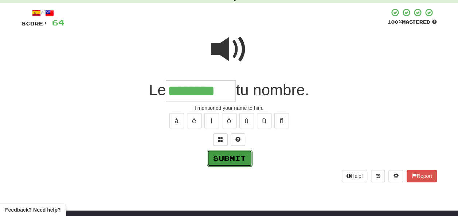
click at [226, 157] on button "Submit" at bounding box center [229, 158] width 45 height 17
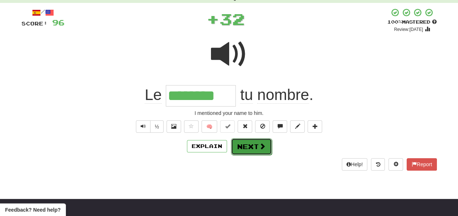
click at [247, 145] on button "Next" at bounding box center [251, 146] width 41 height 17
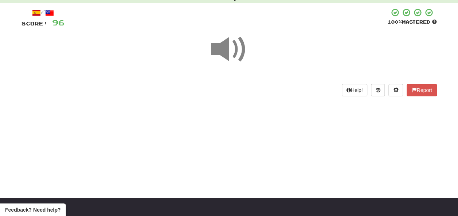
click at [229, 53] on span at bounding box center [229, 49] width 36 height 36
click at [230, 55] on span at bounding box center [229, 49] width 36 height 36
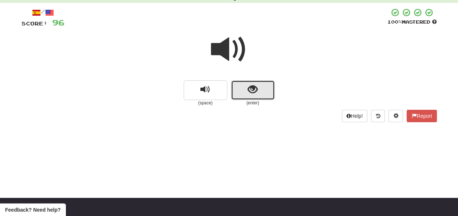
click at [253, 89] on span "show sentence" at bounding box center [253, 90] width 10 height 10
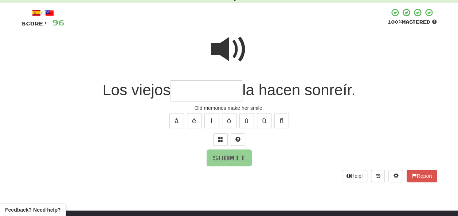
click at [182, 89] on input "text" at bounding box center [207, 92] width 72 height 22
click at [227, 48] on span at bounding box center [229, 49] width 36 height 36
click at [179, 90] on input "text" at bounding box center [207, 92] width 72 height 22
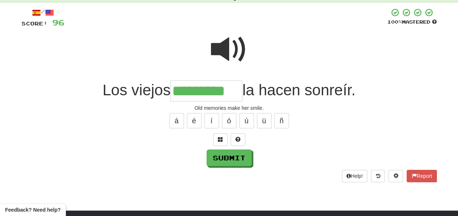
type input "*********"
click at [230, 45] on span at bounding box center [229, 49] width 36 height 36
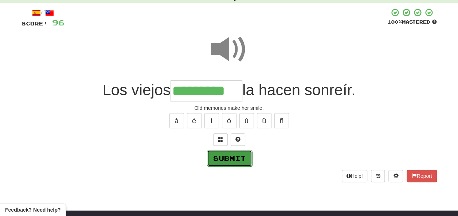
click at [227, 157] on button "Submit" at bounding box center [229, 158] width 45 height 17
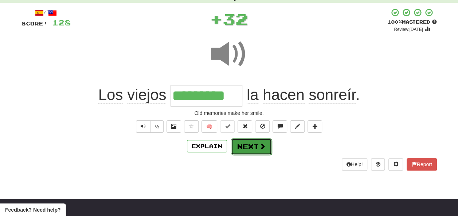
click at [246, 145] on button "Next" at bounding box center [251, 146] width 41 height 17
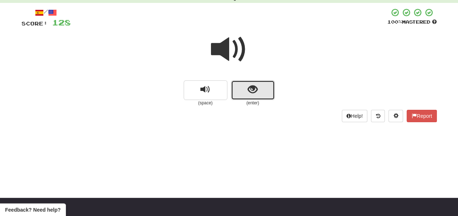
click at [249, 89] on span "show sentence" at bounding box center [253, 90] width 10 height 10
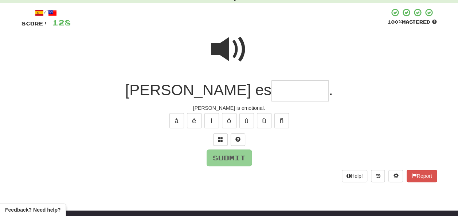
click at [272, 88] on input "text" at bounding box center [300, 92] width 57 height 22
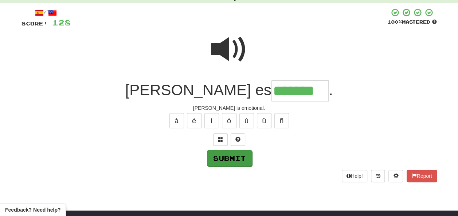
type input "*******"
click at [241, 155] on button "Submit" at bounding box center [229, 158] width 45 height 17
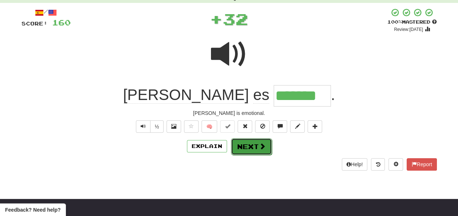
click at [245, 144] on button "Next" at bounding box center [251, 146] width 41 height 17
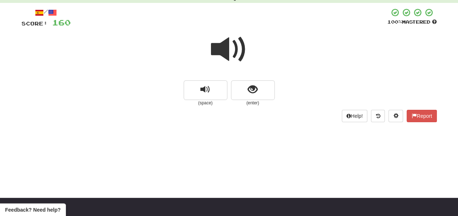
click at [227, 50] on span at bounding box center [229, 49] width 36 height 36
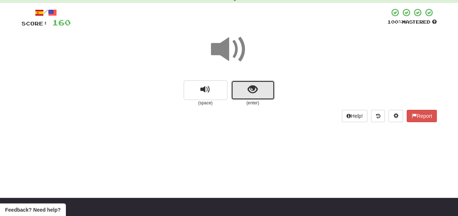
click at [253, 87] on span "show sentence" at bounding box center [253, 90] width 10 height 10
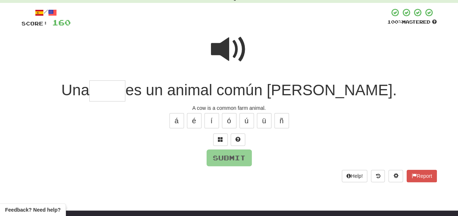
click at [125, 91] on input "text" at bounding box center [107, 92] width 36 height 22
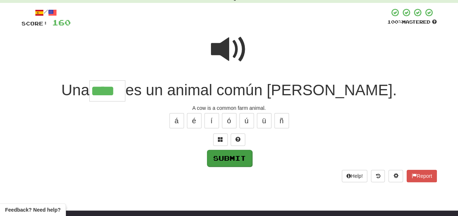
type input "****"
click at [226, 157] on button "Submit" at bounding box center [229, 158] width 45 height 17
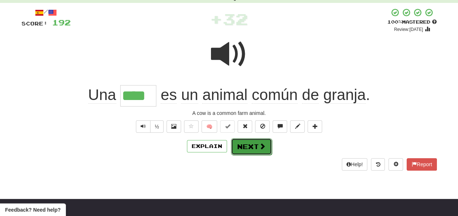
click at [249, 144] on button "Next" at bounding box center [251, 146] width 41 height 17
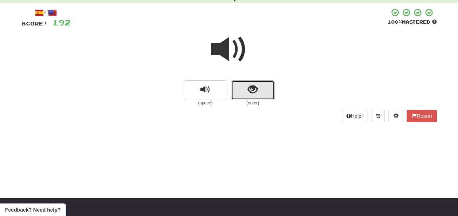
click at [243, 90] on button "show sentence" at bounding box center [253, 91] width 44 height 20
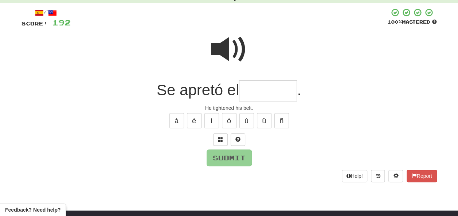
click at [254, 88] on input "text" at bounding box center [268, 92] width 58 height 22
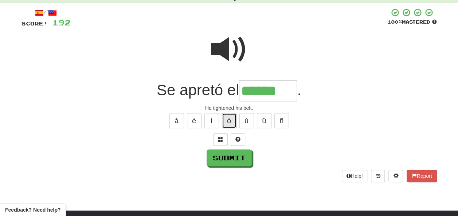
click at [230, 117] on button "ó" at bounding box center [229, 120] width 15 height 15
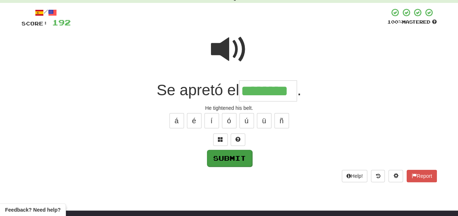
type input "********"
click at [241, 154] on button "Submit" at bounding box center [229, 158] width 45 height 17
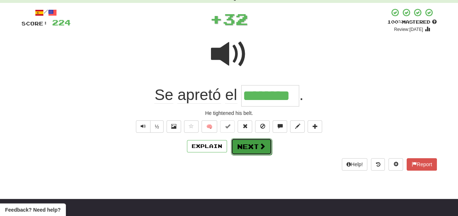
click at [253, 144] on button "Next" at bounding box center [251, 146] width 41 height 17
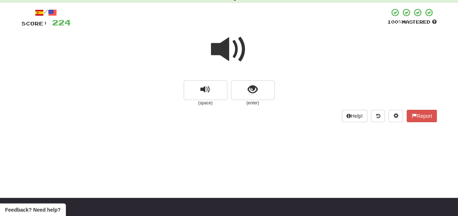
click at [230, 52] on span at bounding box center [229, 49] width 36 height 36
click at [231, 53] on span at bounding box center [229, 49] width 36 height 36
click at [246, 90] on button "show sentence" at bounding box center [253, 91] width 44 height 20
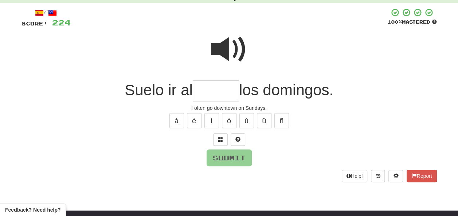
click at [208, 88] on input "text" at bounding box center [216, 92] width 46 height 22
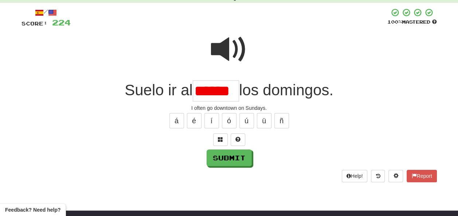
scroll to position [0, 0]
type input "******"
click at [230, 47] on span at bounding box center [229, 49] width 36 height 36
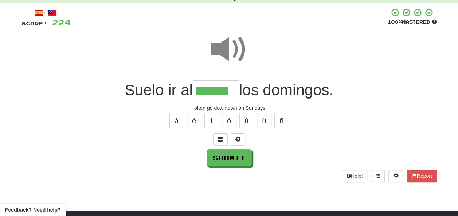
click at [231, 48] on span at bounding box center [229, 49] width 36 height 36
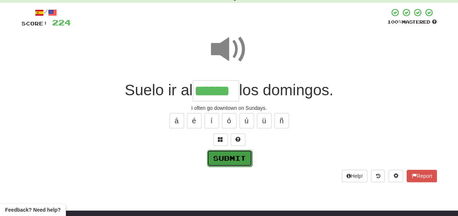
click at [225, 155] on button "Submit" at bounding box center [229, 158] width 45 height 17
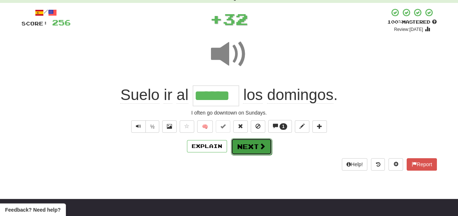
click at [249, 140] on button "Next" at bounding box center [251, 146] width 41 height 17
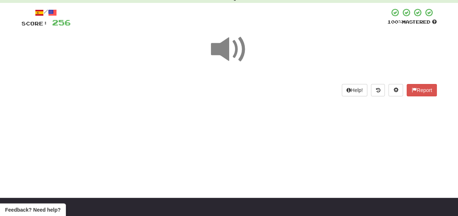
click at [228, 47] on span at bounding box center [229, 49] width 36 height 36
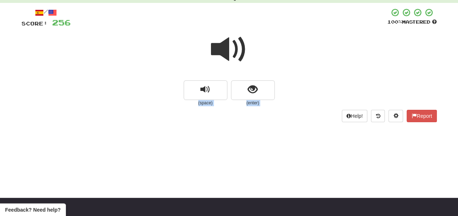
drag, startPoint x: 228, startPoint y: 47, endPoint x: 218, endPoint y: 50, distance: 10.5
click at [218, 50] on span at bounding box center [229, 49] width 36 height 36
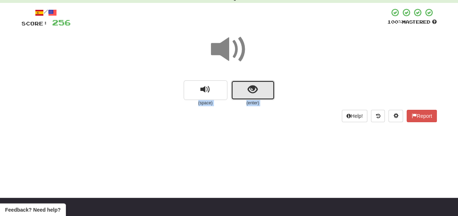
click at [251, 89] on span "show sentence" at bounding box center [253, 90] width 10 height 10
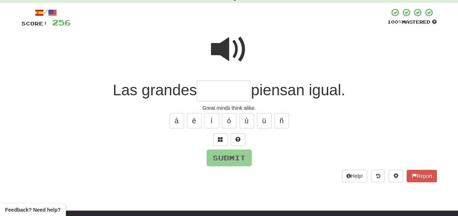
click at [229, 42] on span at bounding box center [229, 49] width 36 height 36
click at [213, 90] on input "text" at bounding box center [224, 92] width 54 height 22
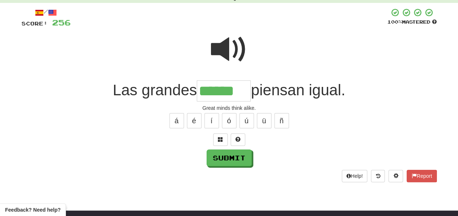
type input "******"
click at [231, 52] on span at bounding box center [229, 49] width 36 height 36
click at [227, 156] on button "Submit" at bounding box center [229, 158] width 45 height 17
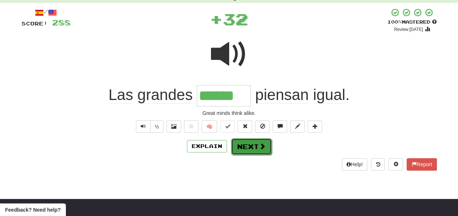
click at [246, 145] on button "Next" at bounding box center [251, 146] width 41 height 17
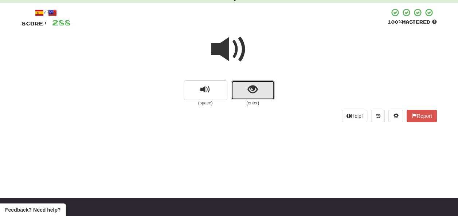
click at [260, 87] on button "show sentence" at bounding box center [253, 91] width 44 height 20
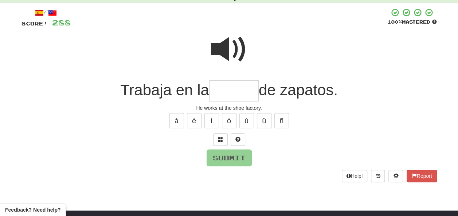
click at [224, 90] on input "text" at bounding box center [234, 92] width 50 height 22
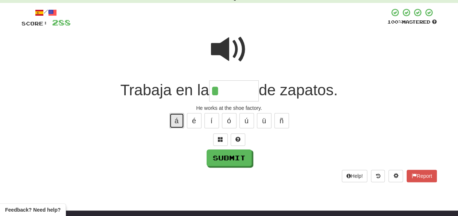
drag, startPoint x: 173, startPoint y: 120, endPoint x: 179, endPoint y: 125, distance: 8.0
click at [177, 123] on button "á" at bounding box center [176, 120] width 15 height 15
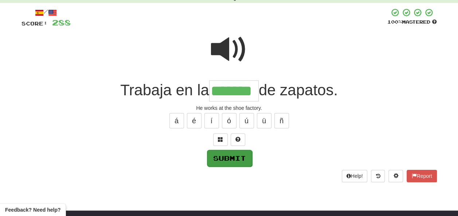
type input "*******"
click at [231, 156] on button "Submit" at bounding box center [229, 158] width 45 height 17
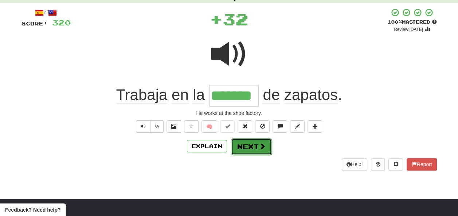
click at [248, 145] on button "Next" at bounding box center [251, 146] width 41 height 17
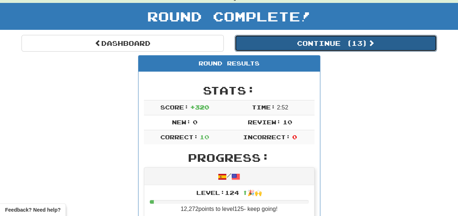
click at [319, 43] on button "Continue ( 13 )" at bounding box center [336, 43] width 202 height 17
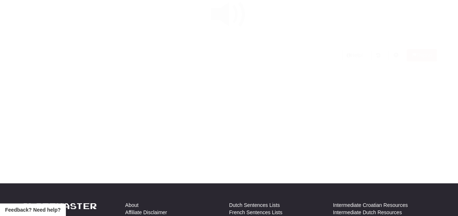
scroll to position [36, 0]
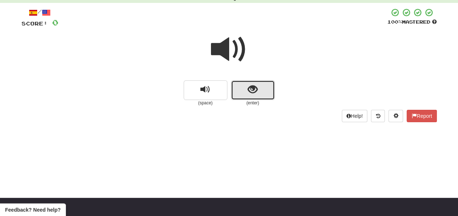
click at [250, 95] on button "show sentence" at bounding box center [253, 91] width 44 height 20
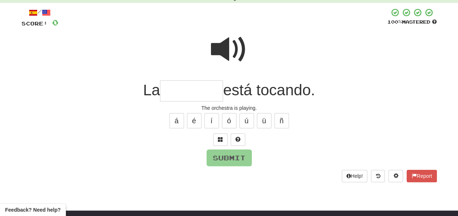
click at [180, 88] on input "text" at bounding box center [191, 92] width 63 height 22
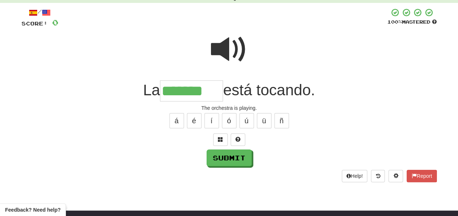
click at [230, 42] on span at bounding box center [229, 49] width 36 height 36
click at [218, 86] on input "*******" at bounding box center [191, 92] width 63 height 22
type input "********"
drag, startPoint x: 227, startPoint y: 158, endPoint x: 230, endPoint y: 154, distance: 4.7
click at [227, 157] on button "Submit" at bounding box center [229, 158] width 45 height 17
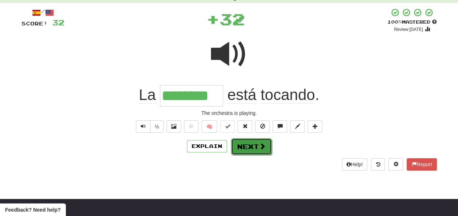
click at [248, 145] on button "Next" at bounding box center [251, 146] width 41 height 17
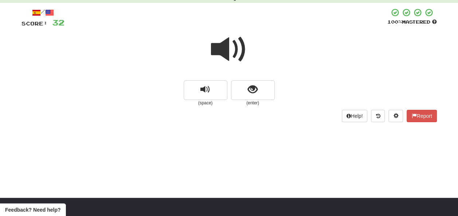
click at [227, 50] on span at bounding box center [229, 49] width 36 height 36
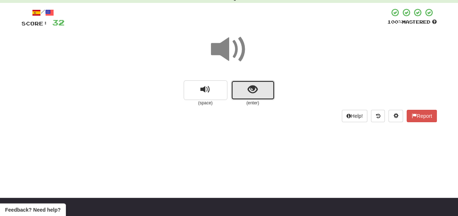
click at [244, 89] on button "show sentence" at bounding box center [253, 91] width 44 height 20
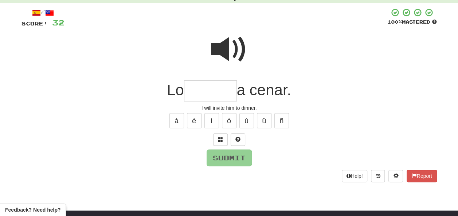
drag, startPoint x: 195, startPoint y: 85, endPoint x: 195, endPoint y: 90, distance: 4.4
click at [195, 87] on input "text" at bounding box center [210, 92] width 53 height 22
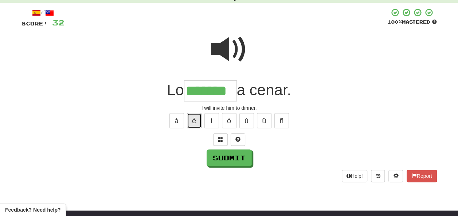
click at [193, 118] on button "é" at bounding box center [194, 120] width 15 height 15
type input "********"
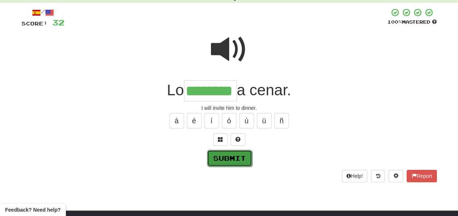
click at [229, 154] on button "Submit" at bounding box center [229, 158] width 45 height 17
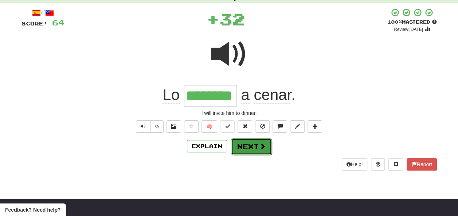
click at [250, 145] on button "Next" at bounding box center [251, 146] width 41 height 17
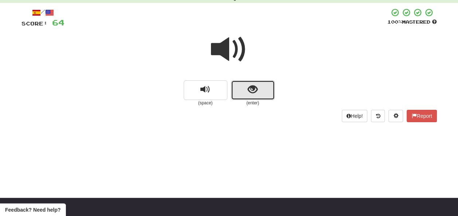
click at [238, 90] on button "show sentence" at bounding box center [253, 91] width 44 height 20
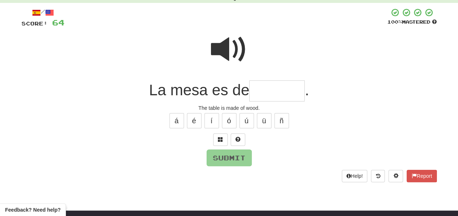
drag, startPoint x: 266, startPoint y: 90, endPoint x: 268, endPoint y: 96, distance: 6.4
click at [267, 91] on input "text" at bounding box center [276, 92] width 55 height 22
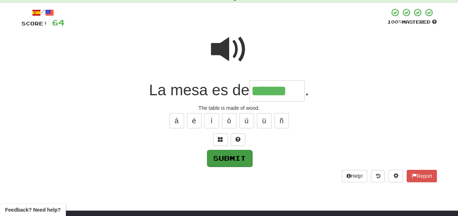
type input "******"
click at [239, 155] on button "Submit" at bounding box center [229, 158] width 45 height 17
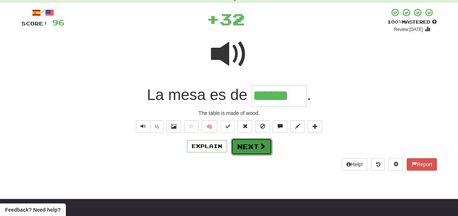
click at [250, 143] on button "Next" at bounding box center [251, 146] width 41 height 17
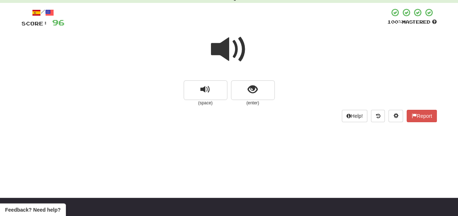
click at [227, 47] on span at bounding box center [229, 49] width 36 height 36
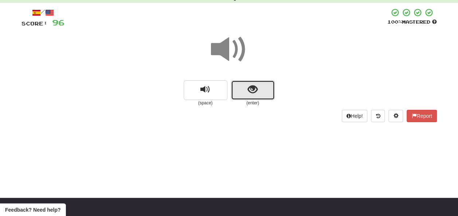
click at [249, 87] on span "show sentence" at bounding box center [253, 90] width 10 height 10
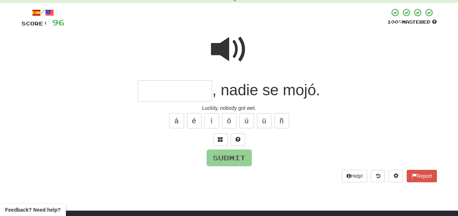
click at [228, 41] on span at bounding box center [229, 49] width 36 height 36
click at [155, 90] on input "text" at bounding box center [175, 92] width 74 height 22
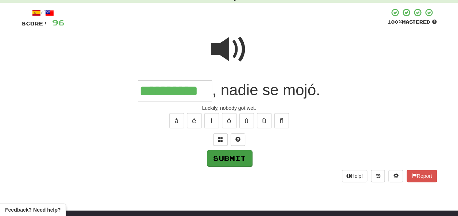
type input "**********"
click at [238, 155] on button "Submit" at bounding box center [229, 158] width 45 height 17
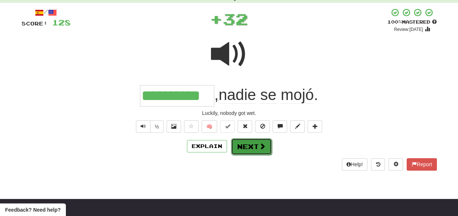
click at [250, 145] on button "Next" at bounding box center [251, 146] width 41 height 17
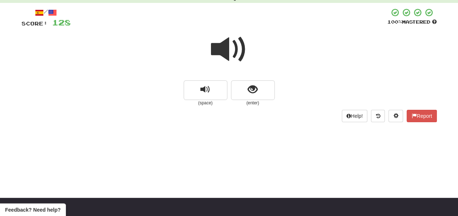
click at [230, 51] on span at bounding box center [229, 49] width 36 height 36
click at [233, 52] on span at bounding box center [229, 49] width 36 height 36
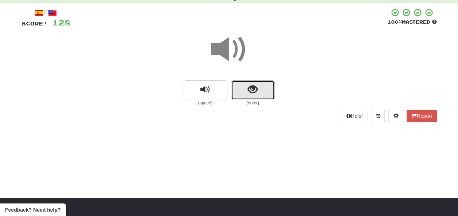
click at [246, 91] on button "show sentence" at bounding box center [253, 91] width 44 height 20
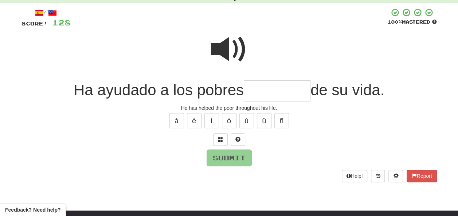
click at [227, 35] on span at bounding box center [229, 49] width 36 height 36
click at [230, 43] on span at bounding box center [229, 49] width 36 height 36
click at [252, 90] on input "text" at bounding box center [277, 92] width 67 height 22
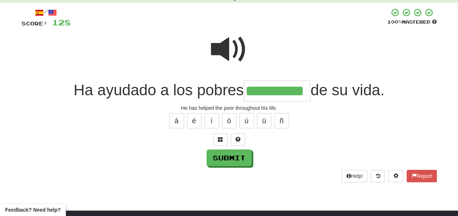
type input "**********"
click at [216, 43] on span at bounding box center [229, 49] width 36 height 36
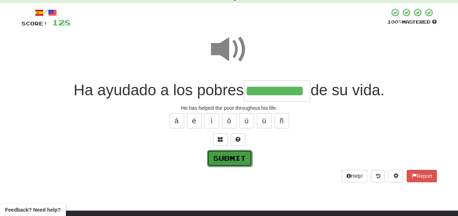
click at [228, 156] on button "Submit" at bounding box center [229, 158] width 45 height 17
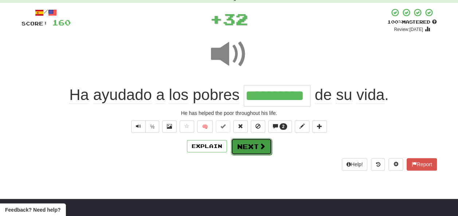
click at [245, 147] on button "Next" at bounding box center [251, 146] width 41 height 17
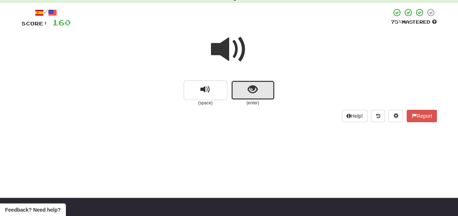
click at [251, 87] on span "show sentence" at bounding box center [253, 90] width 10 height 10
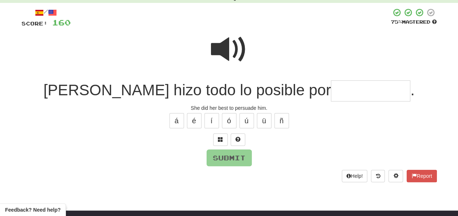
click at [230, 50] on span at bounding box center [229, 49] width 36 height 36
click at [331, 91] on input "text" at bounding box center [370, 92] width 79 height 22
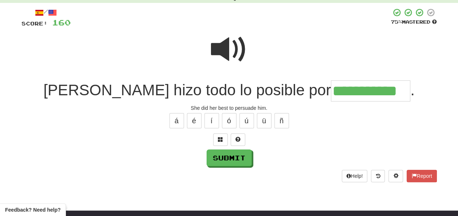
type input "**********"
click at [224, 48] on span at bounding box center [229, 49] width 36 height 36
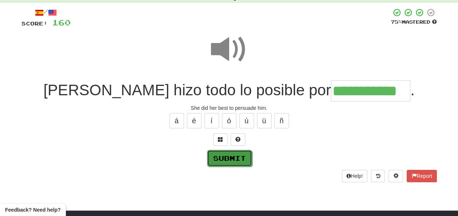
click at [232, 156] on button "Submit" at bounding box center [229, 158] width 45 height 17
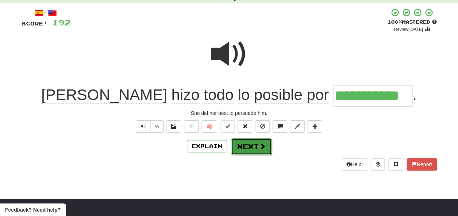
click at [244, 146] on button "Next" at bounding box center [251, 146] width 41 height 17
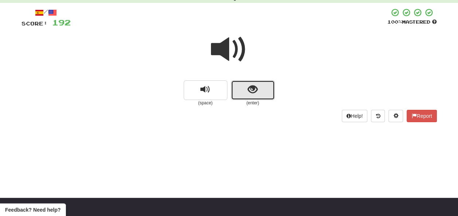
click at [248, 93] on button "show sentence" at bounding box center [253, 91] width 44 height 20
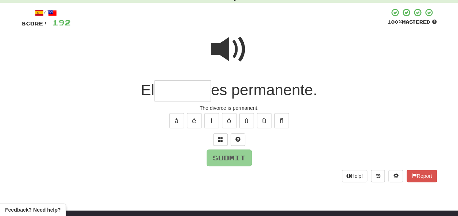
click at [171, 90] on input "text" at bounding box center [183, 92] width 56 height 22
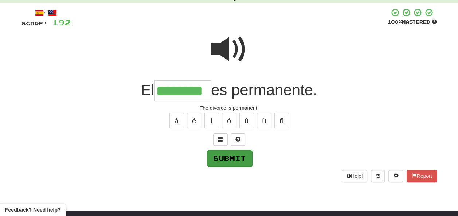
type input "********"
click at [230, 157] on button "Submit" at bounding box center [229, 158] width 45 height 17
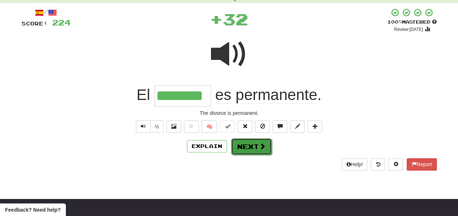
click at [251, 144] on button "Next" at bounding box center [251, 146] width 41 height 17
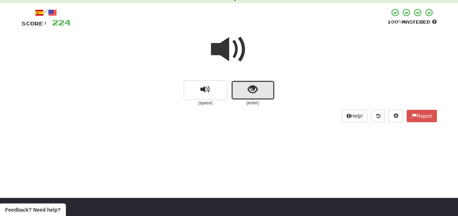
click at [254, 90] on span "show sentence" at bounding box center [253, 90] width 10 height 10
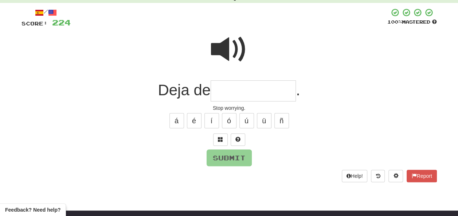
click at [221, 93] on input "text" at bounding box center [253, 92] width 85 height 22
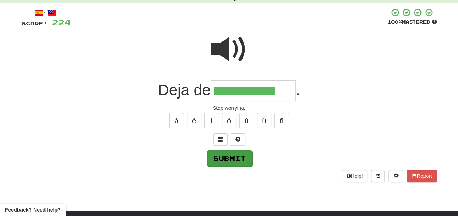
type input "**********"
drag, startPoint x: 224, startPoint y: 151, endPoint x: 229, endPoint y: 151, distance: 5.2
click at [229, 151] on button "Submit" at bounding box center [229, 158] width 45 height 17
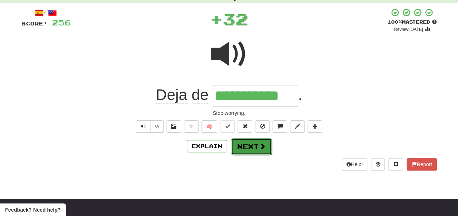
click at [243, 144] on button "Next" at bounding box center [251, 146] width 41 height 17
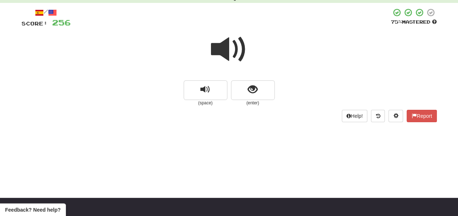
click at [227, 49] on span at bounding box center [229, 49] width 36 height 36
click at [226, 49] on span at bounding box center [229, 49] width 36 height 36
click at [256, 92] on span "show sentence" at bounding box center [253, 90] width 10 height 10
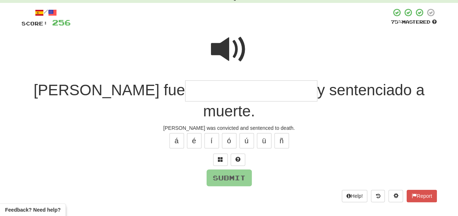
click at [229, 34] on span at bounding box center [229, 49] width 36 height 36
click at [185, 90] on input "text" at bounding box center [251, 92] width 132 height 22
click at [237, 48] on span at bounding box center [229, 49] width 36 height 36
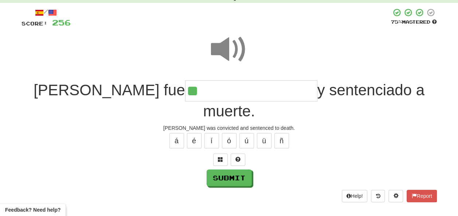
click at [185, 91] on input "**" at bounding box center [251, 92] width 132 height 22
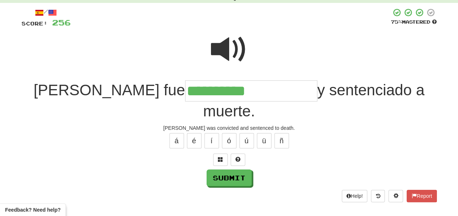
click at [226, 42] on span at bounding box center [229, 49] width 36 height 36
click at [185, 90] on input "*********" at bounding box center [251, 92] width 132 height 22
click at [233, 133] on button "ó" at bounding box center [229, 140] width 15 height 15
click at [173, 133] on button "á" at bounding box center [176, 140] width 15 height 15
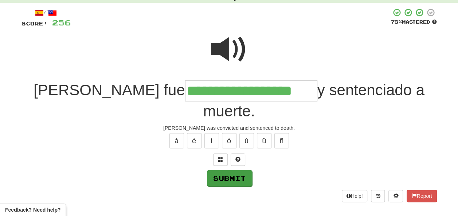
type input "**********"
click at [226, 170] on button "Submit" at bounding box center [229, 178] width 45 height 17
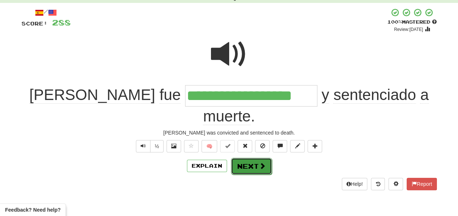
click at [257, 158] on button "Next" at bounding box center [251, 166] width 41 height 17
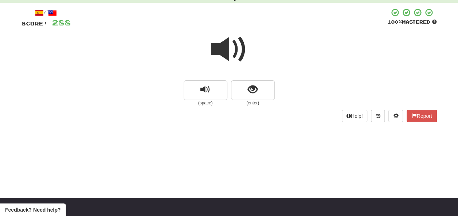
click at [226, 49] on span at bounding box center [229, 49] width 36 height 36
click at [248, 86] on span "show sentence" at bounding box center [253, 90] width 10 height 10
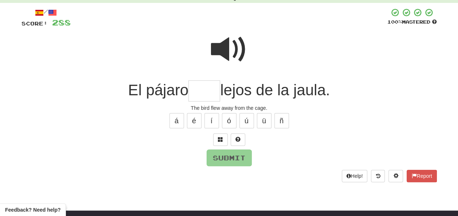
click at [220, 37] on span at bounding box center [229, 49] width 36 height 36
click at [202, 93] on input "text" at bounding box center [204, 92] width 32 height 22
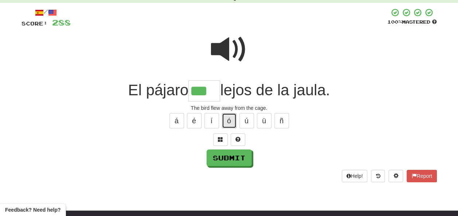
click at [230, 117] on button "ó" at bounding box center [229, 120] width 15 height 15
type input "****"
click at [231, 47] on span at bounding box center [229, 49] width 36 height 36
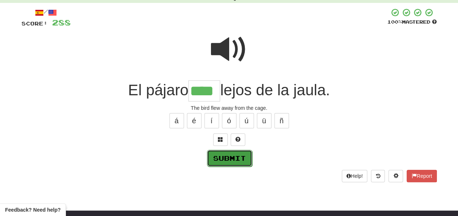
click at [234, 155] on button "Submit" at bounding box center [229, 158] width 45 height 17
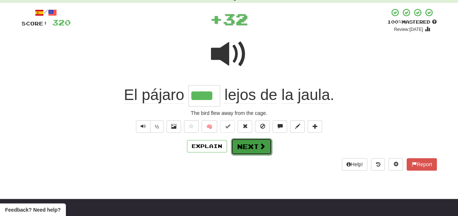
click at [243, 145] on button "Next" at bounding box center [251, 146] width 41 height 17
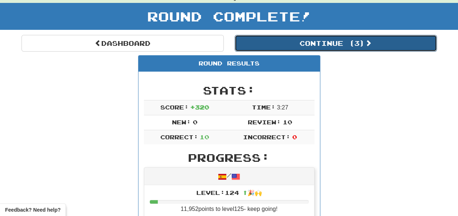
click at [281, 43] on button "Continue ( 3 )" at bounding box center [336, 43] width 202 height 17
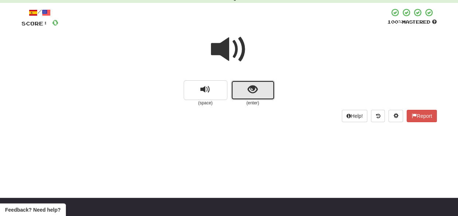
click at [253, 90] on span "show sentence" at bounding box center [253, 90] width 10 height 10
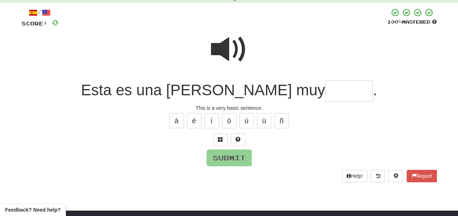
click at [325, 90] on input "text" at bounding box center [349, 92] width 48 height 22
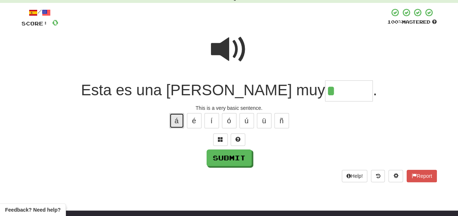
click at [180, 122] on button "á" at bounding box center [176, 120] width 15 height 15
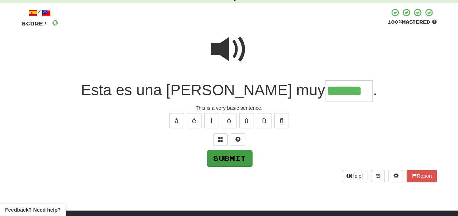
type input "******"
click at [235, 155] on button "Submit" at bounding box center [229, 158] width 45 height 17
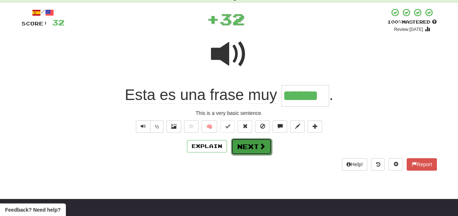
click at [247, 142] on button "Next" at bounding box center [251, 146] width 41 height 17
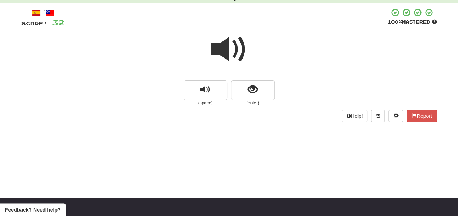
click at [233, 47] on span at bounding box center [229, 49] width 36 height 36
click at [251, 89] on span "show sentence" at bounding box center [253, 90] width 10 height 10
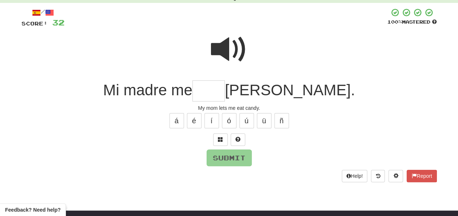
click at [233, 43] on span at bounding box center [229, 49] width 36 height 36
click at [218, 90] on input "text" at bounding box center [208, 92] width 32 height 22
click at [230, 46] on span at bounding box center [229, 49] width 36 height 36
click at [221, 90] on input "text" at bounding box center [208, 92] width 32 height 22
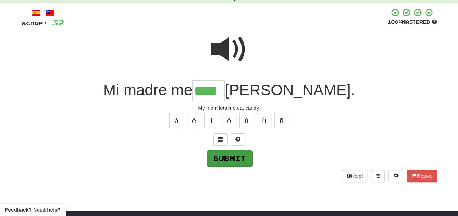
type input "****"
click at [229, 156] on button "Submit" at bounding box center [229, 158] width 45 height 17
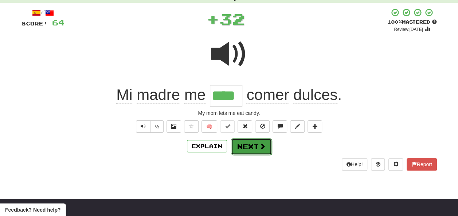
click at [249, 145] on button "Next" at bounding box center [251, 146] width 41 height 17
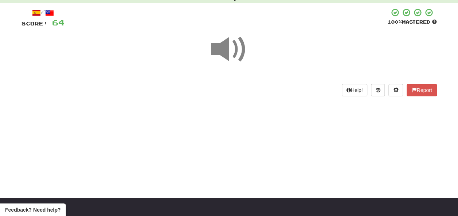
click at [230, 48] on span at bounding box center [229, 49] width 36 height 36
click at [230, 50] on span at bounding box center [229, 49] width 36 height 36
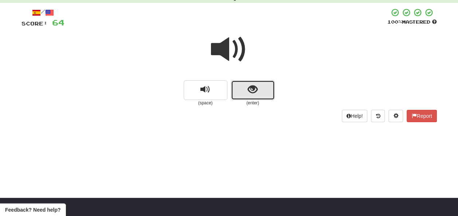
click at [241, 93] on button "show sentence" at bounding box center [253, 91] width 44 height 20
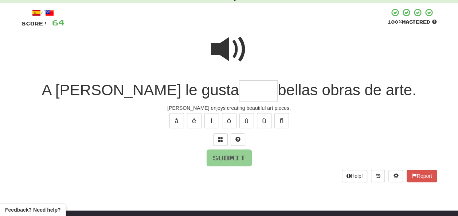
click at [223, 39] on span at bounding box center [229, 49] width 36 height 36
click at [239, 93] on input "text" at bounding box center [258, 92] width 39 height 22
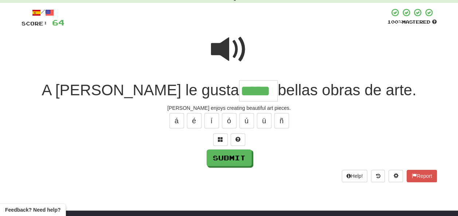
type input "*****"
click at [221, 48] on span at bounding box center [229, 49] width 36 height 36
click at [241, 153] on button "Submit" at bounding box center [229, 158] width 45 height 17
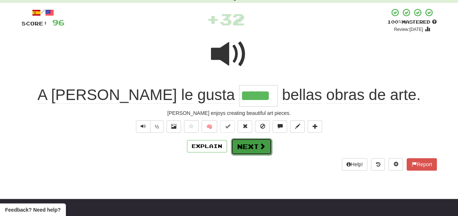
click at [250, 147] on button "Next" at bounding box center [251, 146] width 41 height 17
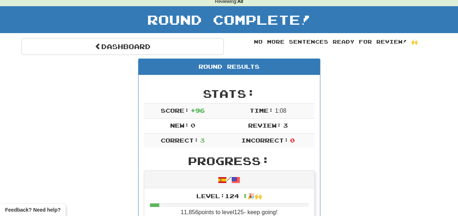
scroll to position [0, 0]
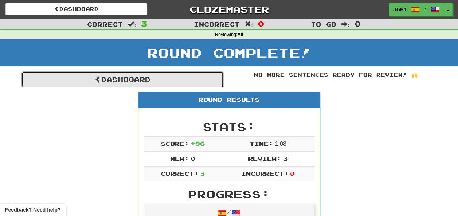
click at [119, 77] on link "Dashboard" at bounding box center [123, 79] width 202 height 17
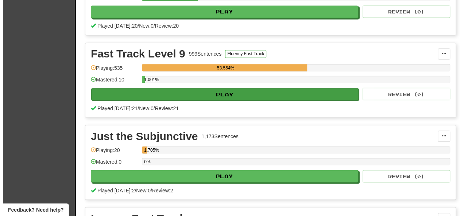
scroll to position [583, 0]
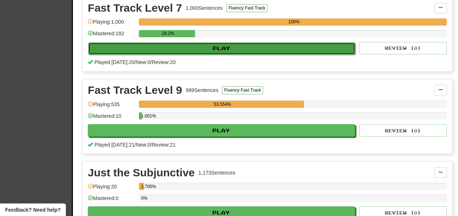
click at [208, 53] on button "Play" at bounding box center [221, 48] width 267 height 12
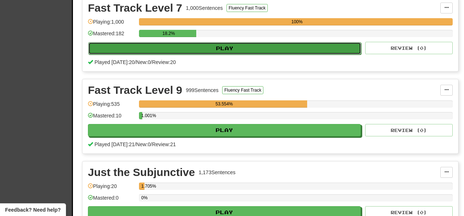
select select "**"
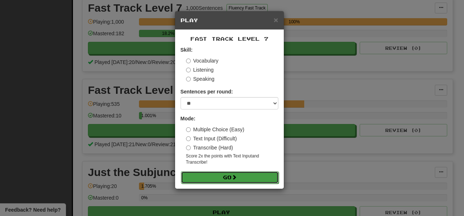
click at [219, 172] on button "Go" at bounding box center [230, 178] width 98 height 12
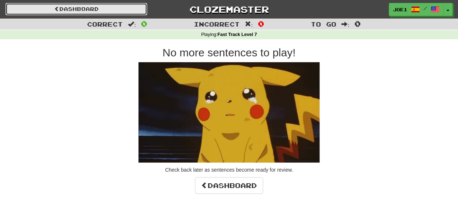
click at [55, 7] on span at bounding box center [56, 8] width 5 height 5
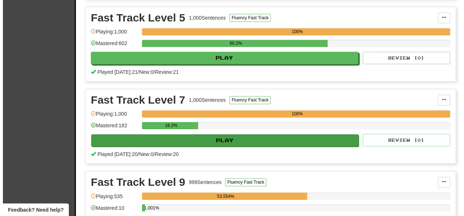
scroll to position [547, 0]
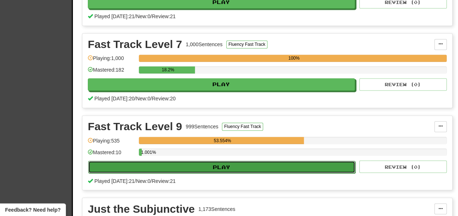
click at [205, 170] on button "Play" at bounding box center [221, 167] width 267 height 12
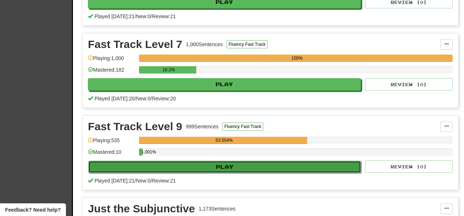
select select "**"
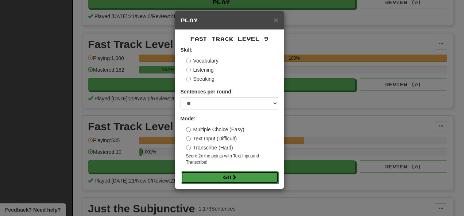
click at [221, 175] on button "Go" at bounding box center [230, 178] width 98 height 12
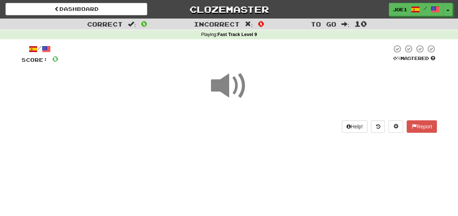
click at [229, 78] on span at bounding box center [229, 86] width 36 height 36
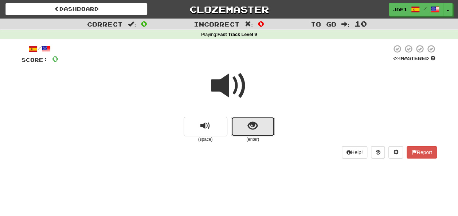
click at [251, 125] on span "show sentence" at bounding box center [253, 126] width 10 height 10
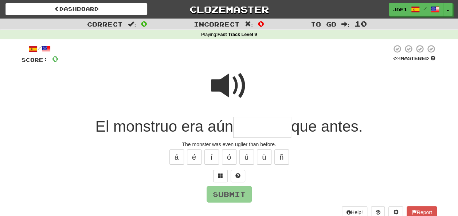
click at [219, 77] on span at bounding box center [229, 86] width 36 height 36
click at [238, 125] on input "text" at bounding box center [262, 128] width 58 height 22
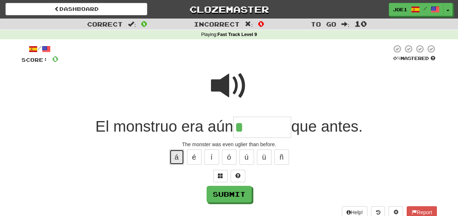
click at [177, 159] on button "á" at bounding box center [176, 157] width 15 height 15
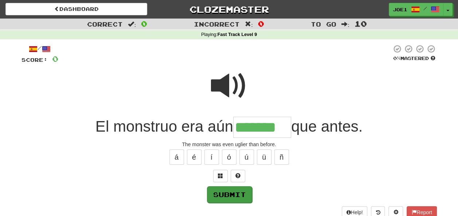
type input "*******"
click at [233, 194] on button "Submit" at bounding box center [229, 195] width 45 height 17
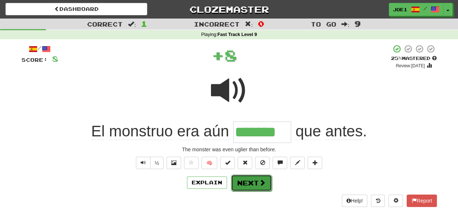
click at [243, 181] on button "Next" at bounding box center [251, 183] width 41 height 17
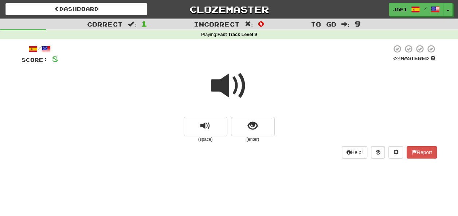
click at [224, 88] on span at bounding box center [229, 86] width 36 height 36
click at [254, 126] on span "show sentence" at bounding box center [253, 126] width 10 height 10
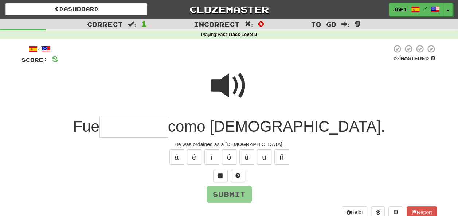
click at [225, 71] on span at bounding box center [229, 86] width 36 height 36
click at [161, 126] on input "text" at bounding box center [134, 128] width 69 height 22
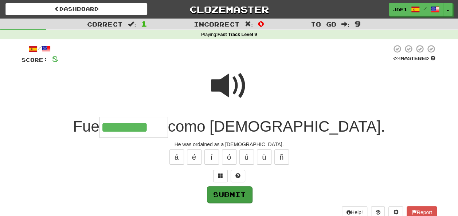
type input "********"
click at [224, 192] on button "Submit" at bounding box center [229, 195] width 45 height 17
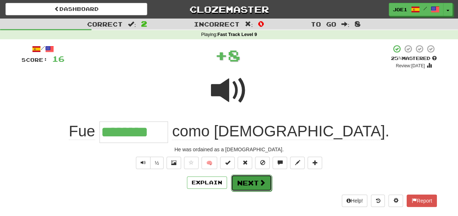
click at [247, 181] on button "Next" at bounding box center [251, 183] width 41 height 17
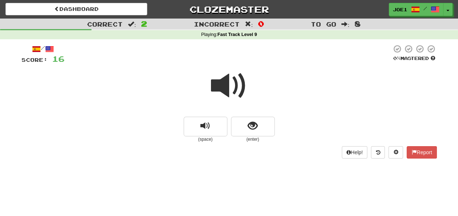
click at [229, 90] on span at bounding box center [229, 86] width 36 height 36
click at [229, 88] on span at bounding box center [229, 86] width 36 height 36
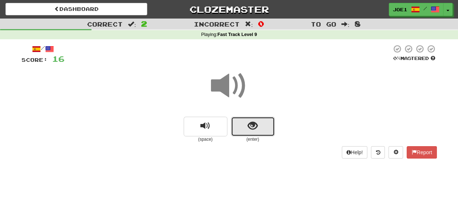
click at [252, 125] on span "show sentence" at bounding box center [253, 126] width 10 height 10
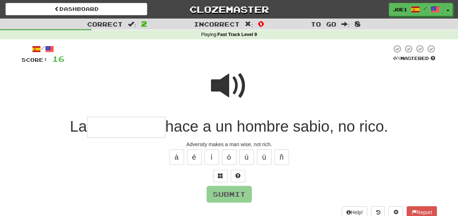
click at [227, 82] on span at bounding box center [229, 86] width 36 height 36
click at [100, 128] on input "text" at bounding box center [126, 128] width 78 height 22
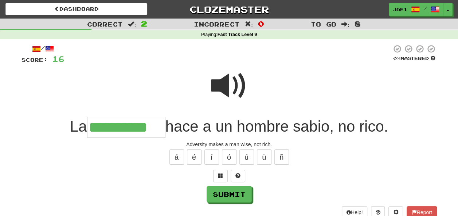
type input "**********"
click at [223, 87] on span at bounding box center [229, 86] width 36 height 36
drag, startPoint x: 230, startPoint y: 74, endPoint x: 232, endPoint y: 78, distance: 4.4
click at [231, 78] on span at bounding box center [229, 86] width 36 height 36
click at [234, 81] on span at bounding box center [229, 86] width 36 height 36
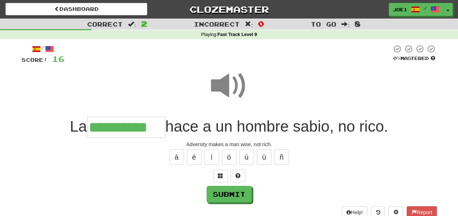
click at [234, 81] on span at bounding box center [229, 86] width 36 height 36
drag, startPoint x: 221, startPoint y: 81, endPoint x: 222, endPoint y: 84, distance: 3.9
click at [222, 84] on span at bounding box center [229, 86] width 36 height 36
click at [222, 81] on span at bounding box center [229, 86] width 36 height 36
click at [225, 191] on button "Submit" at bounding box center [229, 195] width 45 height 17
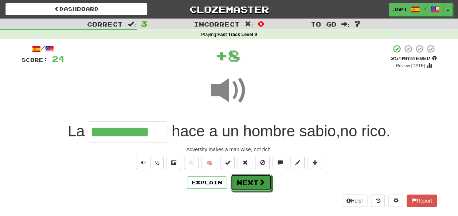
click at [245, 176] on button "Next" at bounding box center [251, 183] width 41 height 17
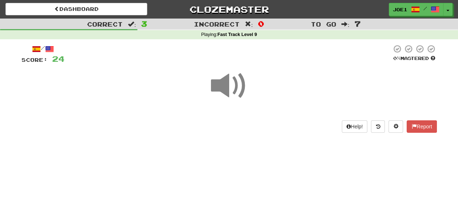
click at [224, 86] on span at bounding box center [229, 86] width 36 height 36
click at [225, 87] on span at bounding box center [229, 86] width 36 height 36
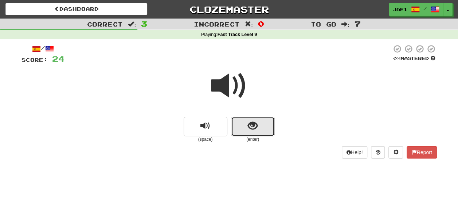
click at [235, 130] on button "show sentence" at bounding box center [253, 127] width 44 height 20
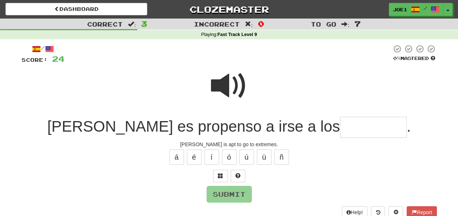
click at [243, 81] on span at bounding box center [229, 86] width 36 height 36
click at [340, 127] on input "text" at bounding box center [373, 128] width 67 height 22
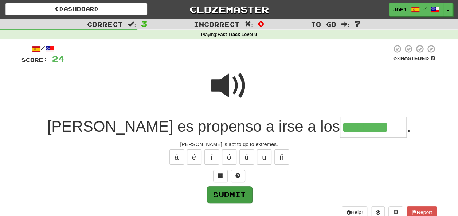
type input "********"
click at [234, 189] on button "Submit" at bounding box center [229, 195] width 45 height 17
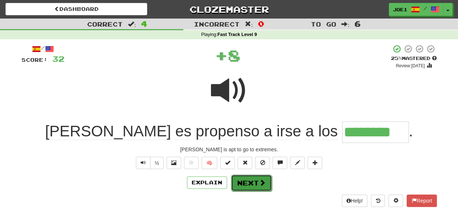
click at [242, 179] on button "Next" at bounding box center [251, 183] width 41 height 17
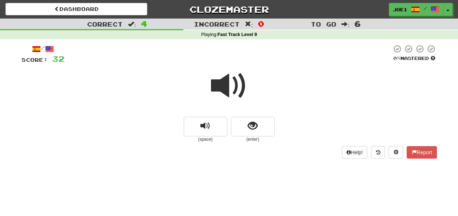
click at [230, 88] on span at bounding box center [229, 86] width 36 height 36
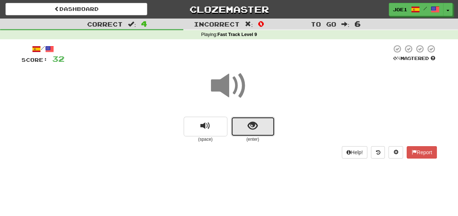
click at [244, 119] on button "show sentence" at bounding box center [253, 127] width 44 height 20
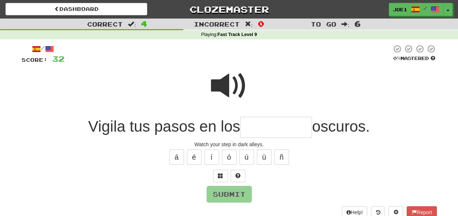
click at [234, 82] on span at bounding box center [229, 86] width 36 height 36
click at [251, 126] on input "text" at bounding box center [276, 128] width 72 height 22
click at [227, 70] on span at bounding box center [229, 86] width 36 height 36
click at [249, 128] on input "text" at bounding box center [276, 128] width 72 height 22
type input "*"
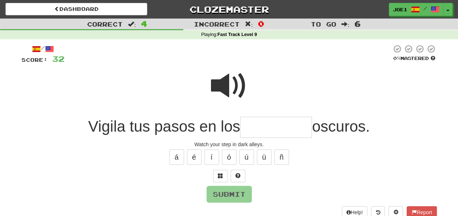
type input "*"
click at [236, 68] on span at bounding box center [229, 86] width 36 height 36
click at [248, 129] on input "text" at bounding box center [276, 128] width 72 height 22
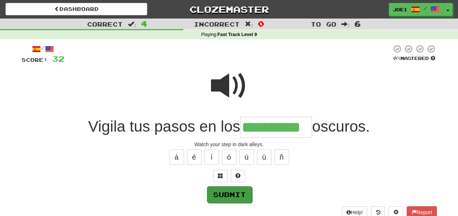
type input "**********"
click at [235, 194] on button "Submit" at bounding box center [229, 195] width 45 height 17
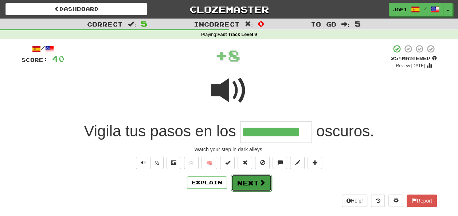
click at [247, 177] on button "Next" at bounding box center [251, 183] width 41 height 17
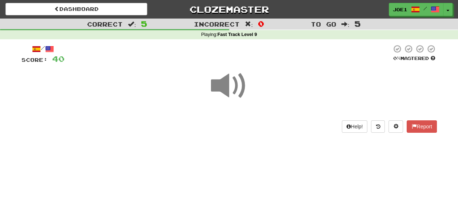
click at [229, 89] on span at bounding box center [229, 86] width 36 height 36
click at [229, 90] on span at bounding box center [229, 86] width 36 height 36
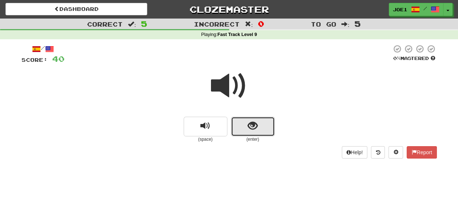
click at [246, 126] on button "show sentence" at bounding box center [253, 127] width 44 height 20
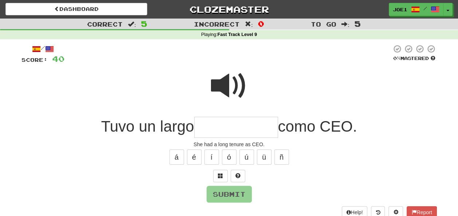
click at [231, 74] on span at bounding box center [229, 86] width 36 height 36
click at [208, 128] on input "text" at bounding box center [236, 128] width 84 height 22
click at [230, 81] on span at bounding box center [229, 86] width 36 height 36
click at [211, 128] on input "text" at bounding box center [236, 128] width 84 height 22
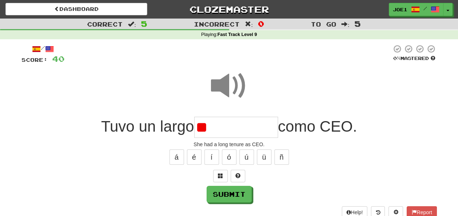
type input "*"
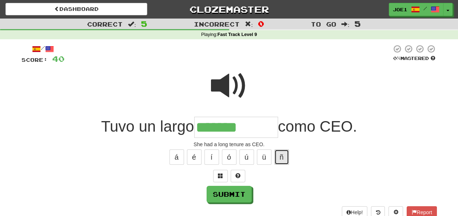
click at [285, 155] on button "ñ" at bounding box center [281, 157] width 15 height 15
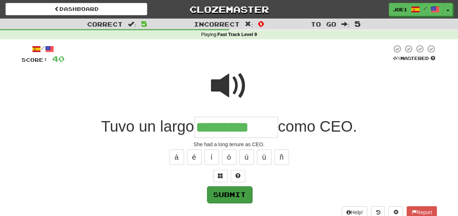
type input "*********"
click at [232, 189] on button "Submit" at bounding box center [229, 195] width 45 height 17
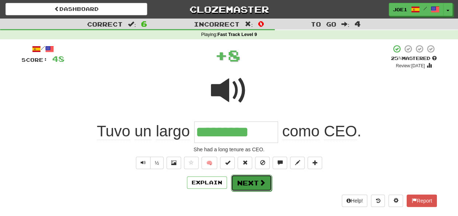
click at [250, 177] on button "Next" at bounding box center [251, 183] width 41 height 17
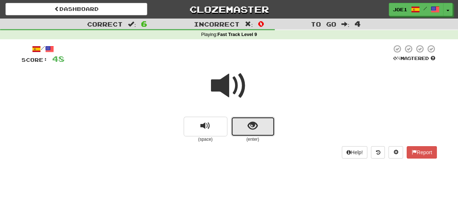
click at [259, 123] on button "show sentence" at bounding box center [253, 127] width 44 height 20
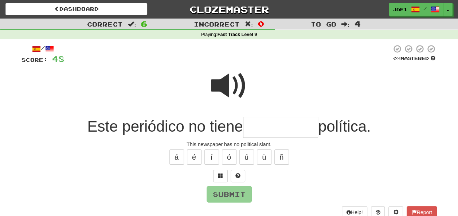
click at [258, 130] on input "text" at bounding box center [280, 128] width 75 height 22
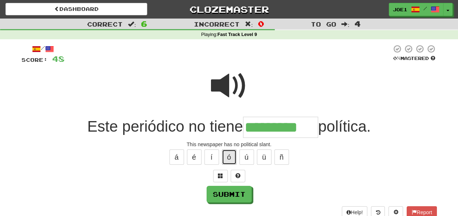
click at [231, 155] on button "ó" at bounding box center [229, 157] width 15 height 15
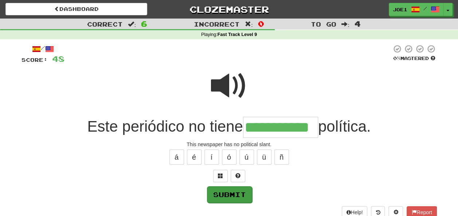
type input "**********"
click at [230, 192] on button "Submit" at bounding box center [229, 195] width 45 height 17
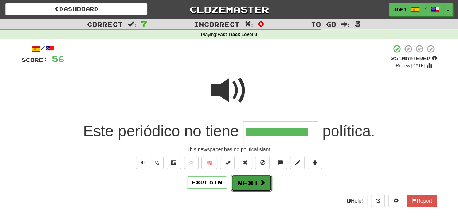
click at [249, 179] on button "Next" at bounding box center [251, 183] width 41 height 17
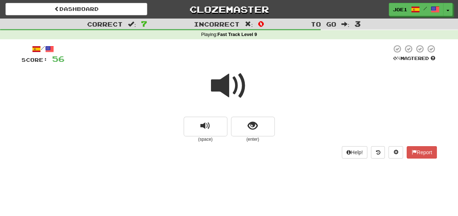
click at [228, 91] on span at bounding box center [229, 86] width 36 height 36
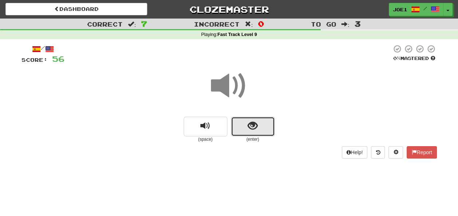
click at [245, 123] on button "show sentence" at bounding box center [253, 127] width 44 height 20
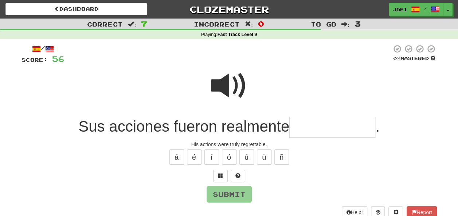
click at [306, 125] on input "text" at bounding box center [332, 128] width 86 height 22
type input "*"
click at [233, 84] on span at bounding box center [229, 86] width 36 height 36
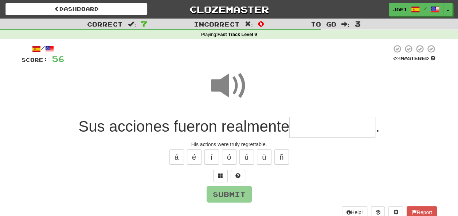
click at [297, 126] on input "text" at bounding box center [332, 128] width 86 height 22
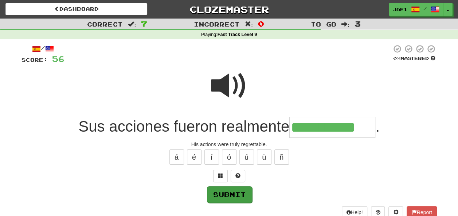
type input "**********"
click at [230, 192] on button "Submit" at bounding box center [229, 195] width 45 height 17
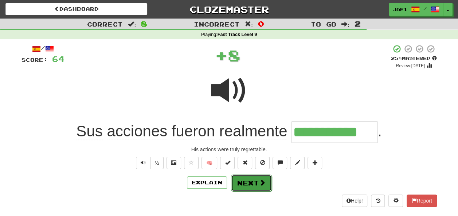
click at [241, 181] on button "Next" at bounding box center [251, 183] width 41 height 17
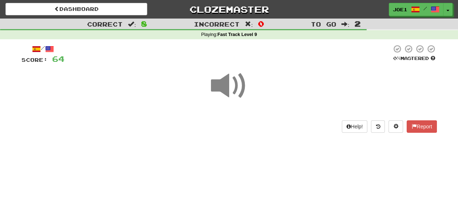
click at [231, 87] on span at bounding box center [229, 86] width 36 height 36
click at [223, 84] on span at bounding box center [229, 86] width 36 height 36
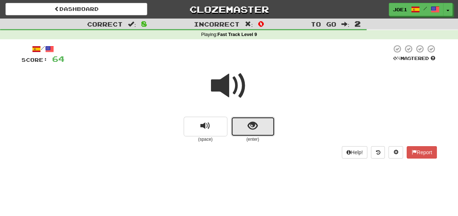
click at [243, 128] on button "show sentence" at bounding box center [253, 127] width 44 height 20
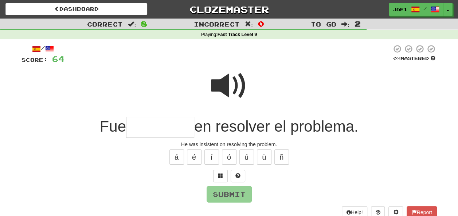
click at [144, 125] on input "text" at bounding box center [160, 128] width 68 height 22
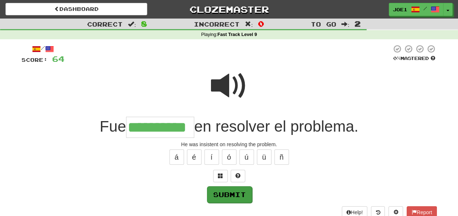
type input "**********"
click at [225, 192] on button "Submit" at bounding box center [229, 195] width 45 height 17
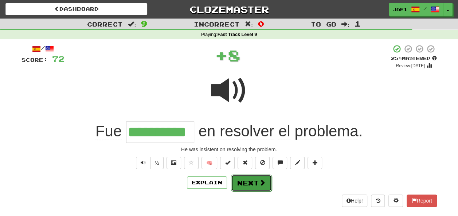
click at [251, 177] on button "Next" at bounding box center [251, 183] width 41 height 17
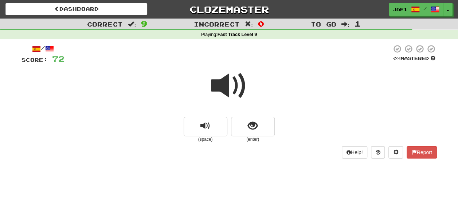
click at [231, 85] on span at bounding box center [229, 86] width 36 height 36
click at [244, 125] on button "show sentence" at bounding box center [253, 127] width 44 height 20
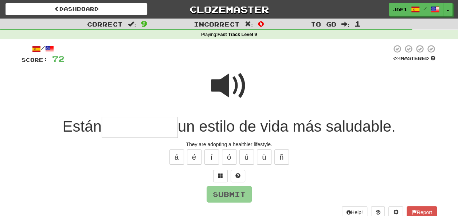
click at [234, 75] on span at bounding box center [229, 86] width 36 height 36
click at [116, 128] on input "text" at bounding box center [140, 128] width 76 height 22
type input "*"
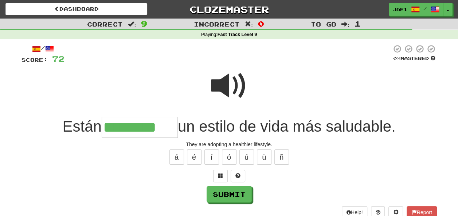
type input "*********"
click at [230, 74] on span at bounding box center [229, 86] width 36 height 36
click at [230, 79] on span at bounding box center [229, 86] width 36 height 36
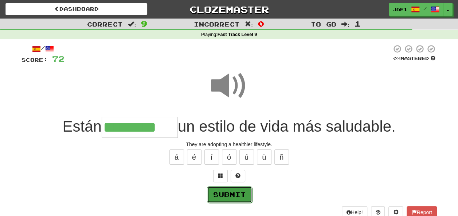
click at [225, 190] on button "Submit" at bounding box center [229, 195] width 45 height 17
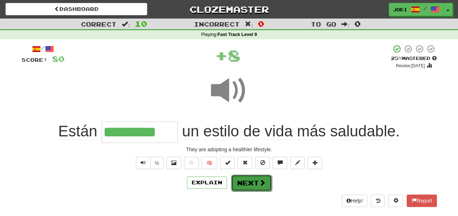
click at [244, 180] on button "Next" at bounding box center [251, 183] width 41 height 17
